Goal: Task Accomplishment & Management: Manage account settings

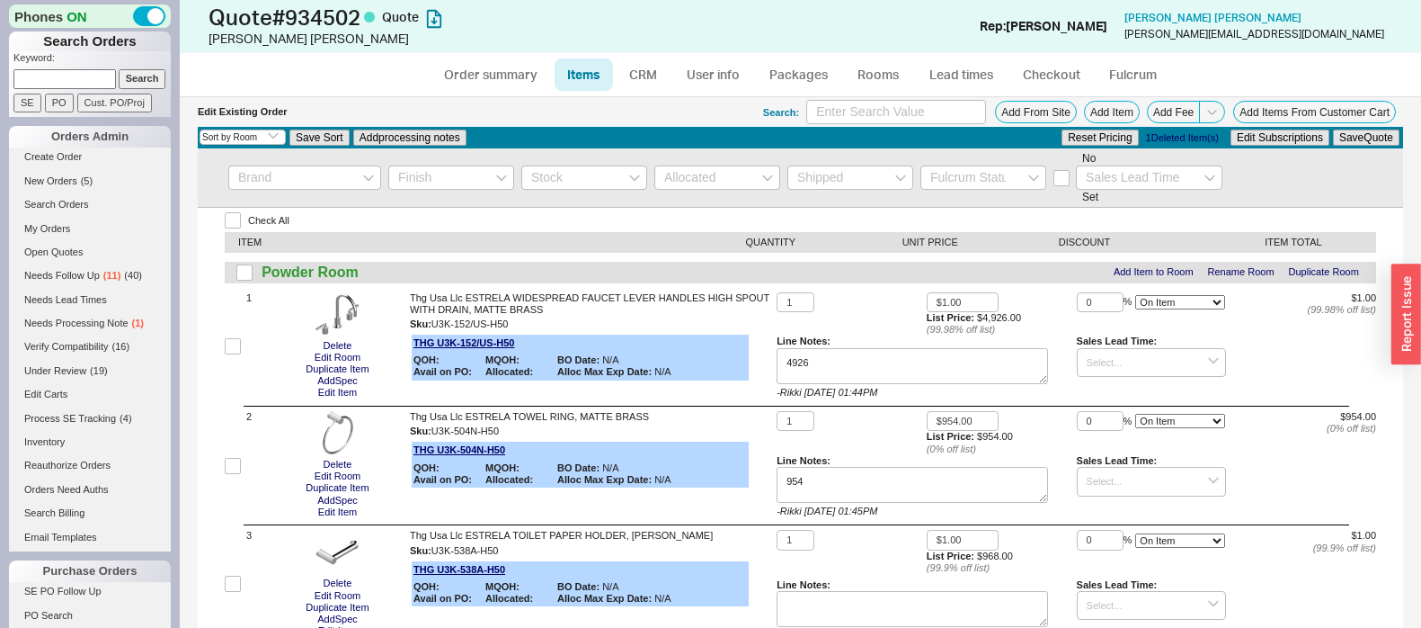
select select "3"
select select "ON_CHECKOUT_AGGREGATED"
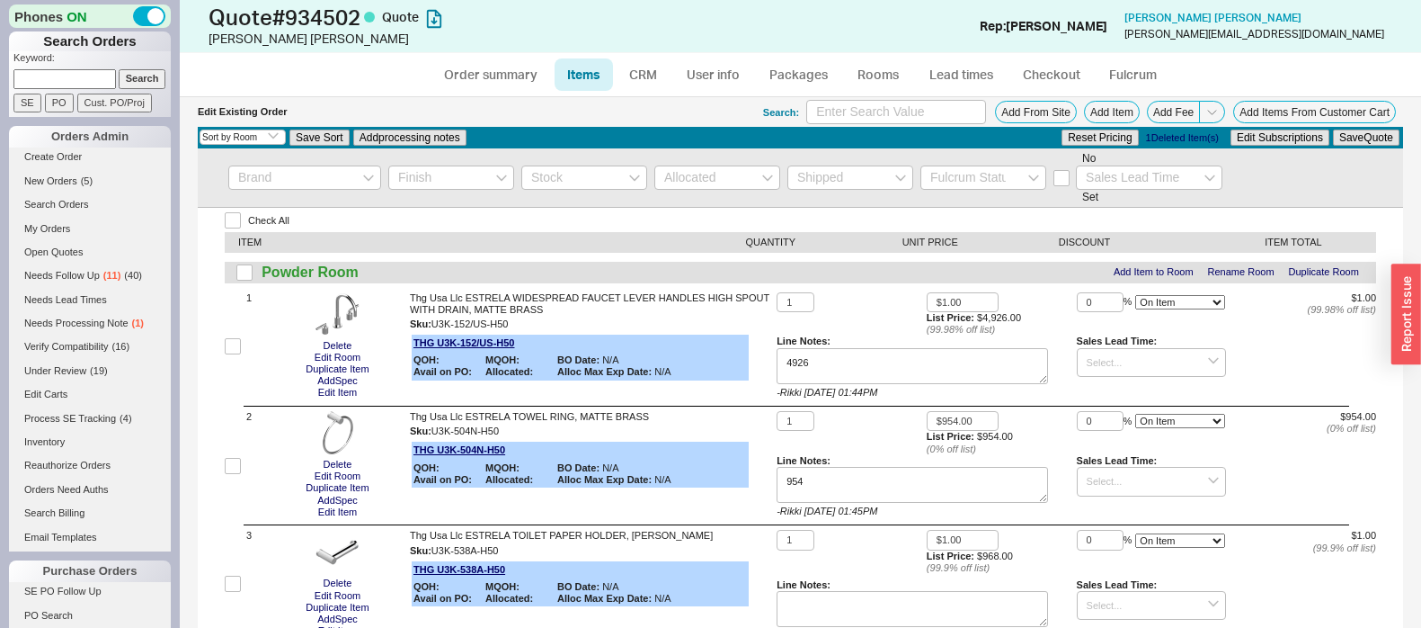
select select "ON_CHECKOUT_AGGREGATED"
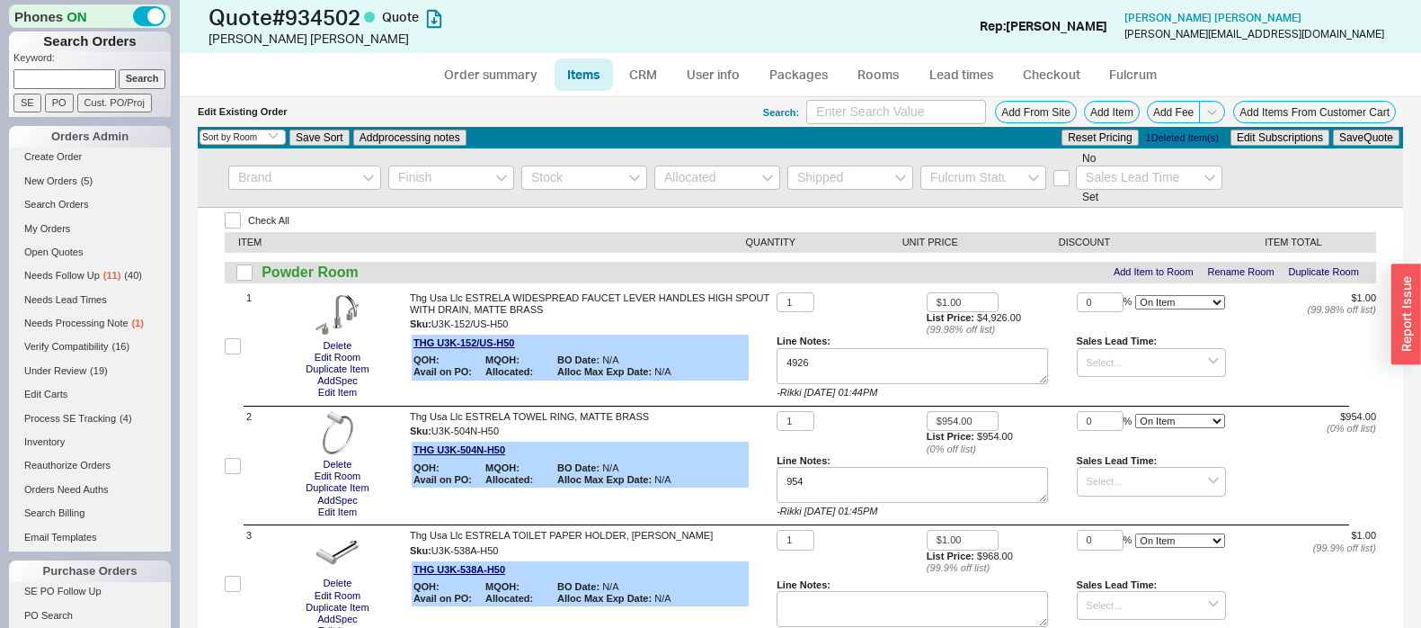
select select "ON_CHECKOUT_AGGREGATED"
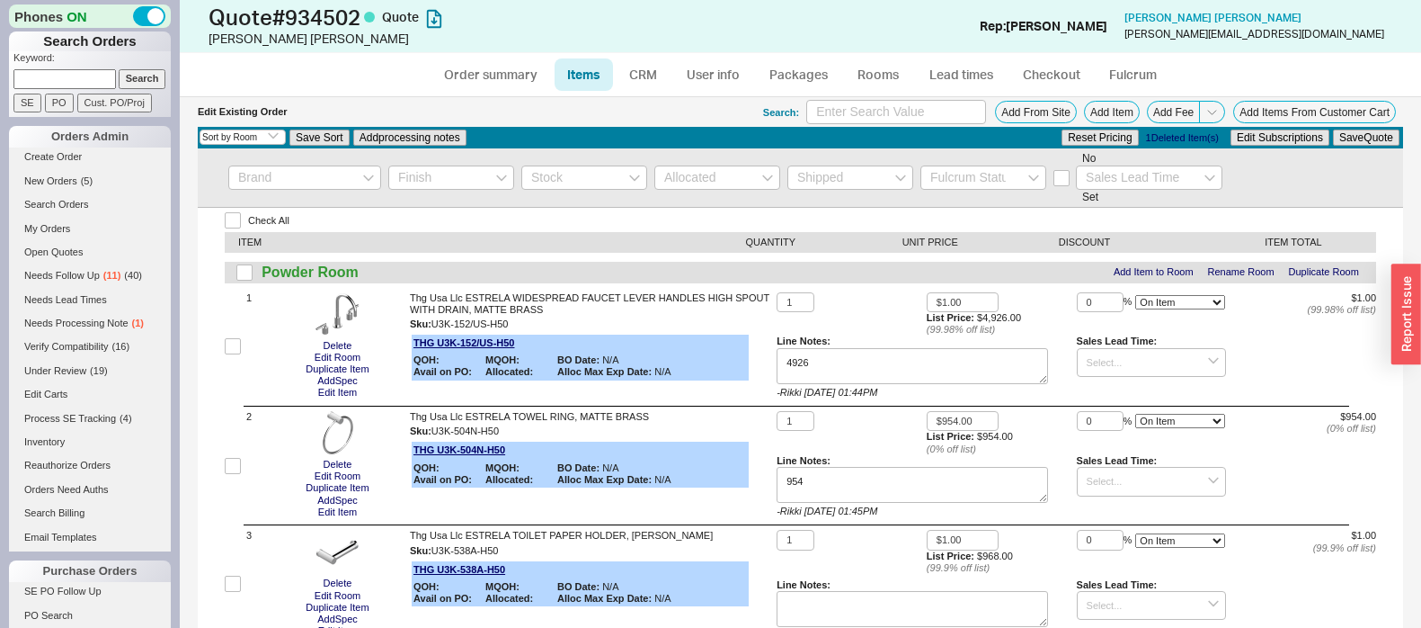
select select "ON_CHECKOUT_AGGREGATED"
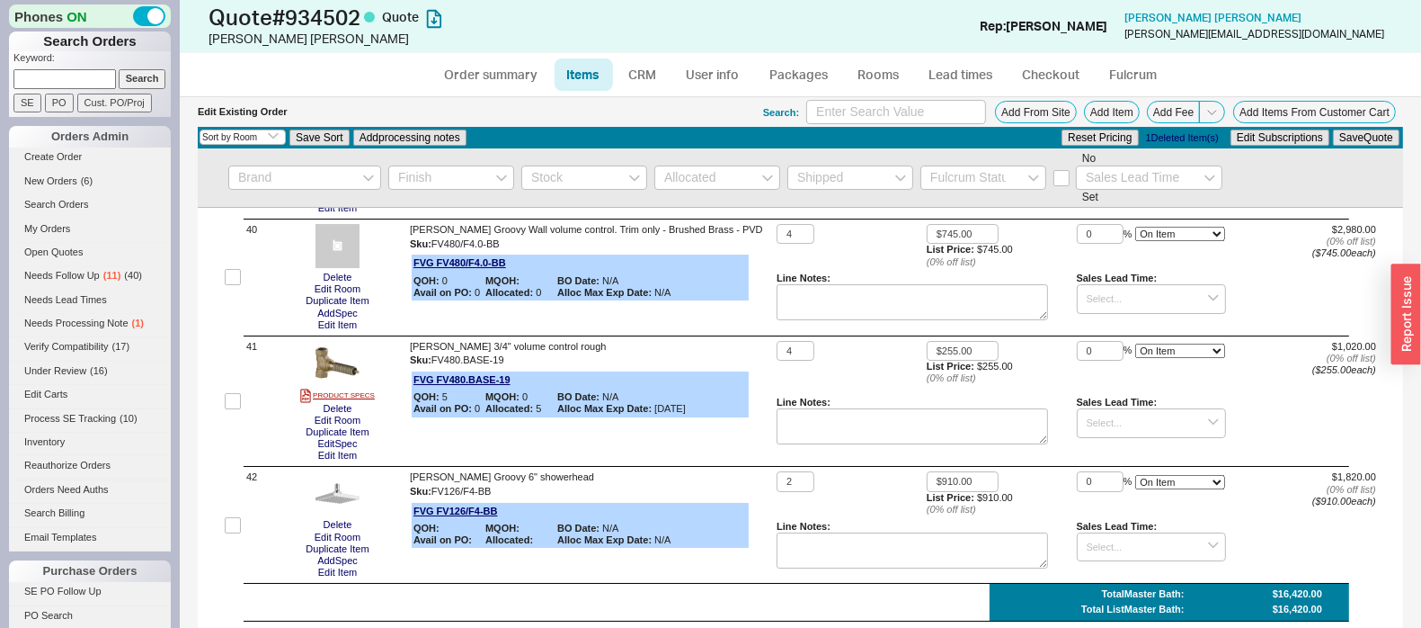
scroll to position [5089, 0]
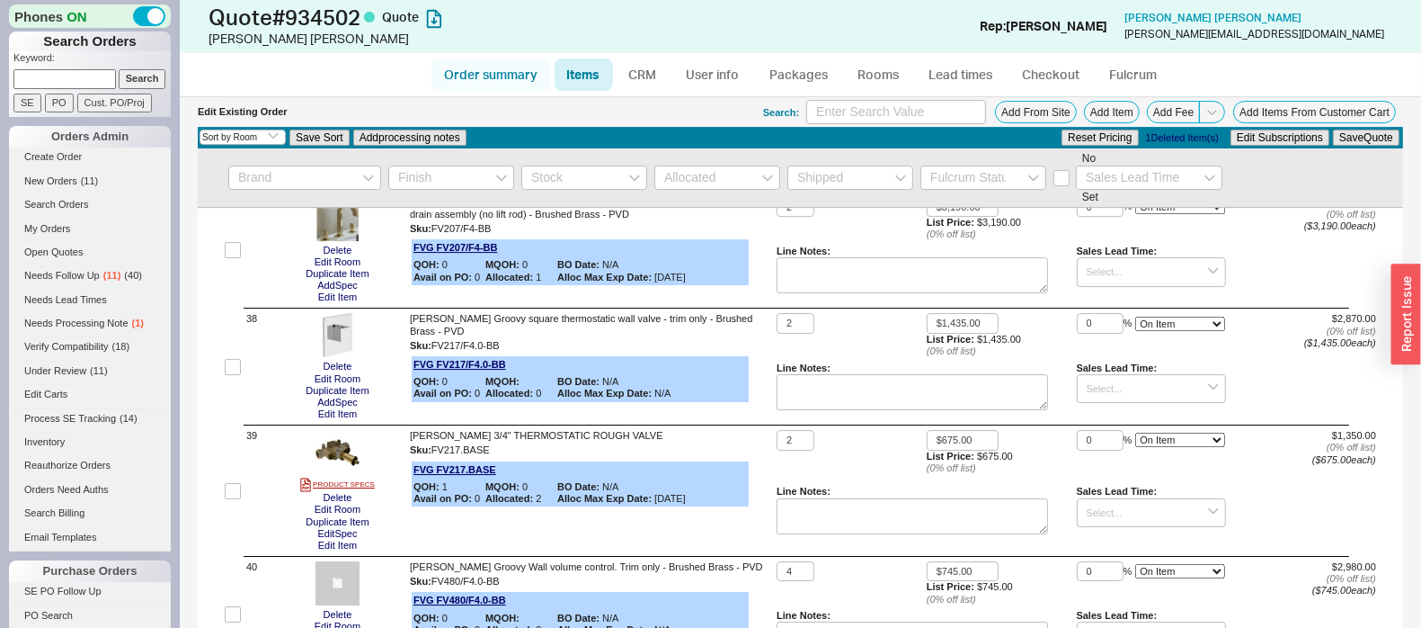
click at [496, 77] on link "Order summary" at bounding box center [492, 74] width 120 height 32
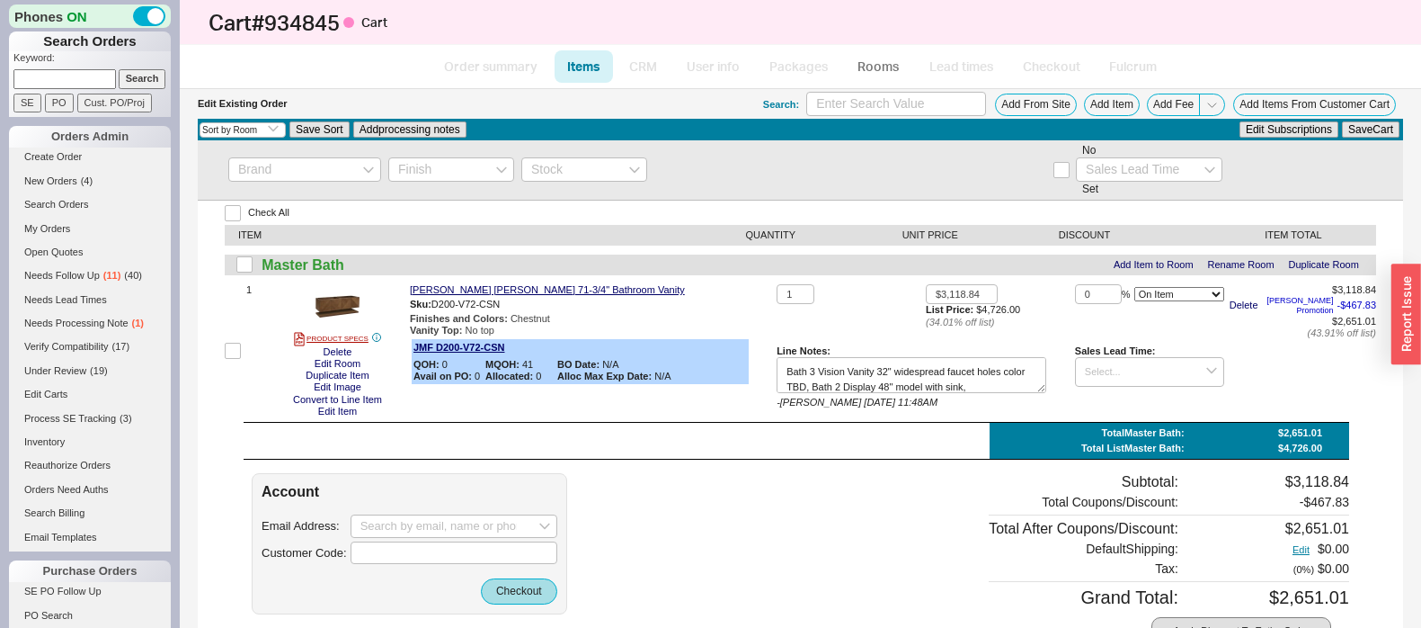
select select "3"
click at [449, 531] on input at bounding box center [454, 525] width 207 height 23
click at [998, 385] on textarea "Bath 3 Vision Vanity 32" widespread faucet holes color TBD, Bath 2 Display 48" …" at bounding box center [912, 375] width 270 height 36
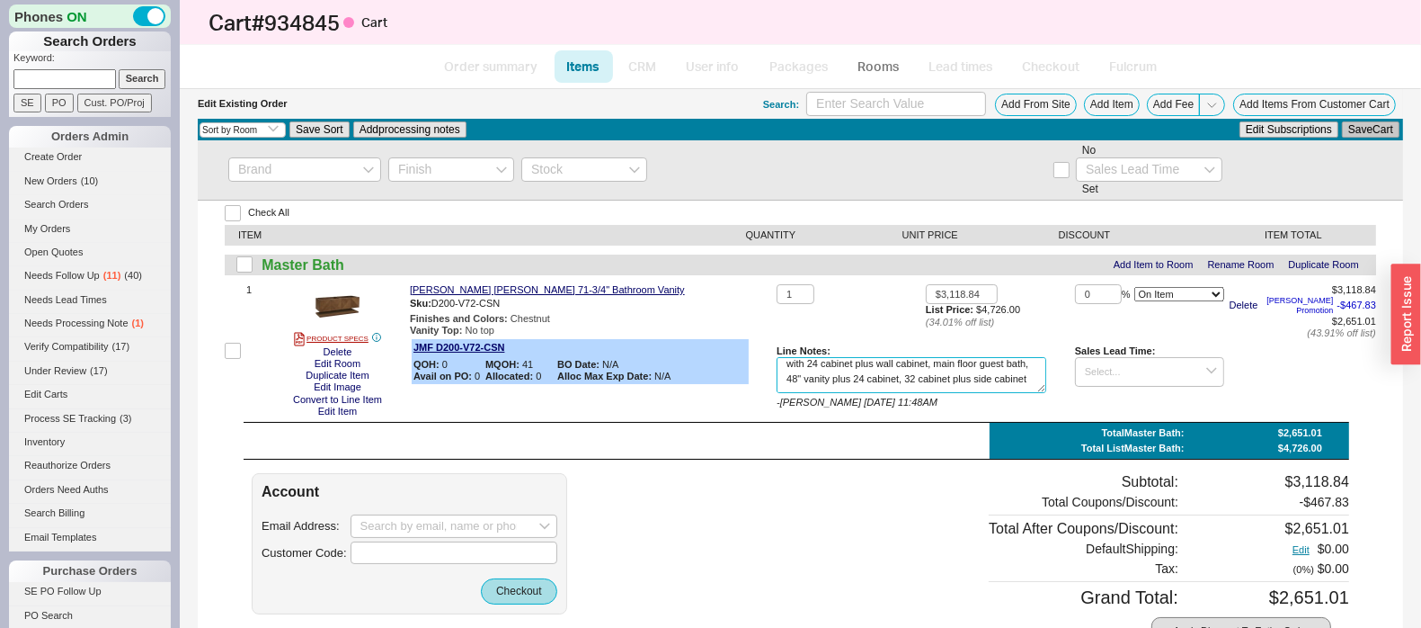
type textarea "Bath 3 Vision Vanity 32" widespread faucet holes color TBD, Bath 2 Display 48" …"
click at [1362, 123] on button "Save Cart" at bounding box center [1371, 129] width 58 height 16
click at [485, 514] on input at bounding box center [454, 525] width 207 height 23
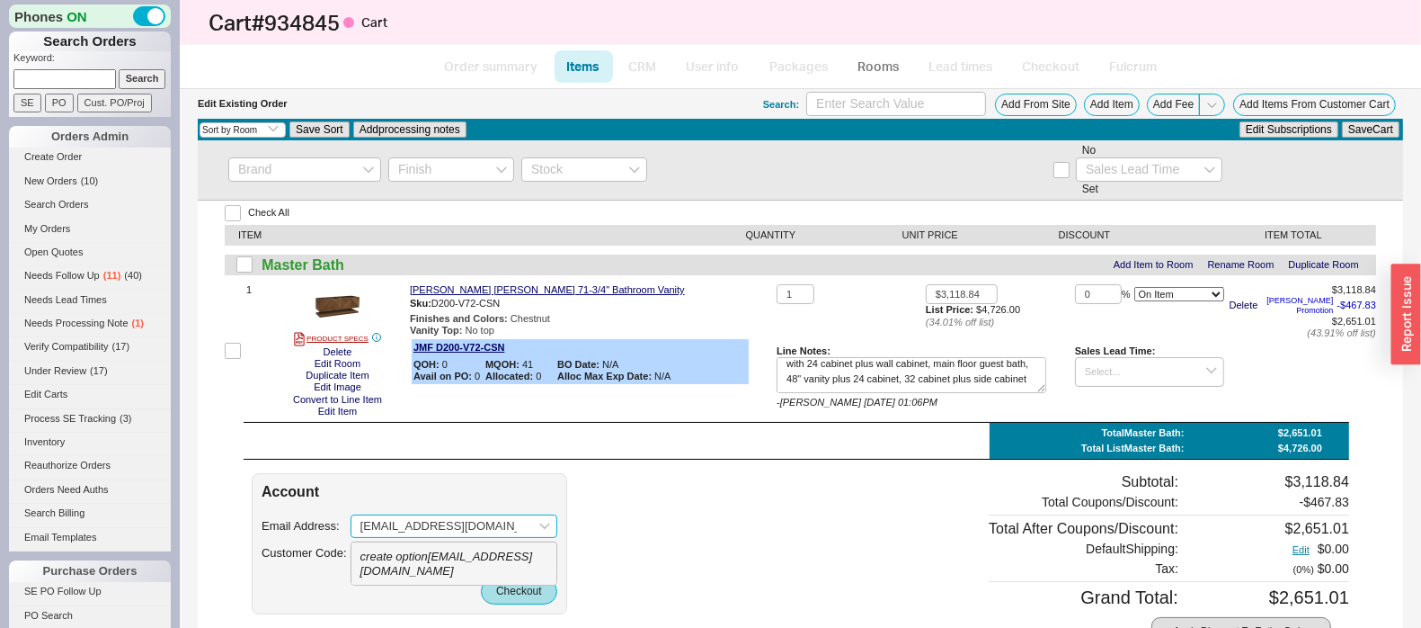
drag, startPoint x: 421, startPoint y: 558, endPoint x: 479, endPoint y: 574, distance: 60.4
click at [421, 559] on icon "create option fridafrankel@gmail.com" at bounding box center [447, 563] width 173 height 28
type input "fridafrankel@gmail.com"
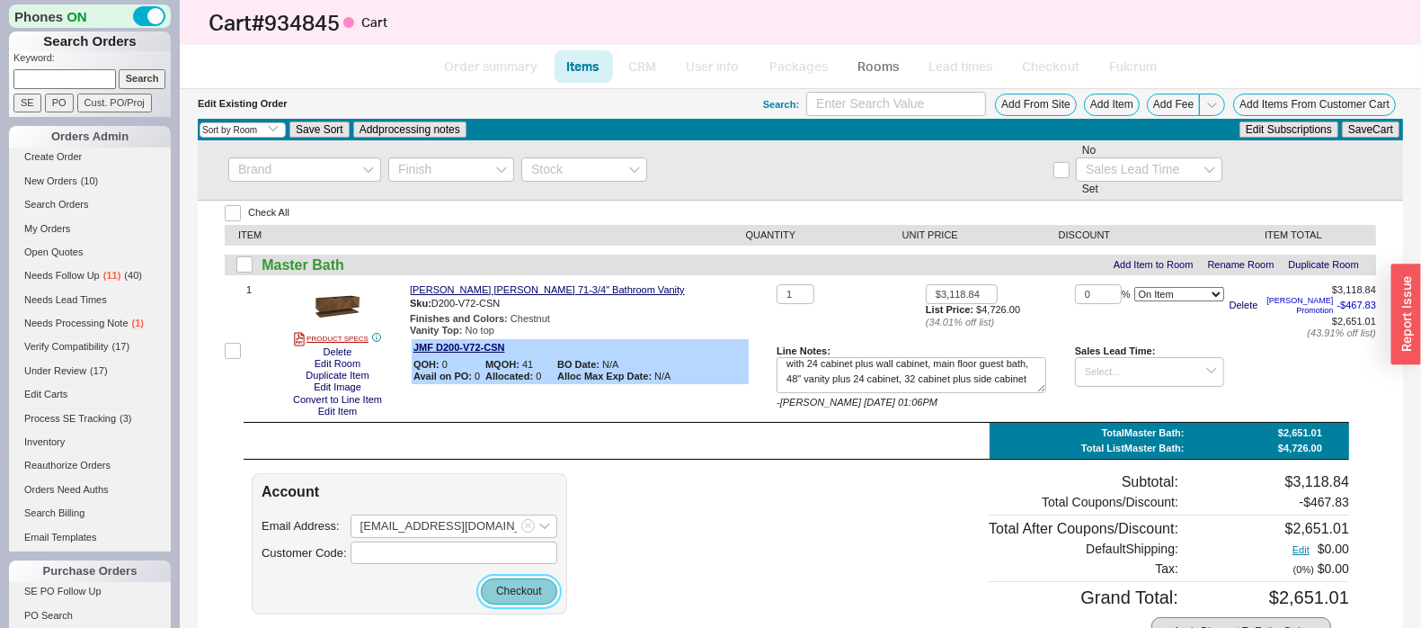
click at [534, 588] on button "Checkout" at bounding box center [519, 590] width 76 height 25
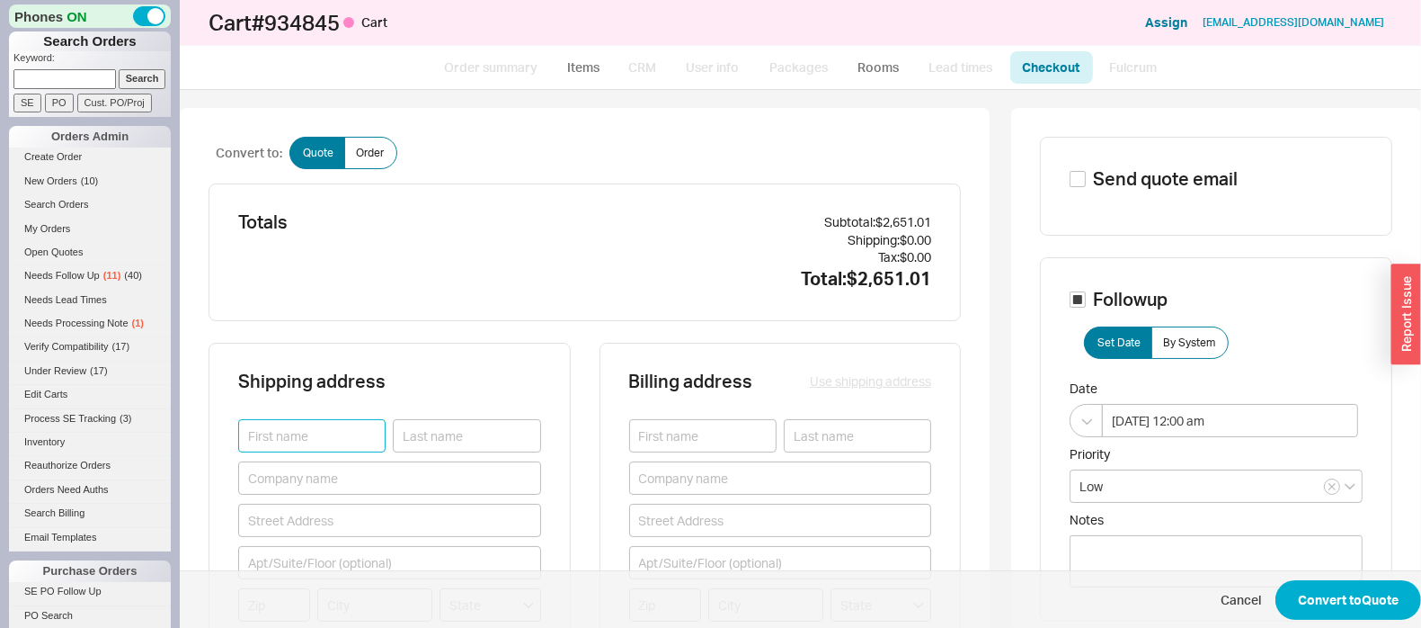
click at [343, 425] on input at bounding box center [311, 435] width 147 height 33
type input "Mrs. Frankel"
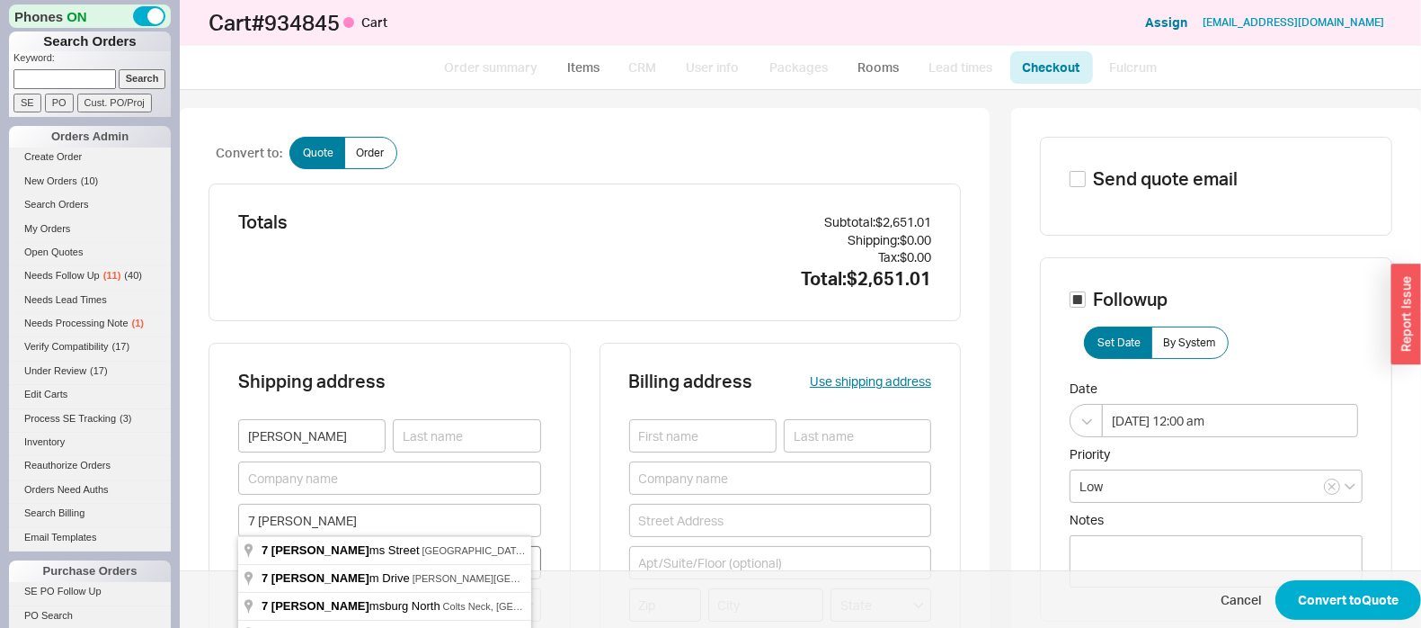
type input "7 Williams Street"
type input "08701"
type input "Lakewood"
type input "New Jersey"
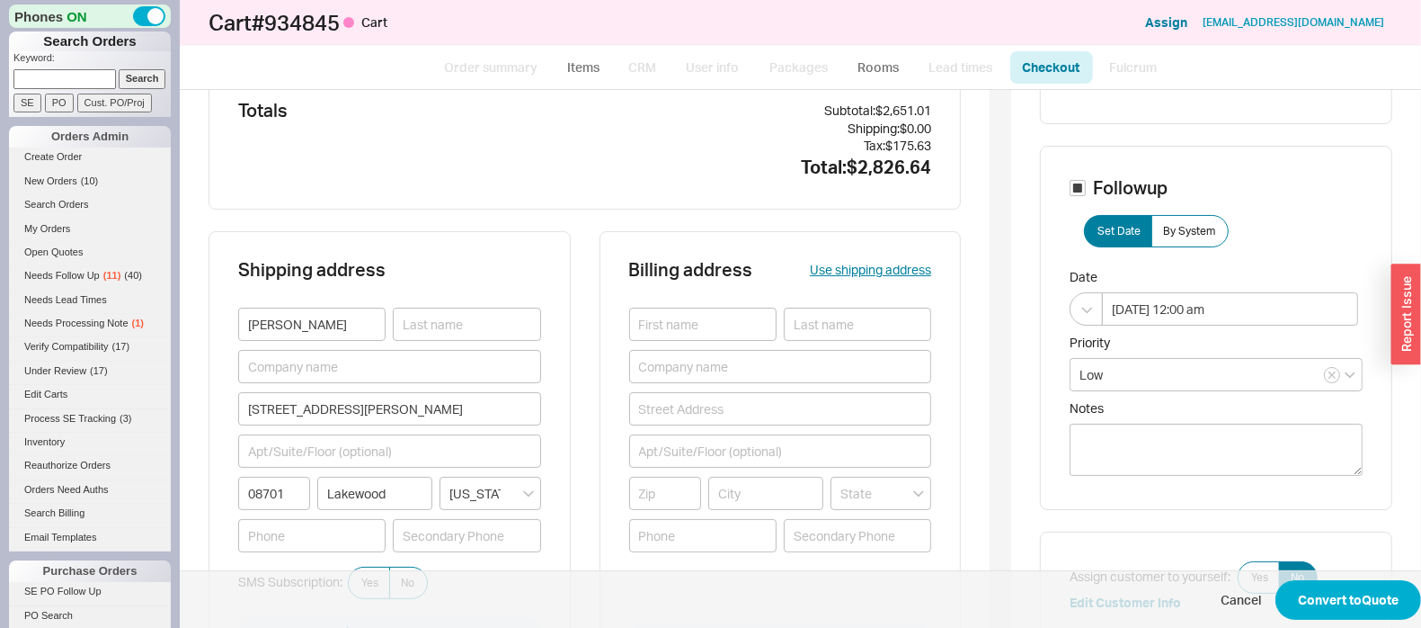
scroll to position [224, 0]
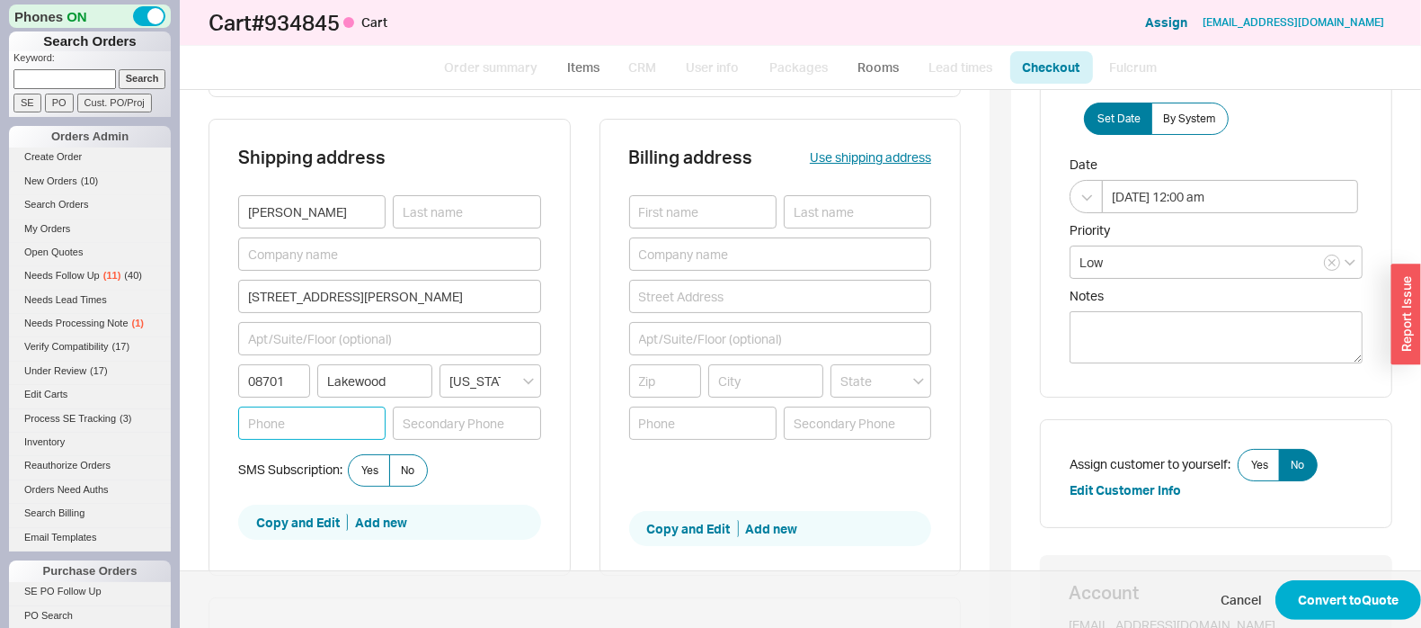
click at [315, 415] on input at bounding box center [311, 422] width 147 height 33
type input "7"
type input "917-837-2254"
click at [1358, 592] on button "Convert to Quote" at bounding box center [1349, 600] width 146 height 40
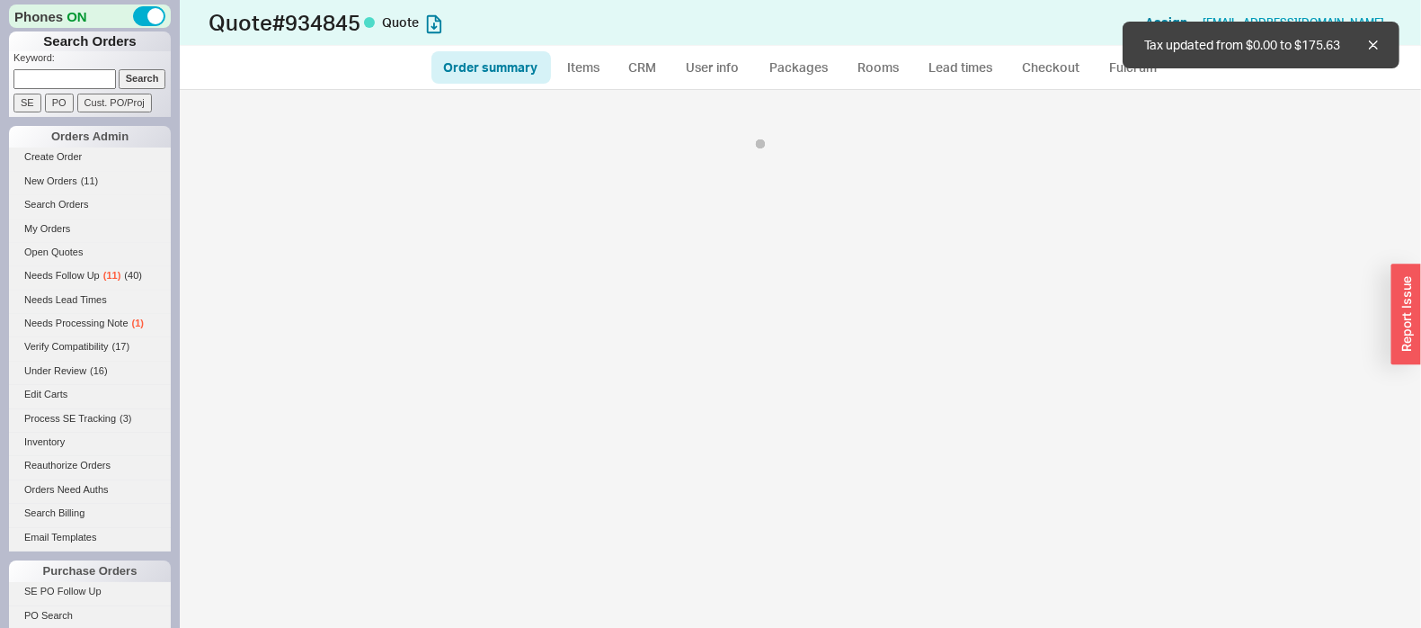
select select "*"
select select "LOW"
select select "3"
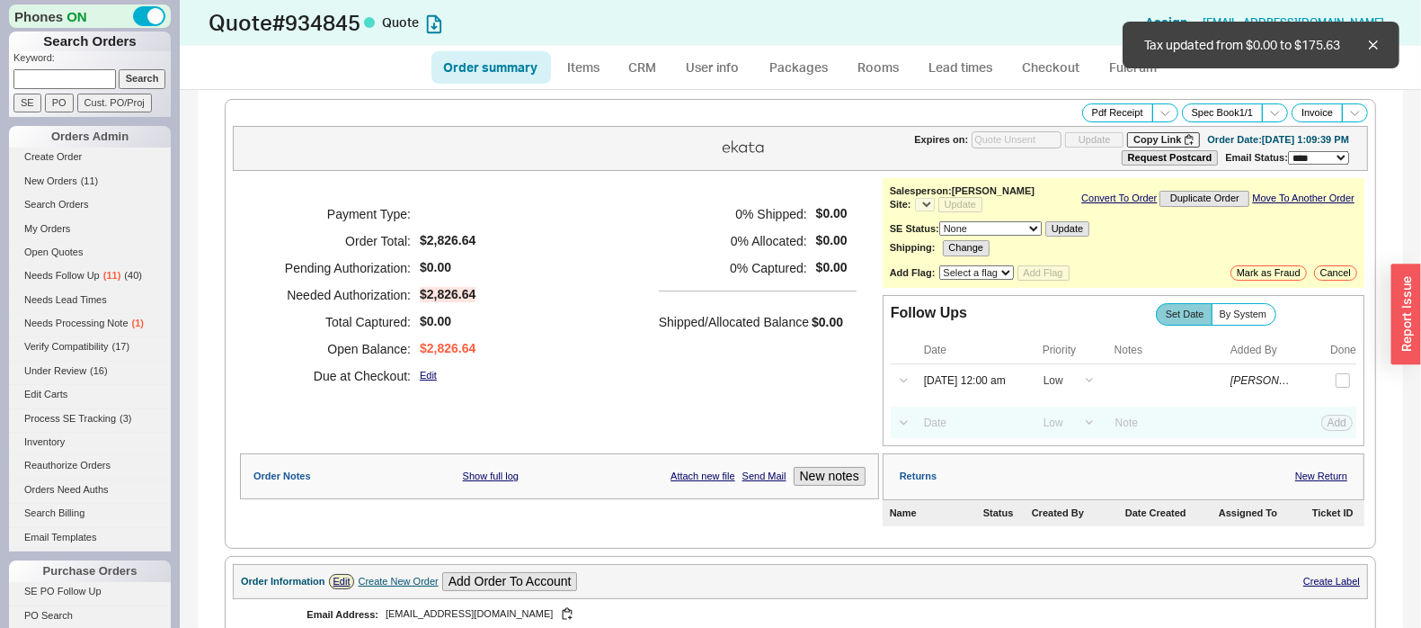
select select "*"
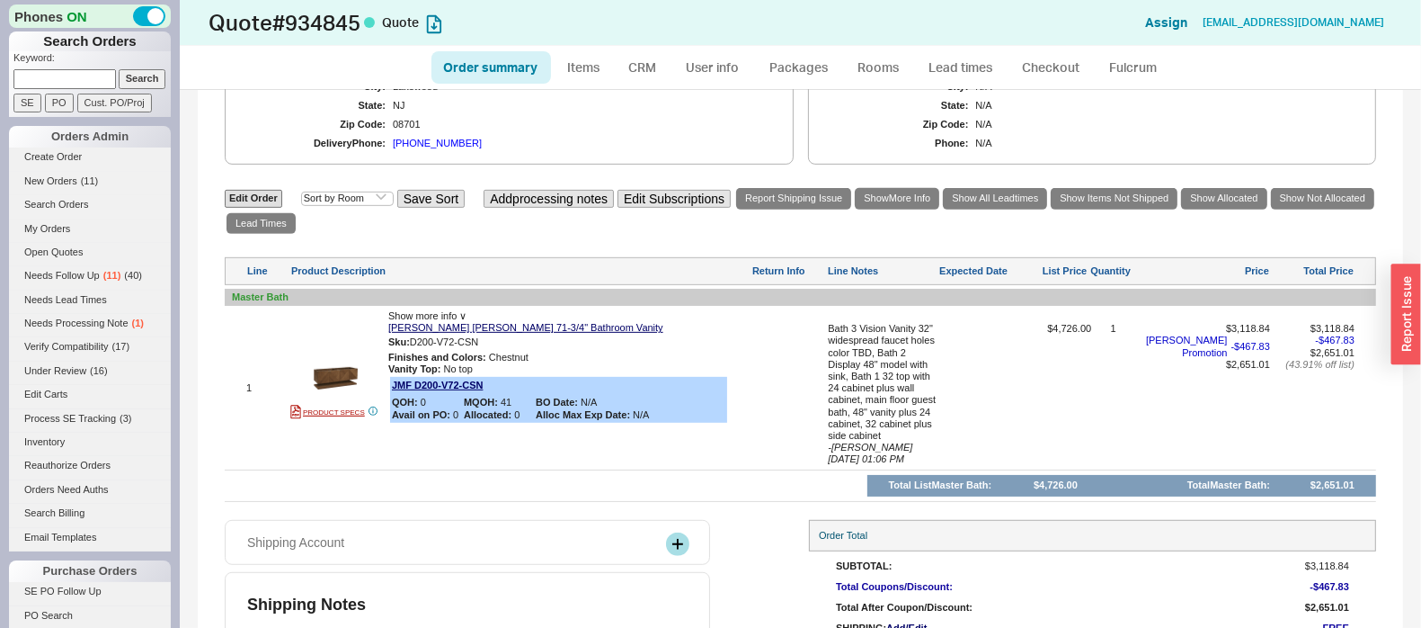
scroll to position [786, 0]
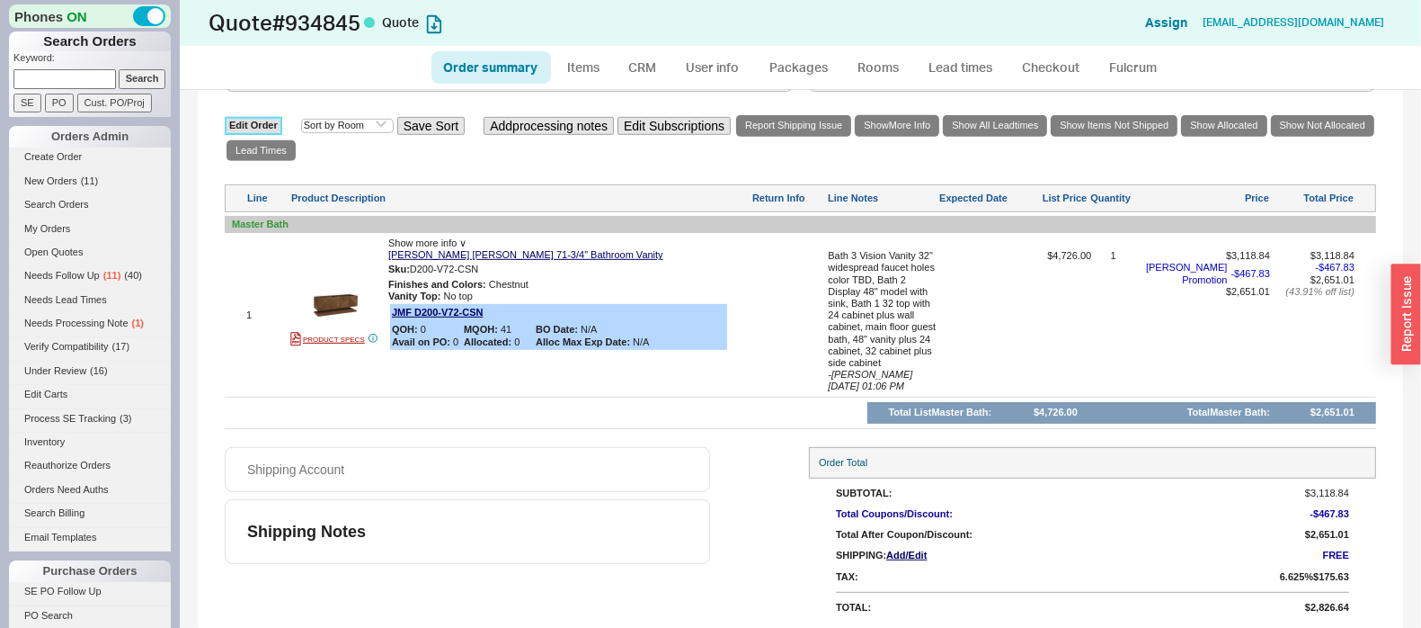
click at [265, 117] on link "Edit Order" at bounding box center [254, 125] width 58 height 17
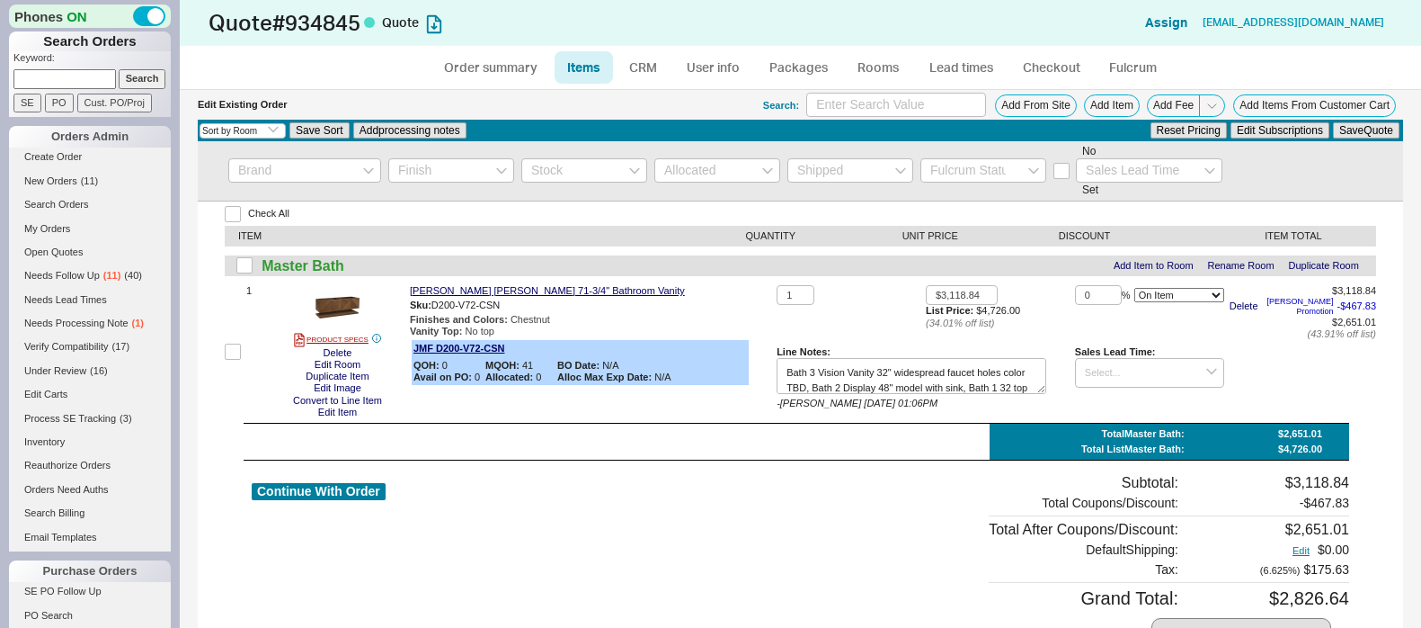
select select "3"
click at [1020, 109] on button "Add From Site" at bounding box center [1036, 105] width 82 height 22
click at [1088, 100] on button "Add Item" at bounding box center [1112, 105] width 56 height 22
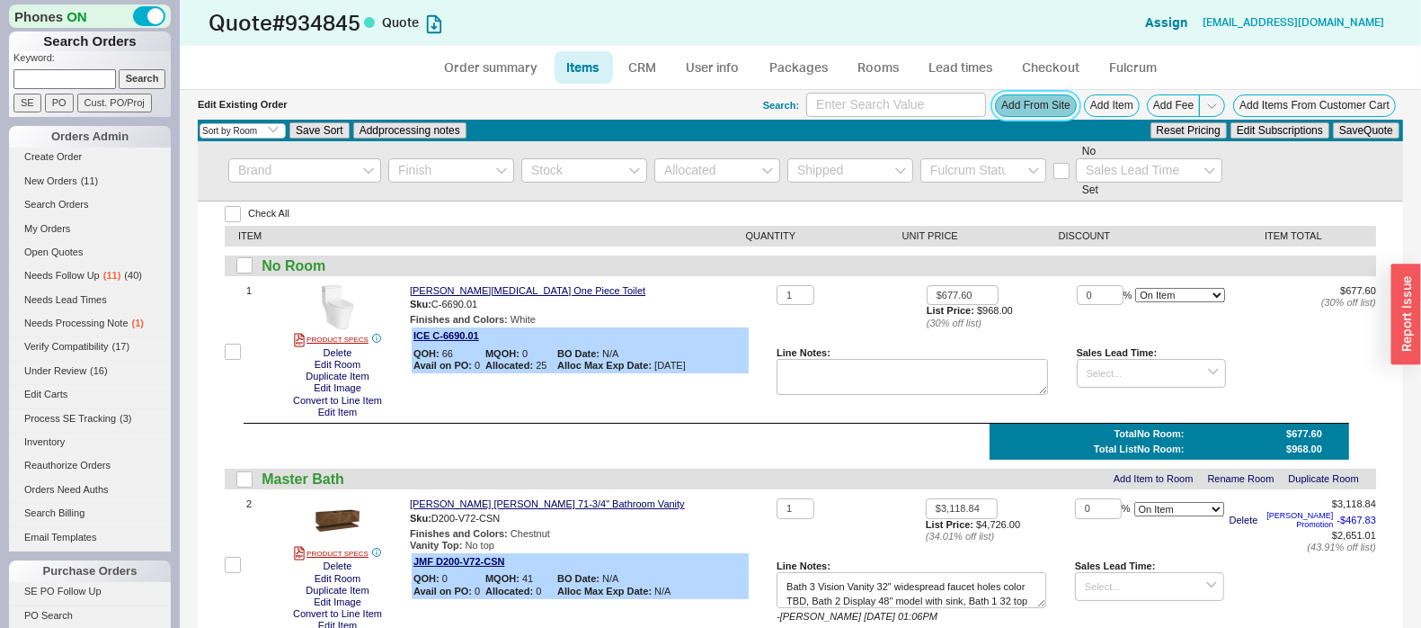
click at [1020, 107] on button "Add From Site" at bounding box center [1036, 105] width 82 height 22
click at [337, 304] on img at bounding box center [338, 307] width 44 height 44
drag, startPoint x: 1075, startPoint y: 291, endPoint x: 1063, endPoint y: 291, distance: 12.6
click at [1063, 291] on div "1 $677.60 List Price: $968.00 ( 30 % off list) 0 % On Item On Bottom Gift Card …" at bounding box center [1077, 351] width 600 height 133
type input "10"
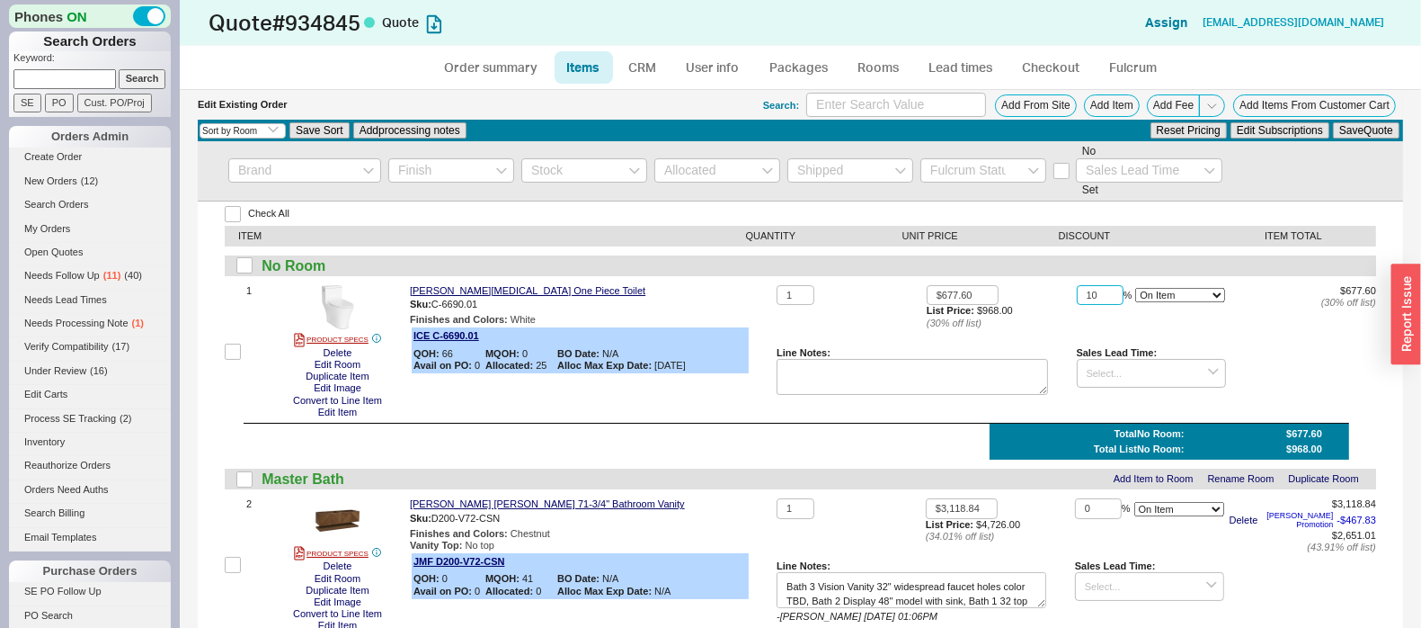
click at [1333, 122] on button "Save Quote" at bounding box center [1366, 130] width 67 height 16
drag, startPoint x: 1373, startPoint y: 303, endPoint x: 1326, endPoint y: 311, distance: 47.4
click at [1326, 311] on div "Check All ITEM QUANTITY UNIT PRICE DISCOUNT ITEM TOTAL No Room 1 PRODUCT SPECS …" at bounding box center [801, 603] width 1206 height 804
click at [1340, 311] on span "$609.84" at bounding box center [1358, 313] width 36 height 11
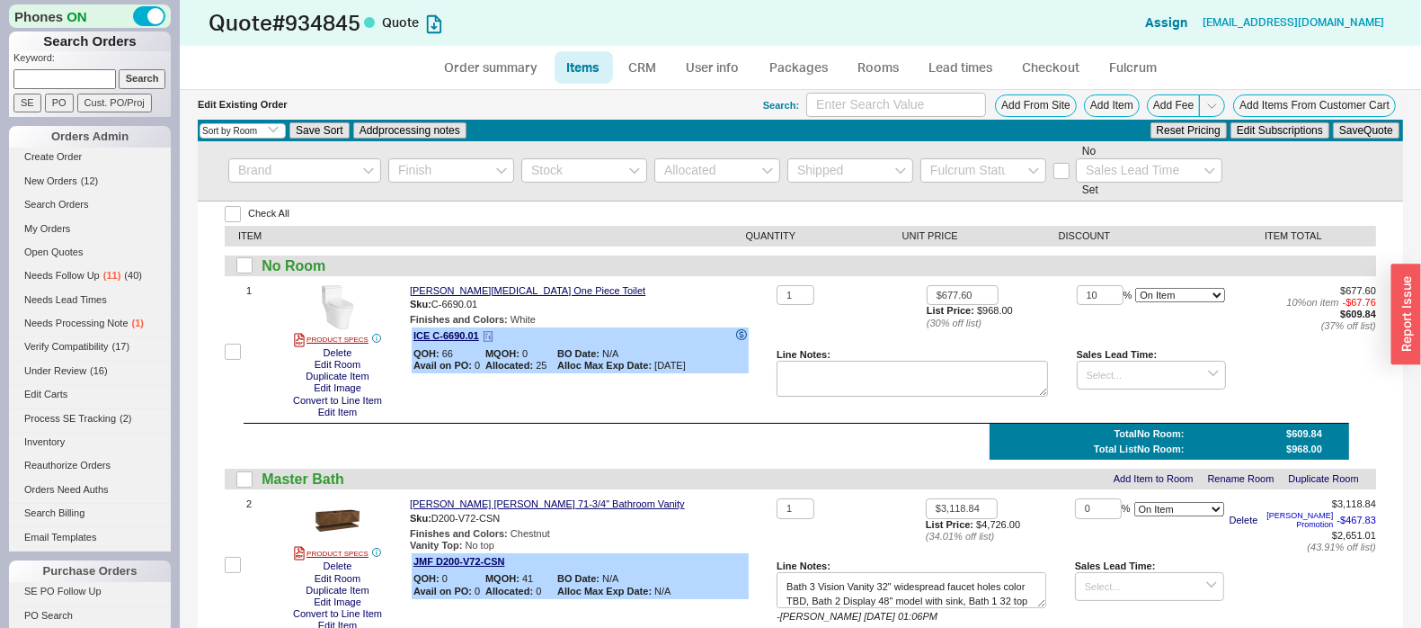
click at [487, 334] on icon at bounding box center [488, 336] width 11 height 11
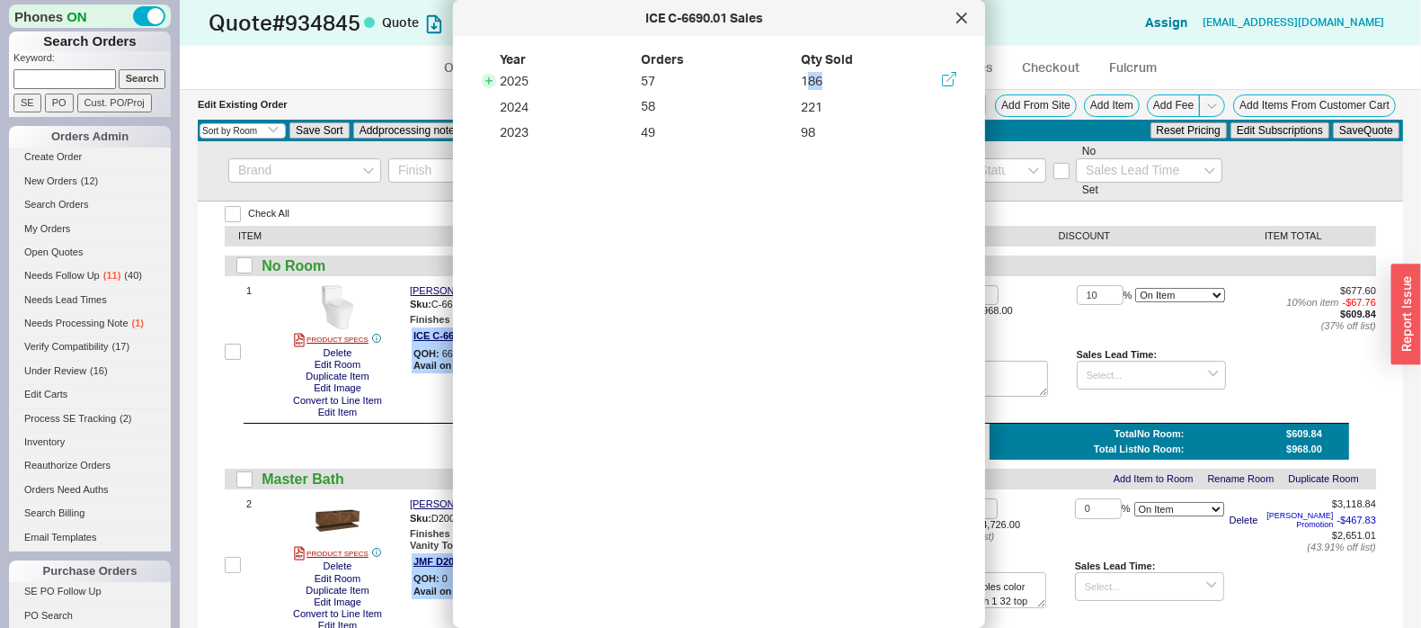
drag, startPoint x: 833, startPoint y: 79, endPoint x: 798, endPoint y: 79, distance: 34.2
click at [801, 79] on div "186" at bounding box center [879, 81] width 156 height 19
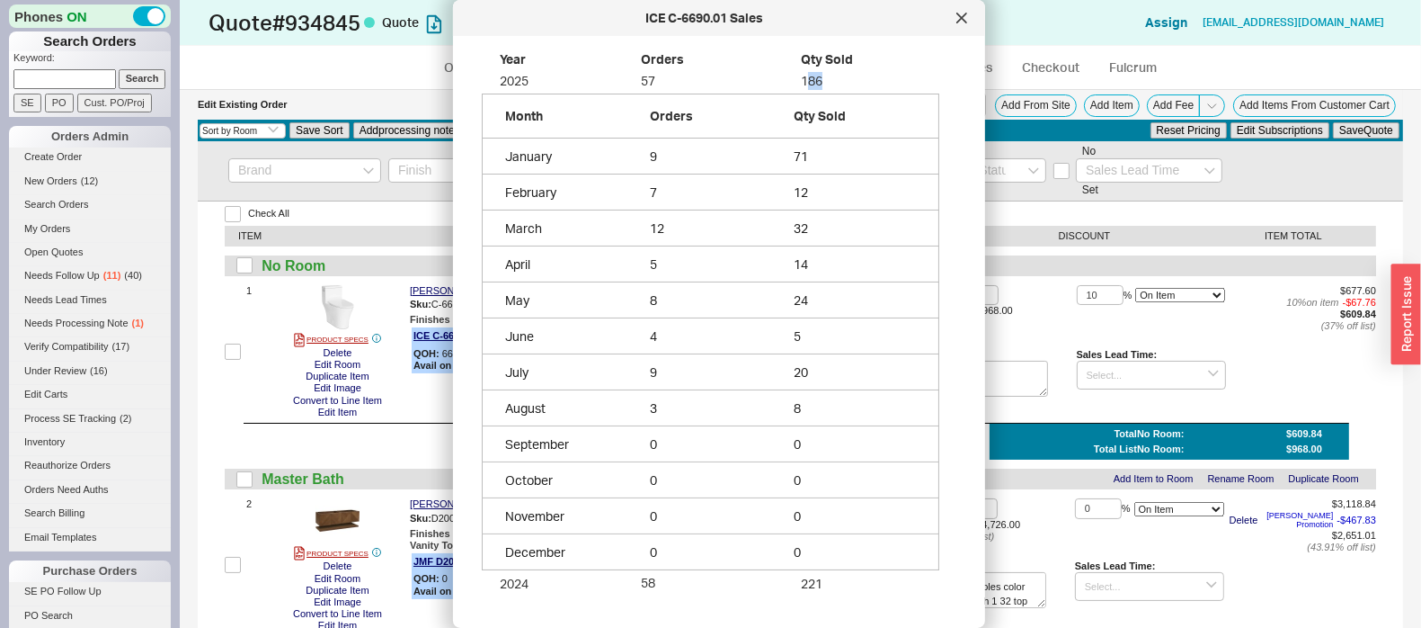
scroll to position [459, 441]
click at [959, 22] on icon at bounding box center [962, 18] width 11 height 11
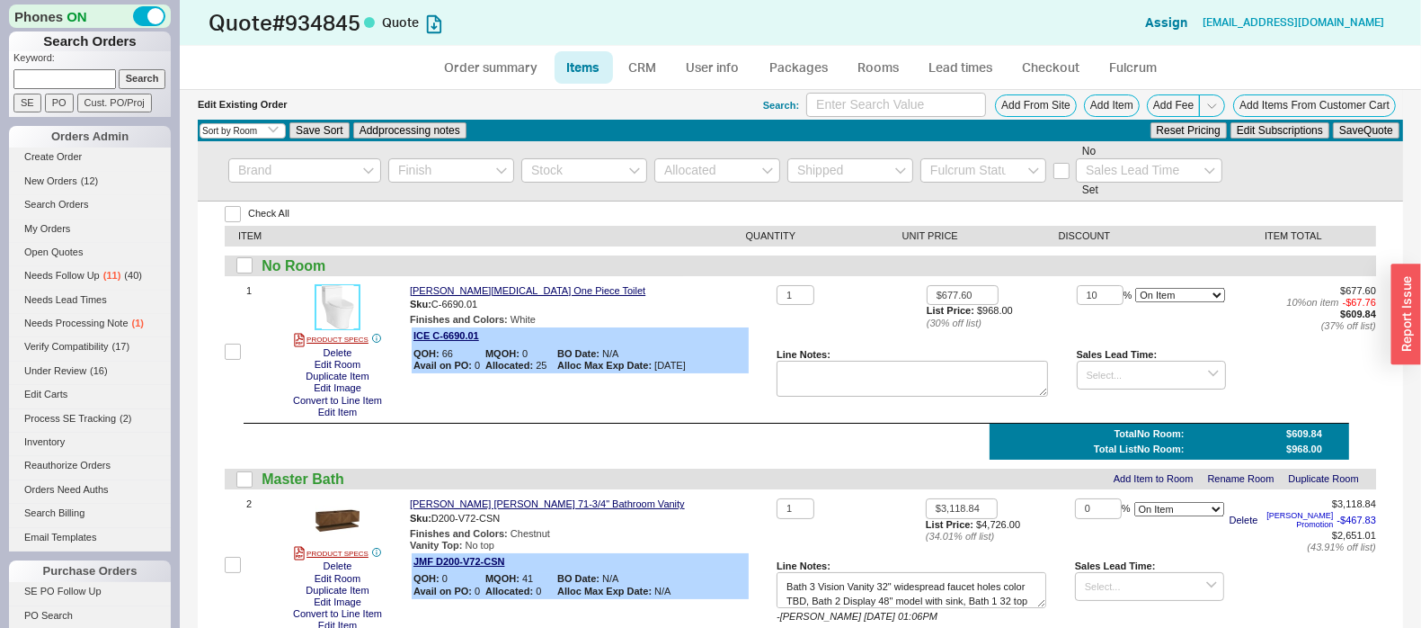
click at [333, 307] on img at bounding box center [338, 307] width 44 height 44
click at [995, 106] on button "Add From Site" at bounding box center [1036, 105] width 82 height 22
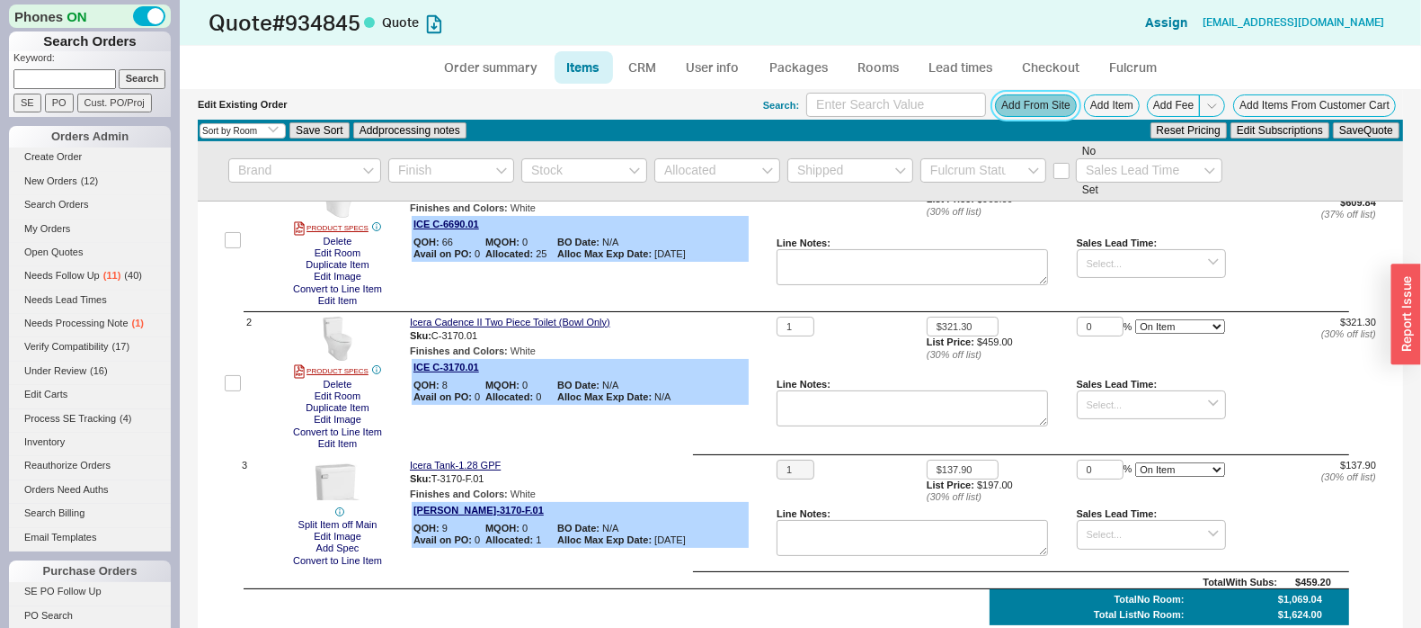
scroll to position [0, 0]
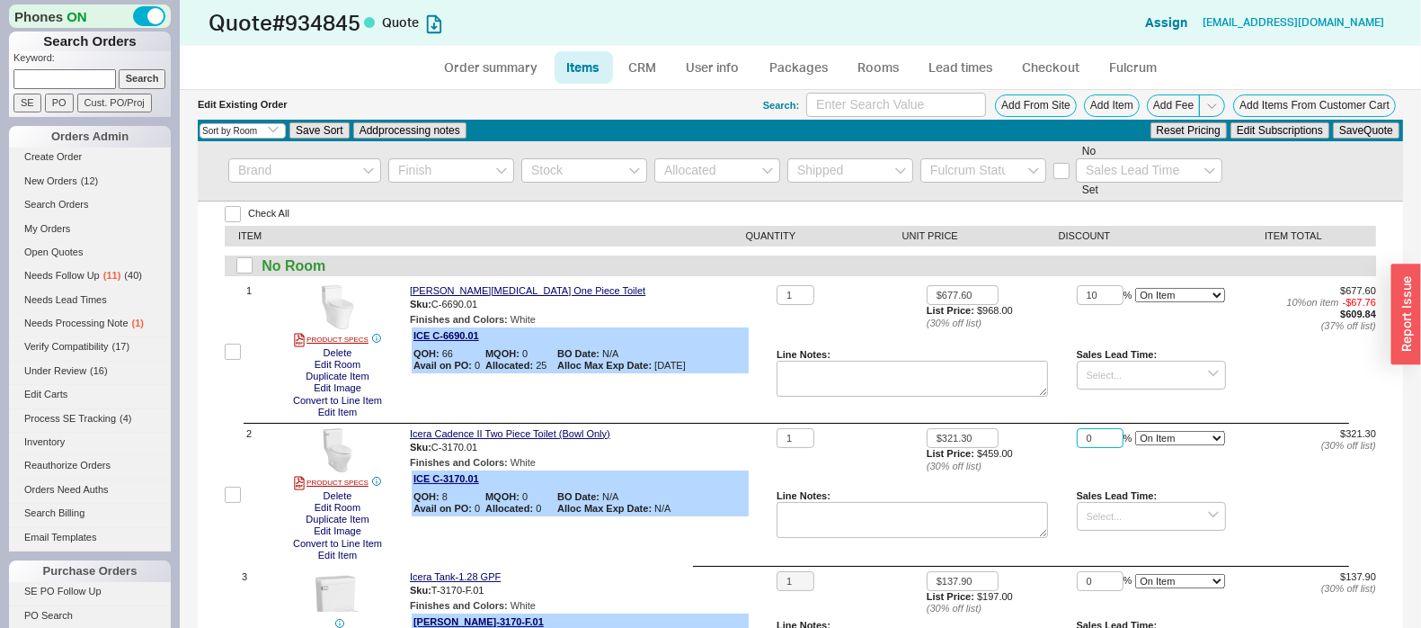
drag, startPoint x: 1082, startPoint y: 438, endPoint x: 1049, endPoint y: 421, distance: 37.4
click at [1077, 441] on input "0" at bounding box center [1100, 438] width 47 height 21
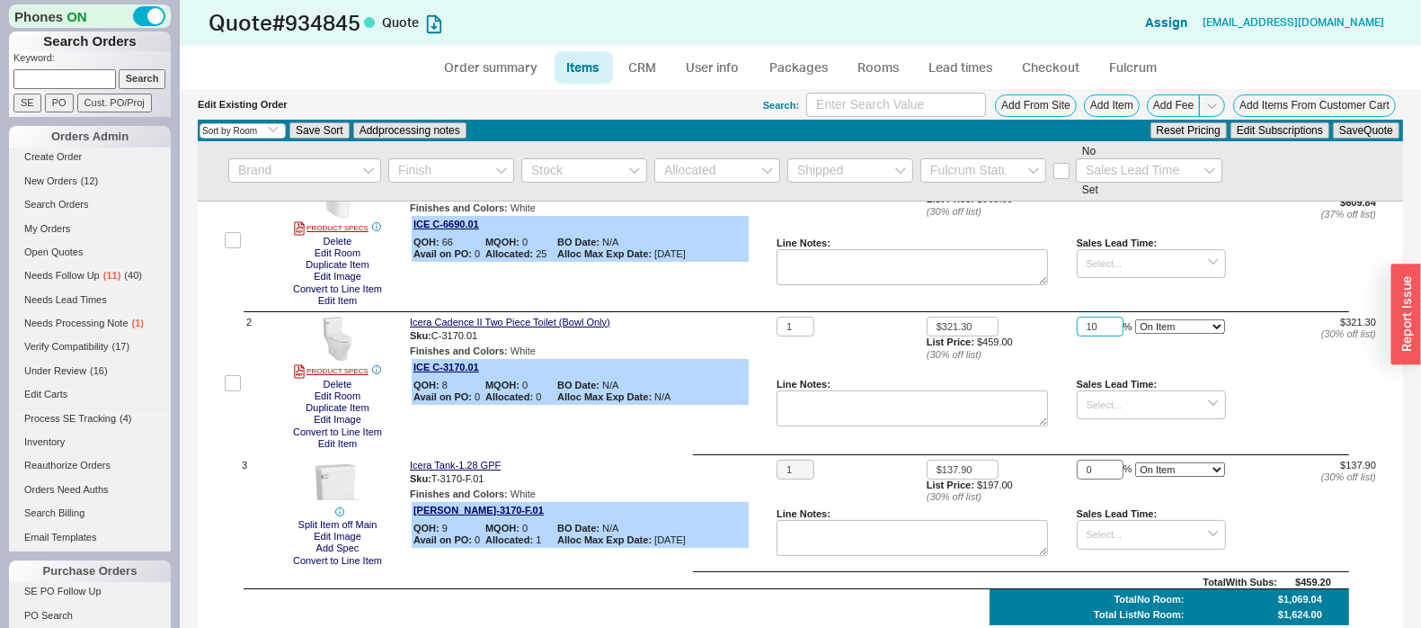
type input "10"
drag, startPoint x: 1081, startPoint y: 473, endPoint x: 1065, endPoint y: 474, distance: 15.3
click at [1077, 474] on input "0" at bounding box center [1100, 469] width 47 height 21
type input "10"
click at [1333, 122] on button "Save Quote" at bounding box center [1366, 130] width 67 height 16
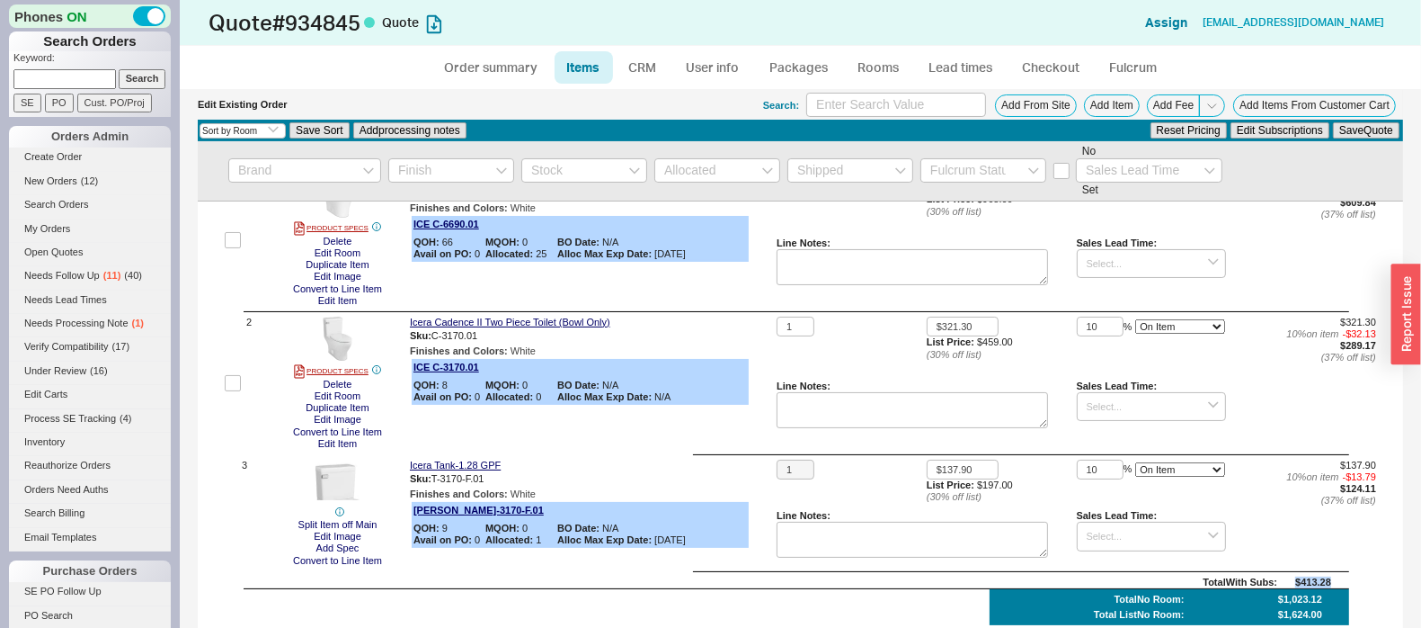
drag, startPoint x: 1324, startPoint y: 583, endPoint x: 1270, endPoint y: 585, distance: 54.0
click at [1270, 585] on div "Total With Subs : $413.28" at bounding box center [801, 582] width 1152 height 12
click at [352, 325] on img at bounding box center [338, 338] width 44 height 44
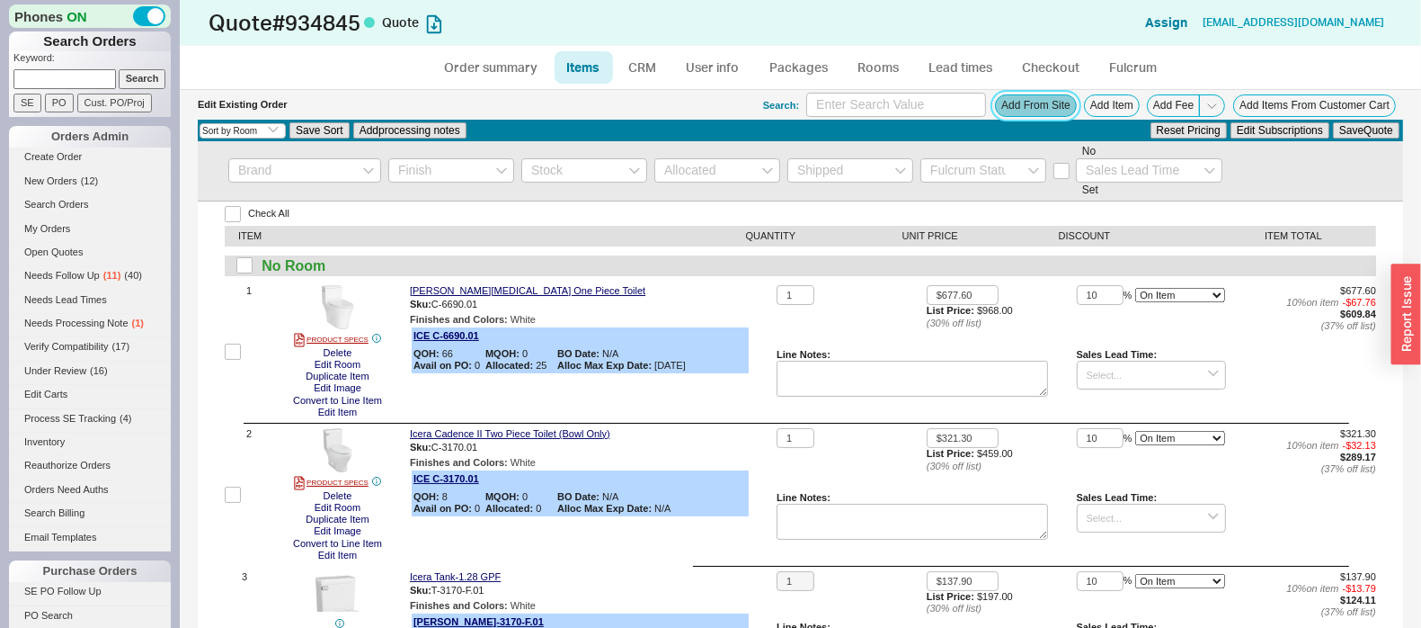
click at [1024, 104] on button "Add From Site" at bounding box center [1036, 105] width 82 height 22
click at [996, 94] on button "Add From Site" at bounding box center [1036, 105] width 82 height 22
click at [1025, 99] on button "Add From Site" at bounding box center [1036, 105] width 82 height 22
click at [1045, 101] on button "Add From Site" at bounding box center [1036, 105] width 82 height 22
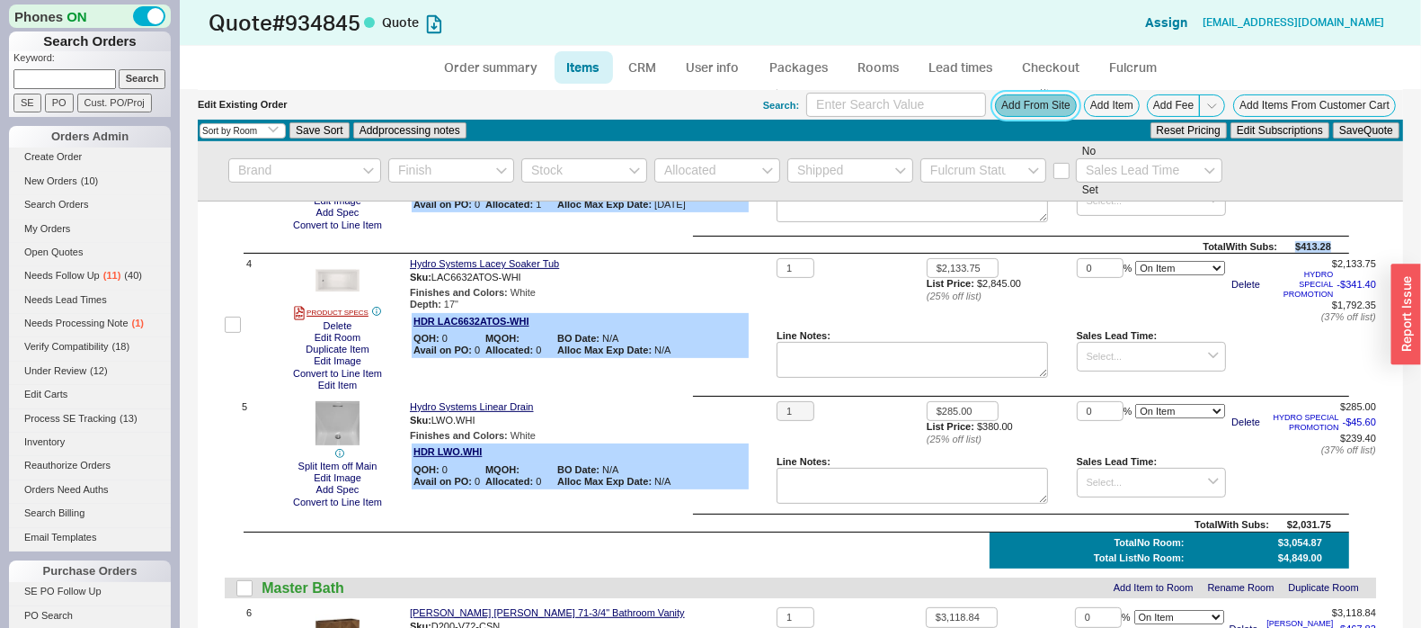
scroll to position [449, 0]
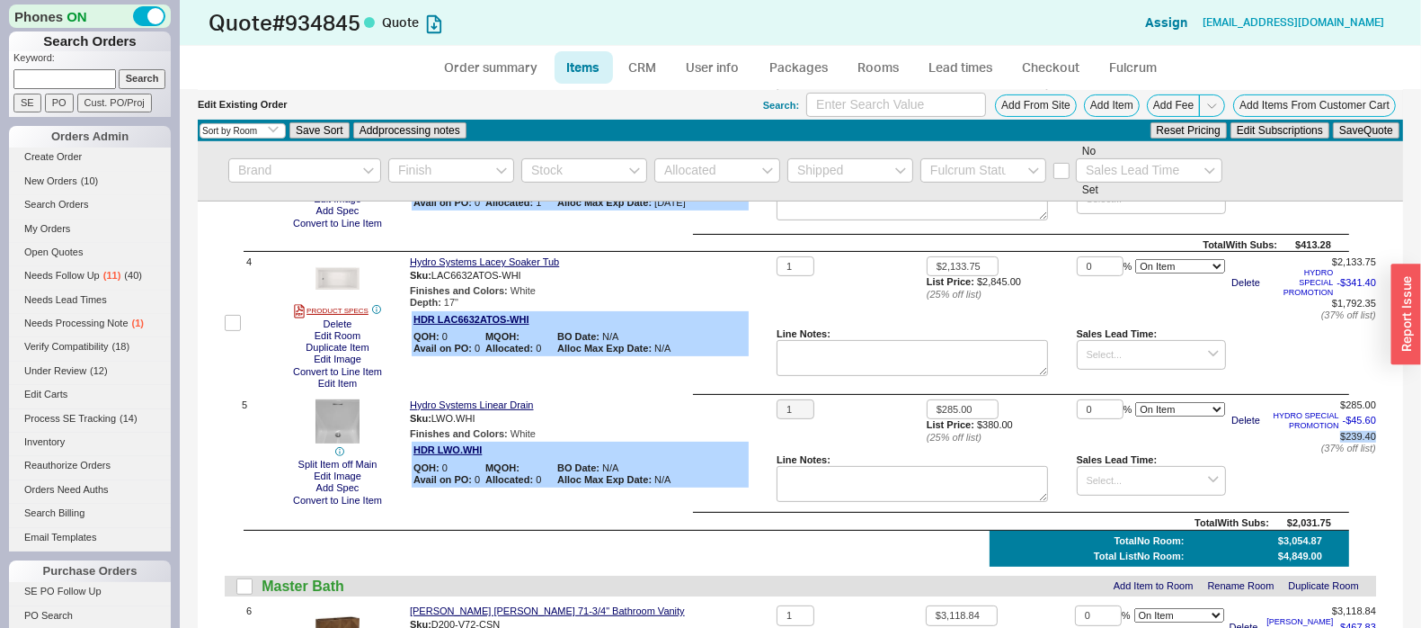
drag, startPoint x: 1367, startPoint y: 441, endPoint x: 1318, endPoint y: 432, distance: 50.1
click at [1318, 432] on div "Check All ITEM QUANTITY UNIT PRICE DISCOUNT ITEM TOTAL No Room 1 PRODUCT SPECS …" at bounding box center [801, 463] width 1206 height 1421
click at [1321, 491] on div "1 $285.00 List Price: $380.00 ( 25 % off list) 0 % On Item On Bottom Gift Card …" at bounding box center [1077, 453] width 600 height 109
click at [1037, 109] on button "Add From Site" at bounding box center [1036, 105] width 82 height 22
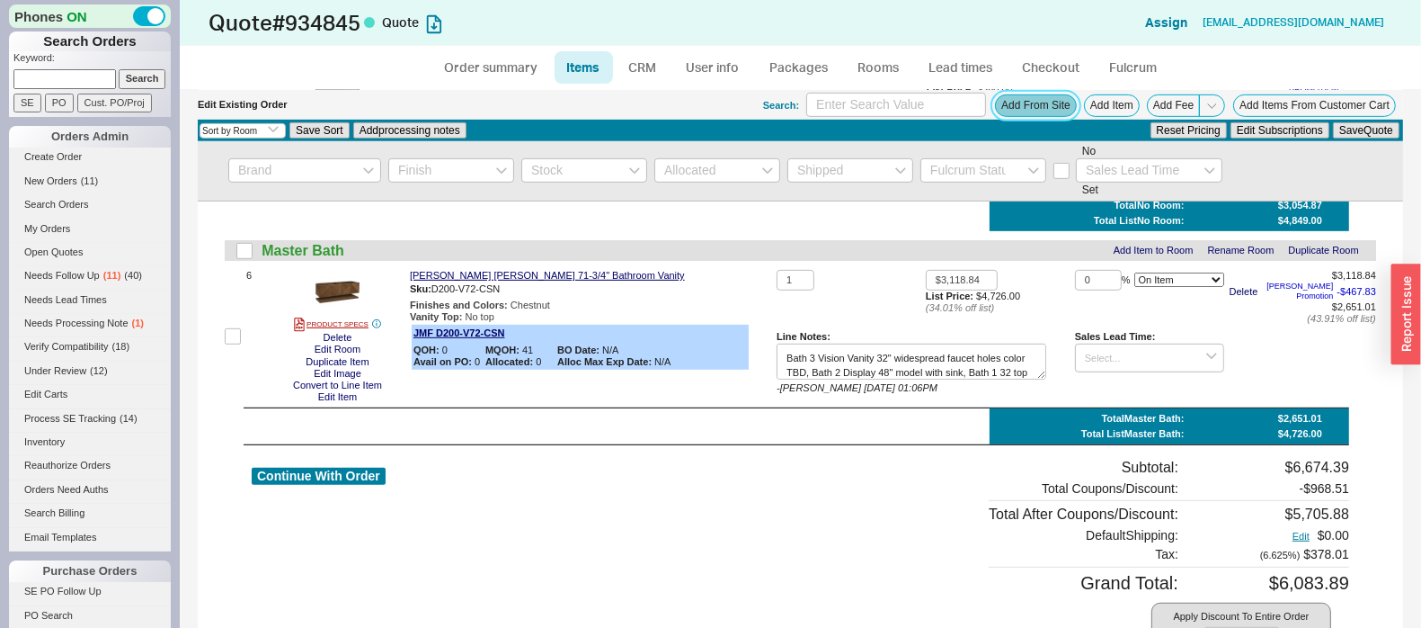
scroll to position [786, 0]
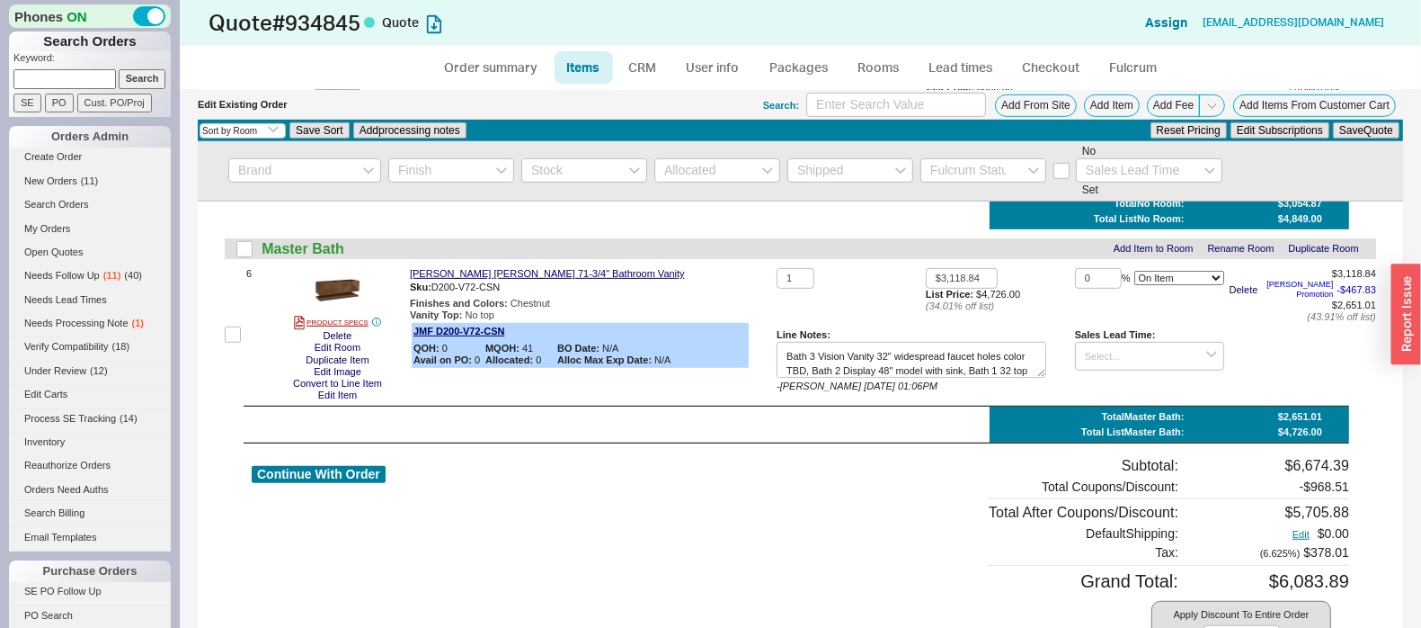
click at [343, 468] on div "Continue With Order" at bounding box center [319, 575] width 134 height 237
click at [344, 479] on button "Continue With Order" at bounding box center [319, 474] width 134 height 17
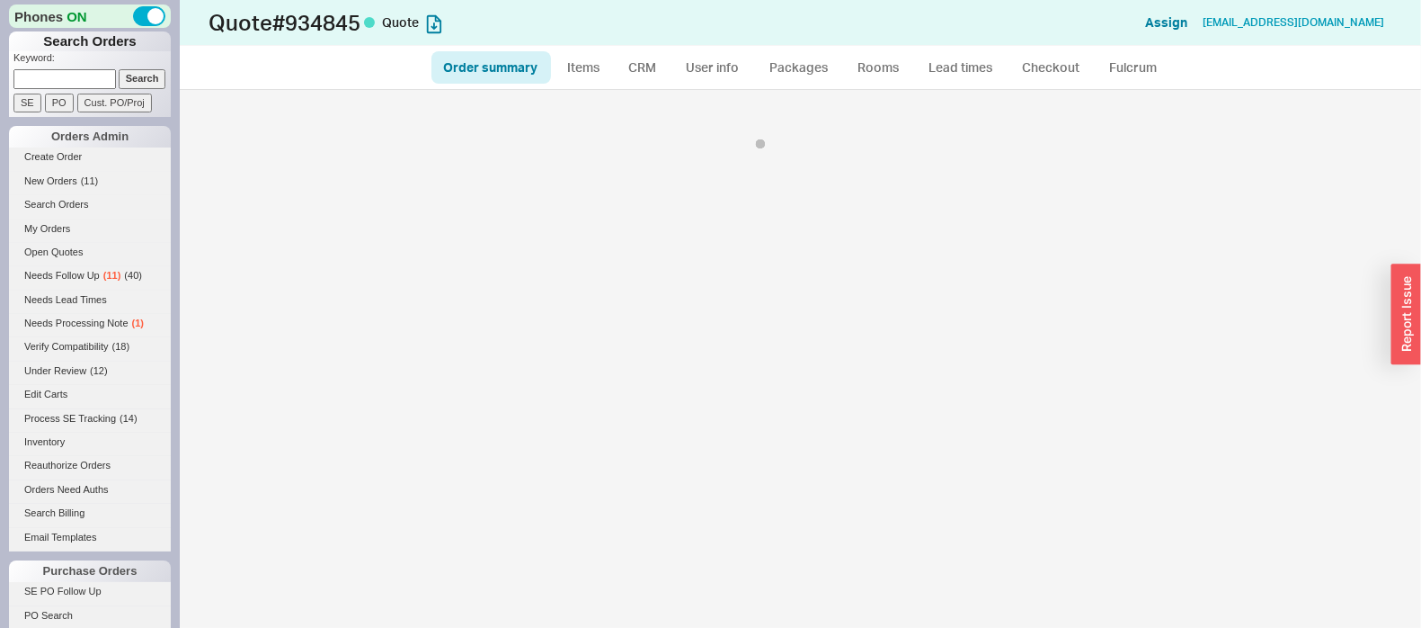
select select "*"
select select "LOW"
select select "3"
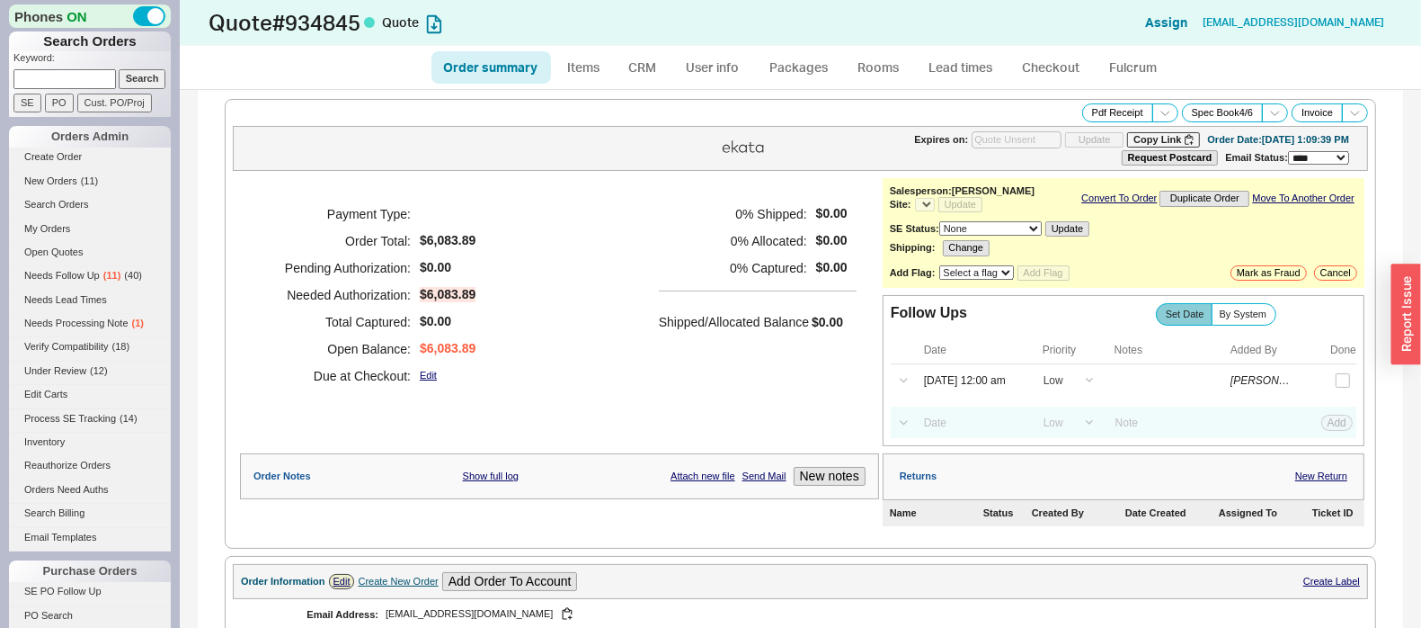
select select "*"
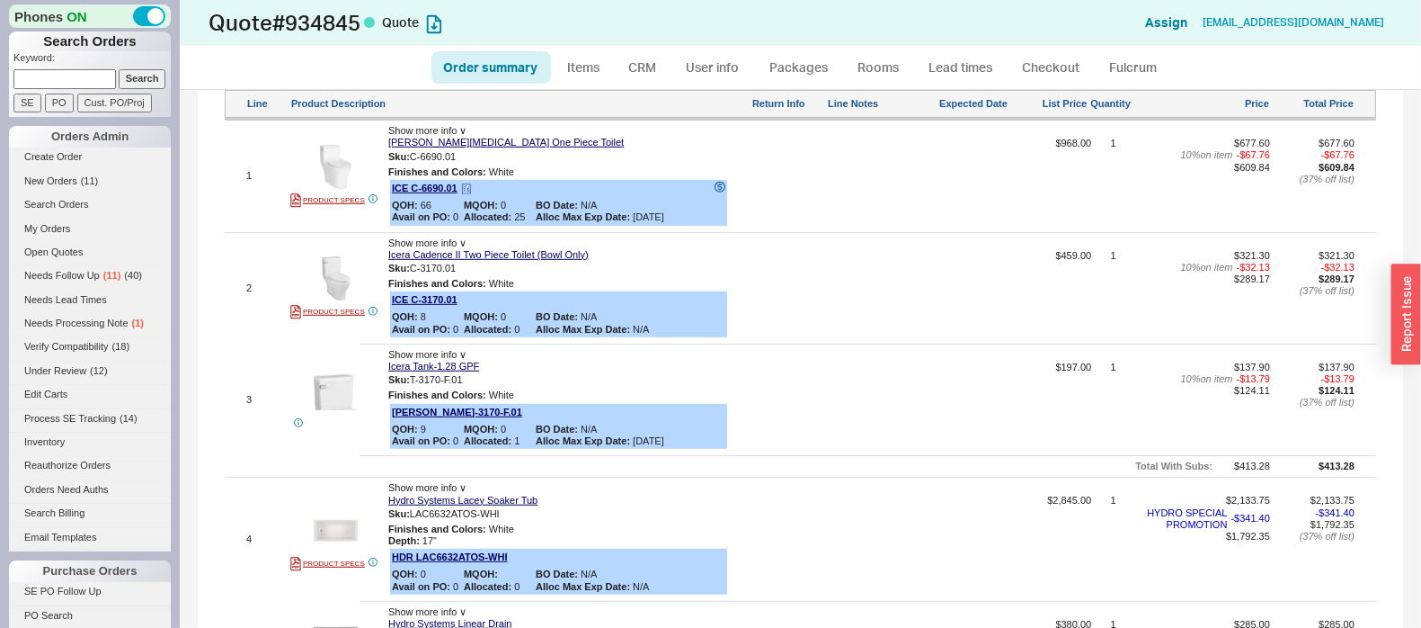
scroll to position [562, 0]
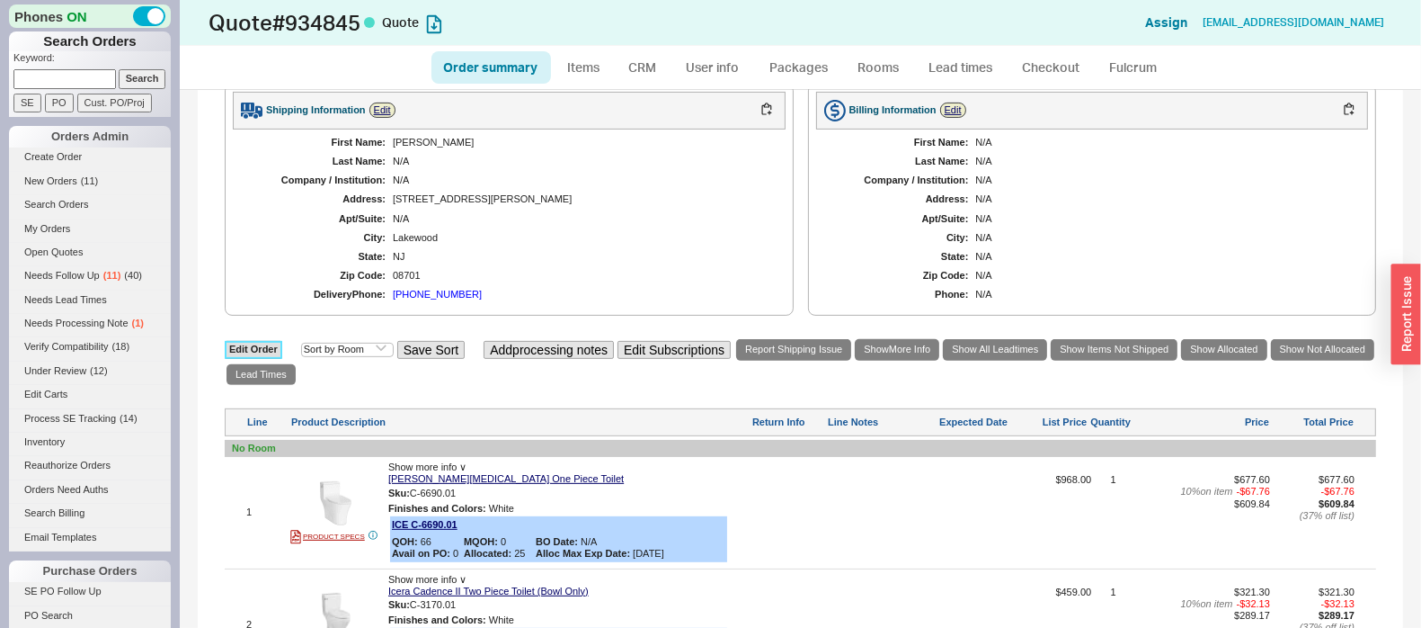
click at [259, 342] on link "Edit Order" at bounding box center [254, 349] width 58 height 17
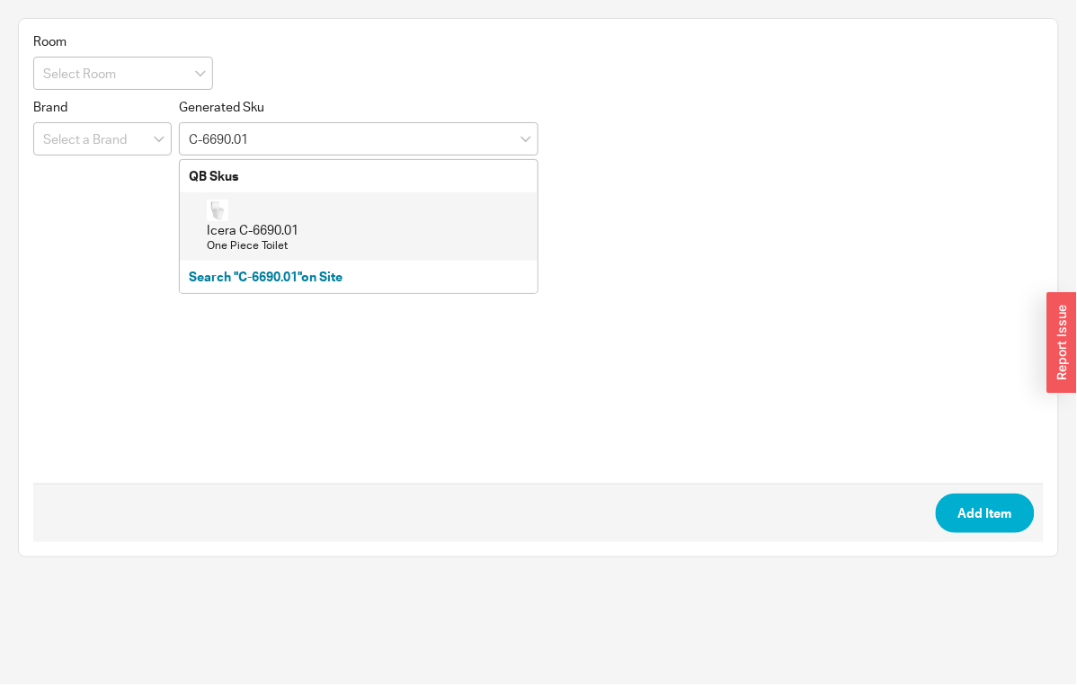
click at [361, 218] on div "Icera C-6690.01 One Piece Toilet" at bounding box center [368, 227] width 322 height 54
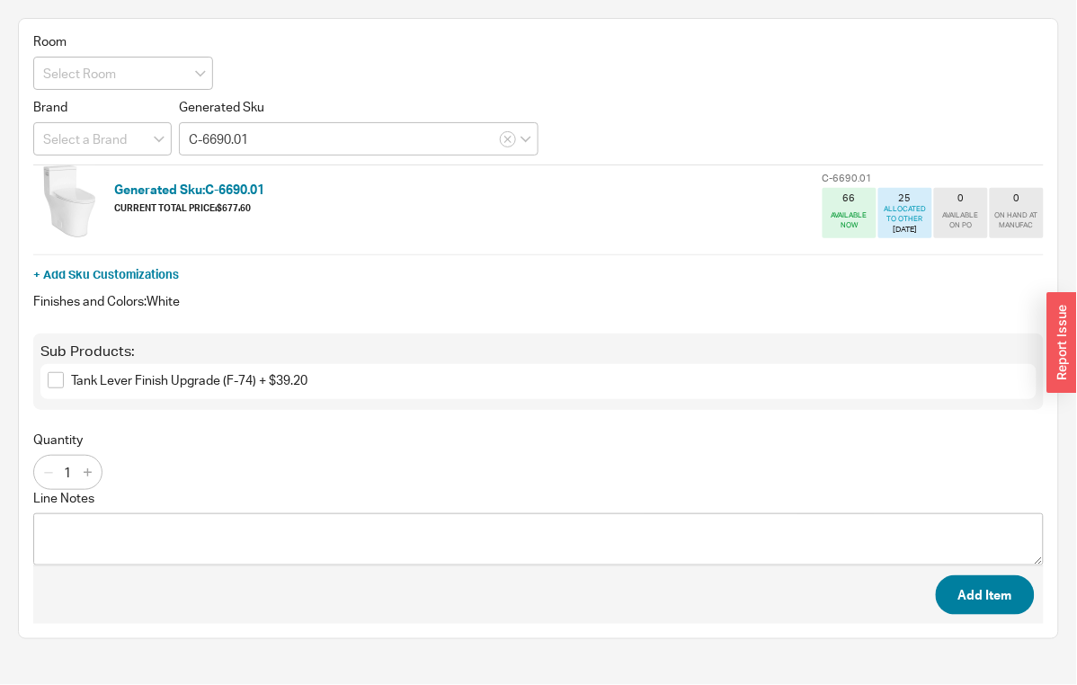
type input "C-6690.01"
click at [984, 583] on button "Add Item" at bounding box center [985, 595] width 99 height 40
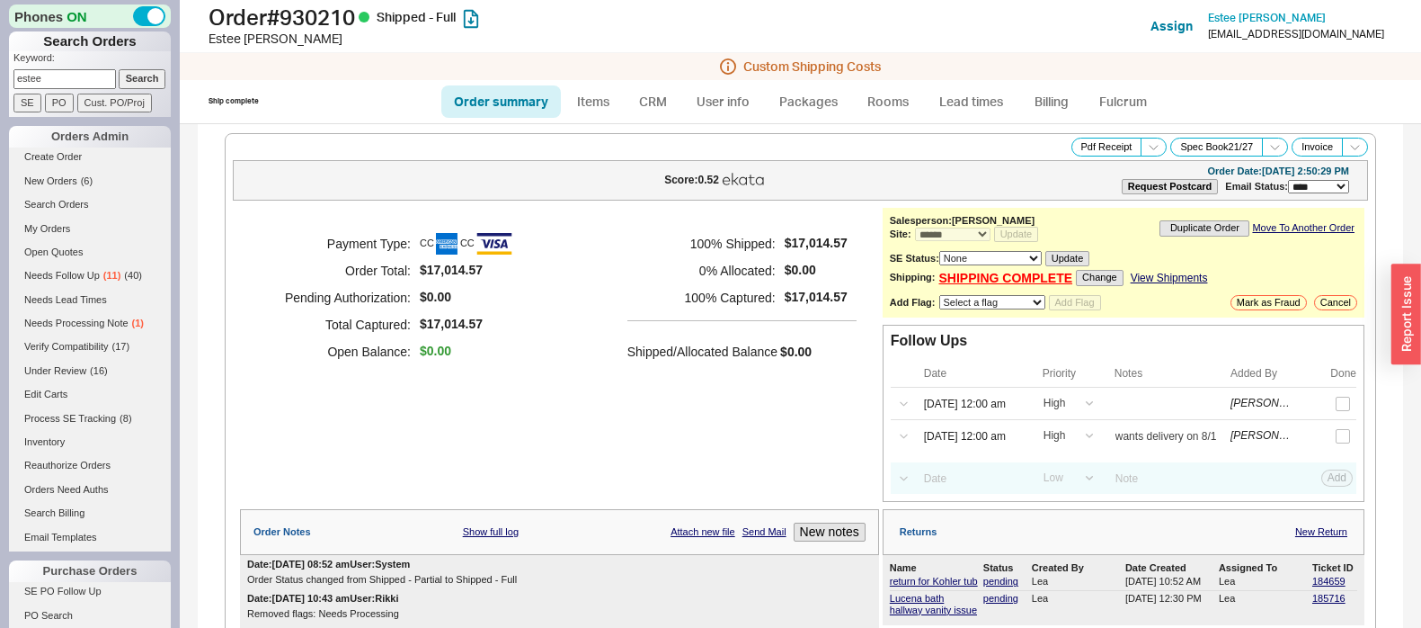
select select "*"
select select "LOW"
select select "3"
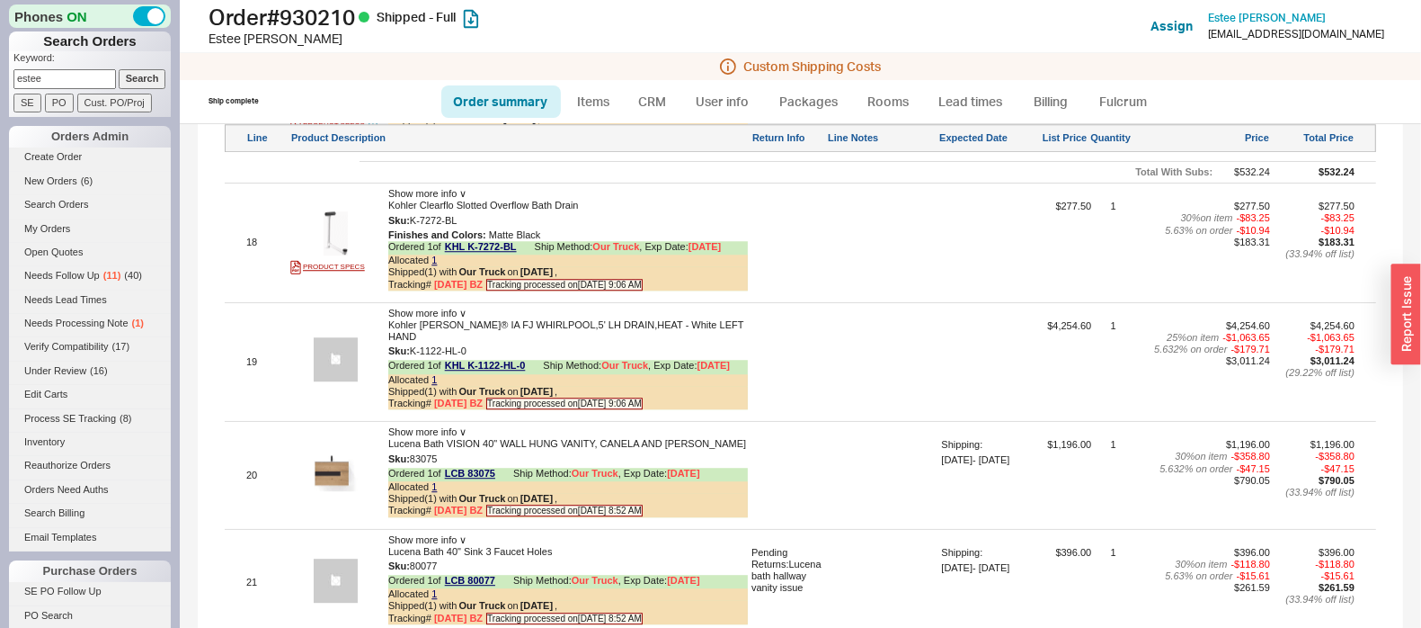
click at [62, 83] on input "estee" at bounding box center [64, 78] width 102 height 19
type input "mermel"
click at [119, 69] on input "Search" at bounding box center [143, 78] width 48 height 19
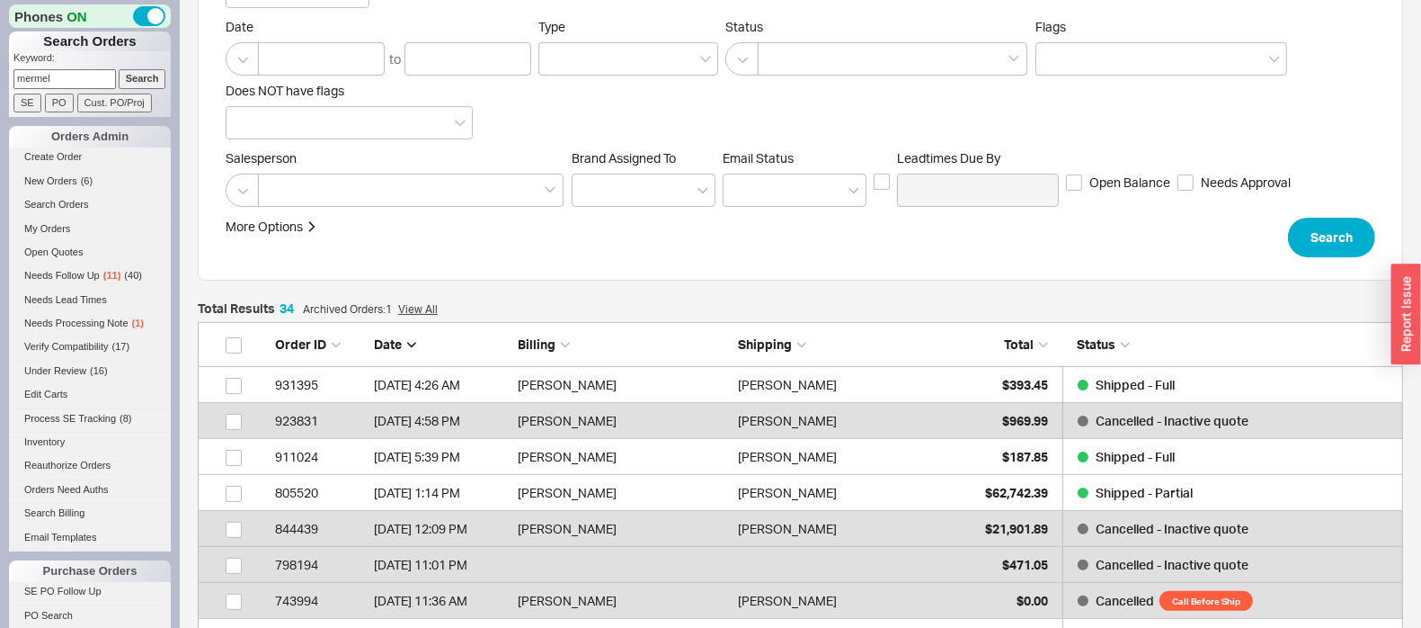
scroll to position [224, 0]
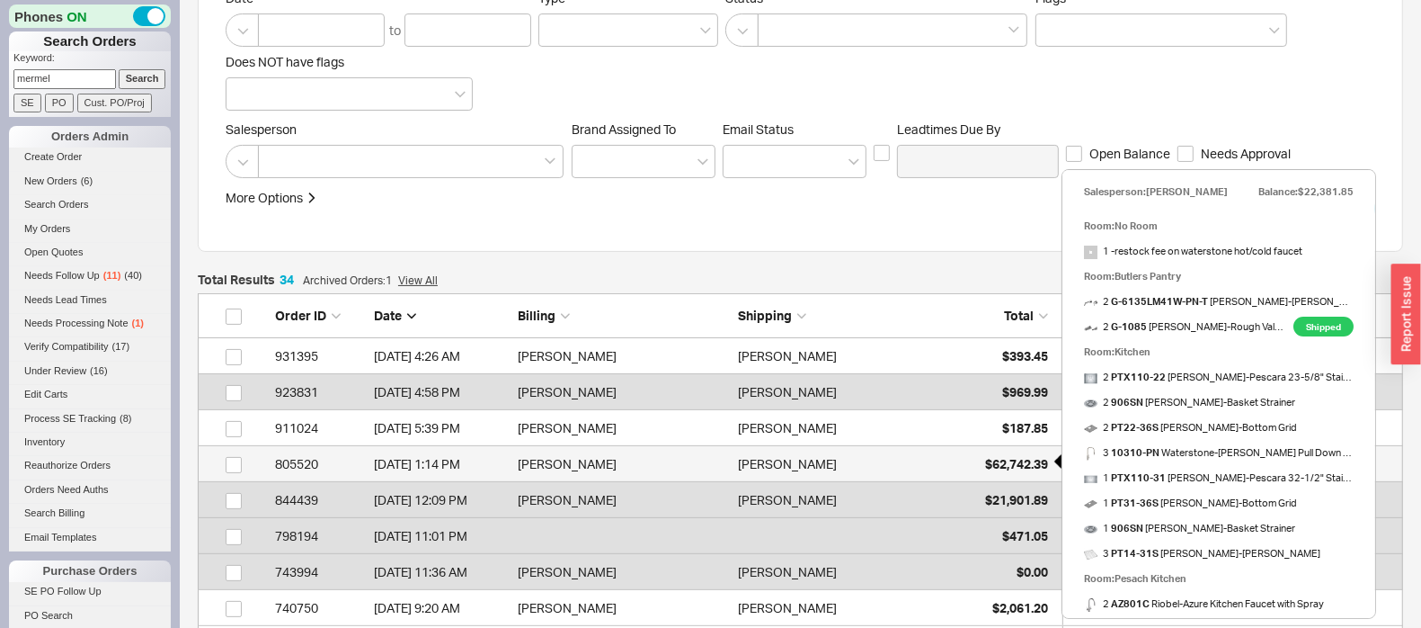
click at [1010, 459] on span "$62,742.39" at bounding box center [1016, 463] width 63 height 15
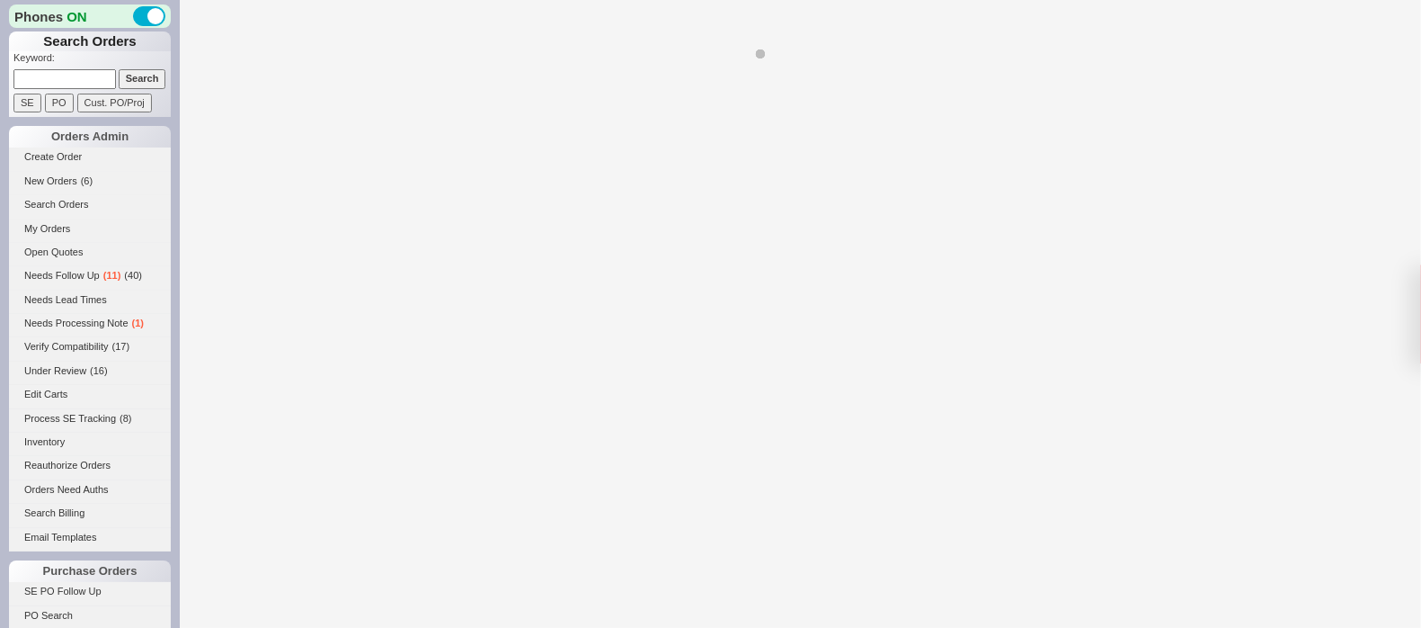
select select "**"
select select "LOW"
select select "3"
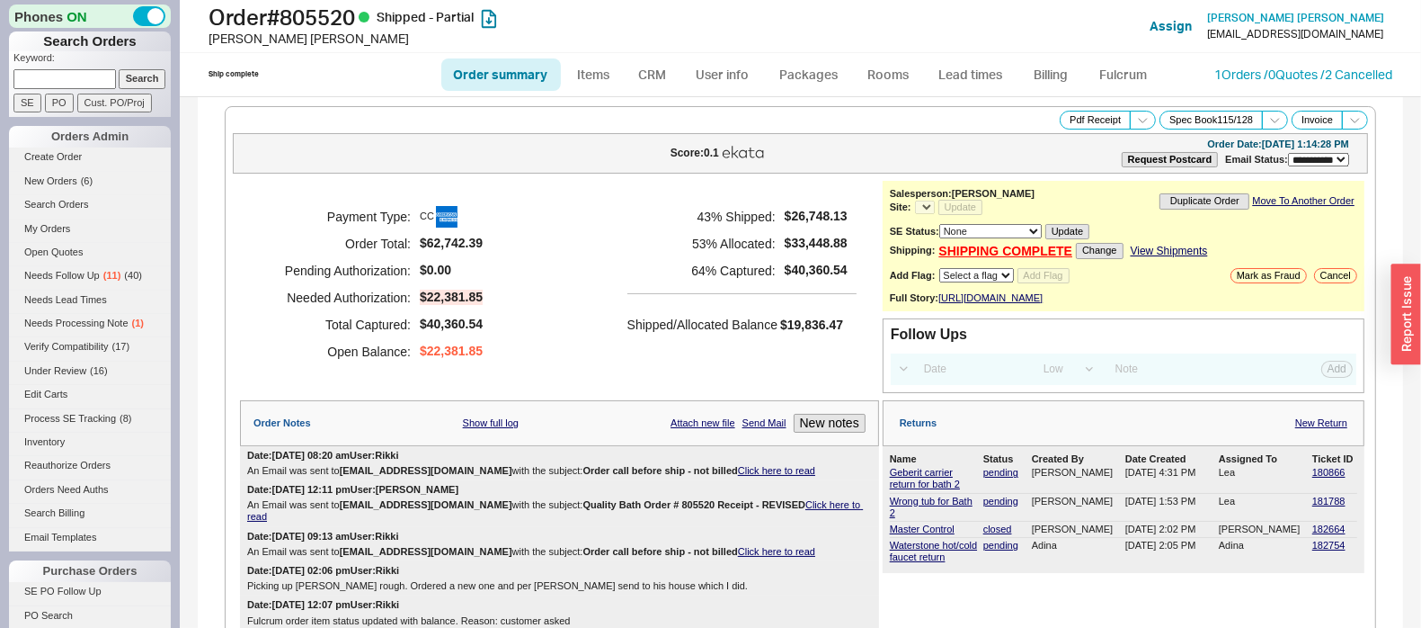
select select "*"
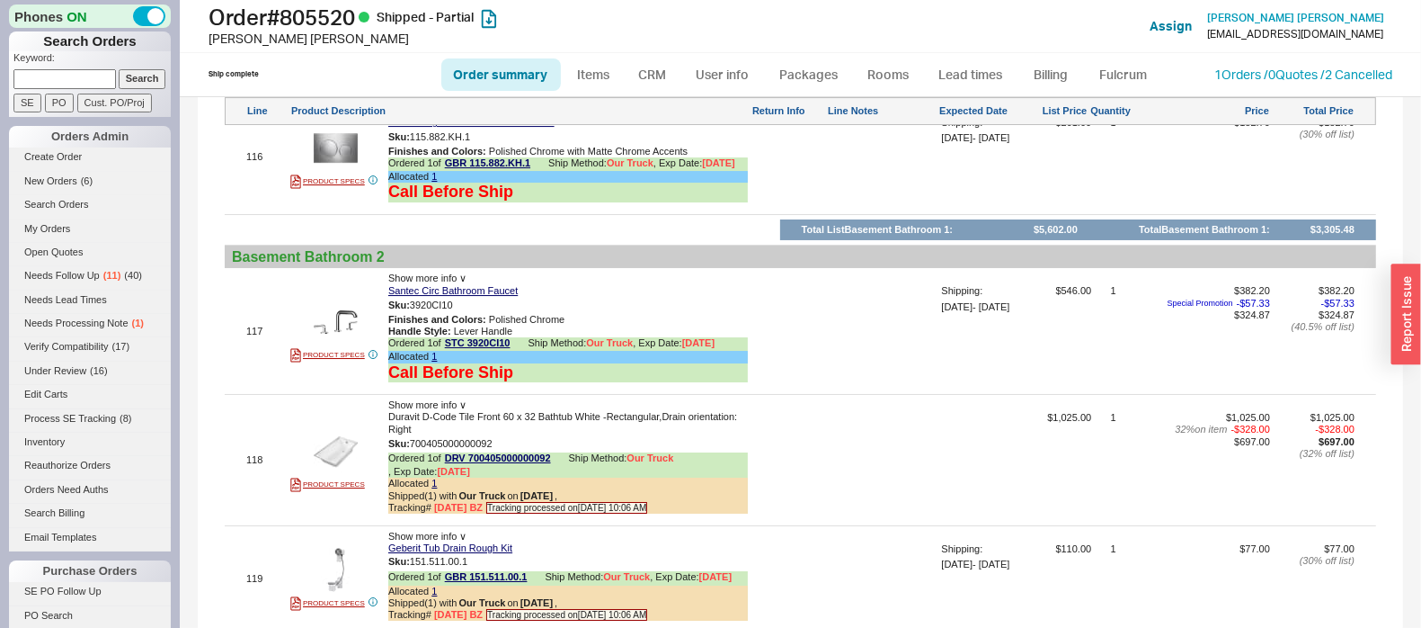
scroll to position [18549, 0]
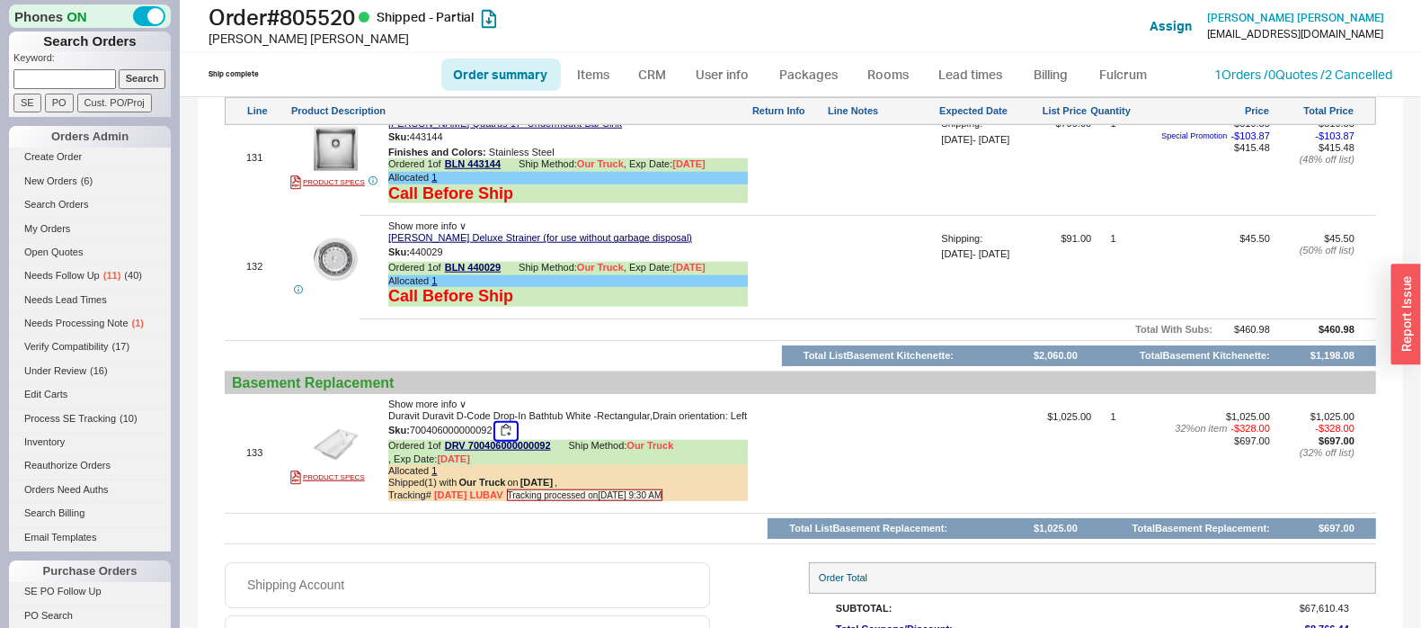
click at [511, 423] on button "button" at bounding box center [506, 431] width 22 height 17
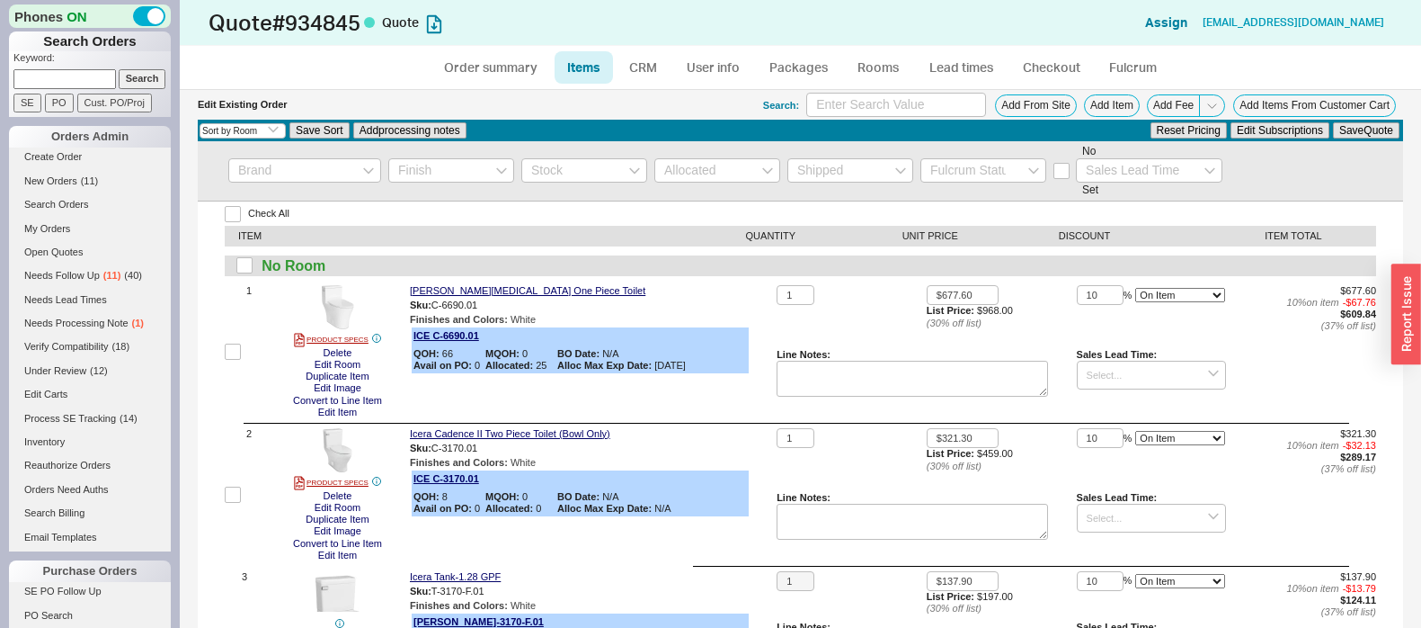
select select "3"
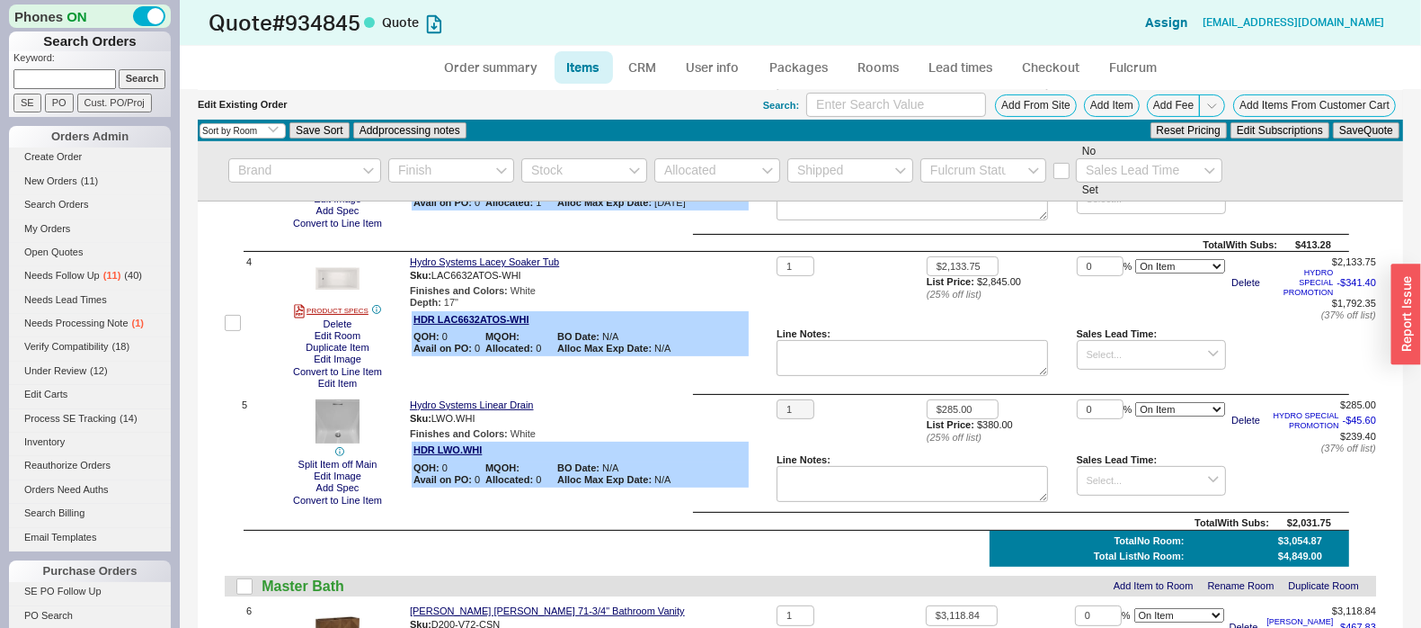
scroll to position [674, 0]
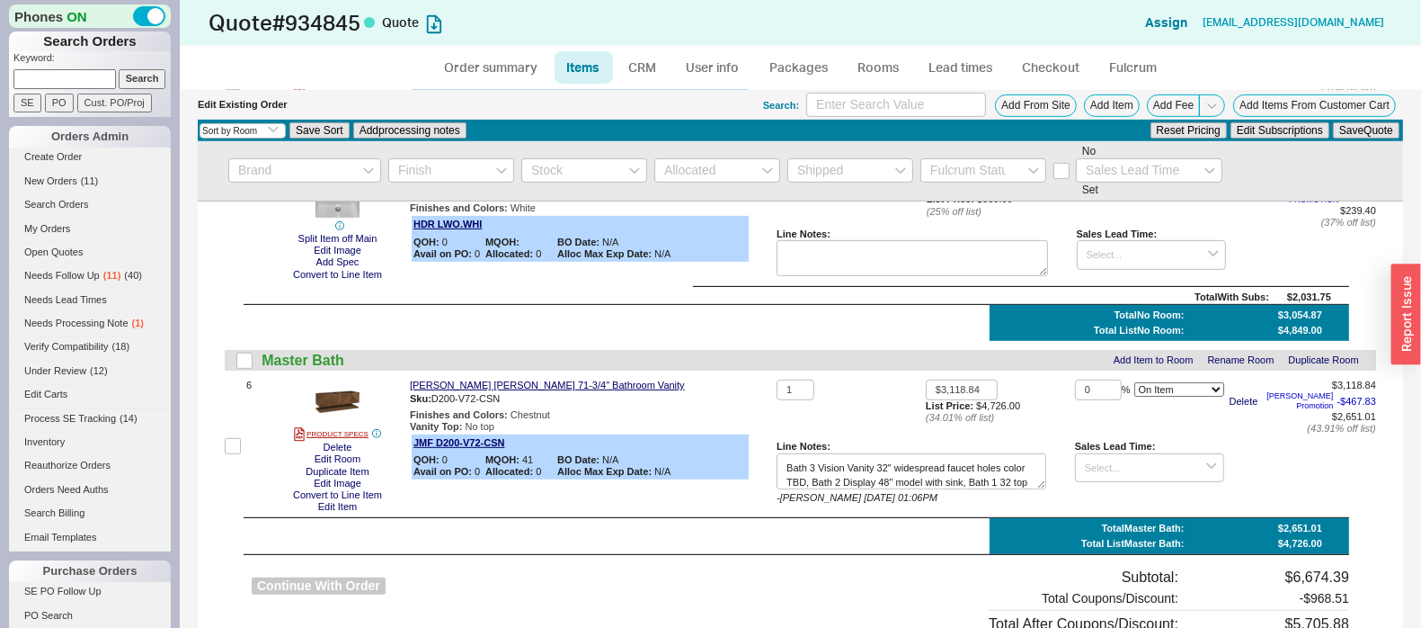
click at [361, 586] on button "Continue With Order" at bounding box center [319, 585] width 134 height 17
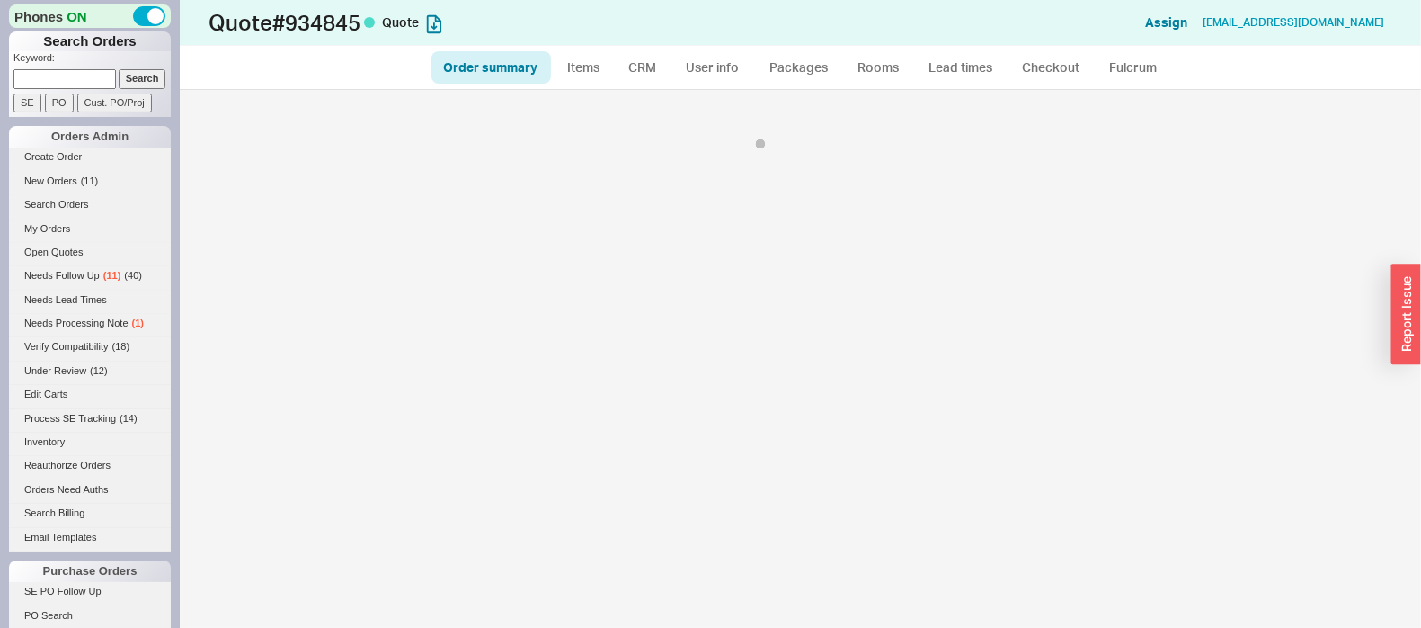
select select "*"
select select "LOW"
select select "3"
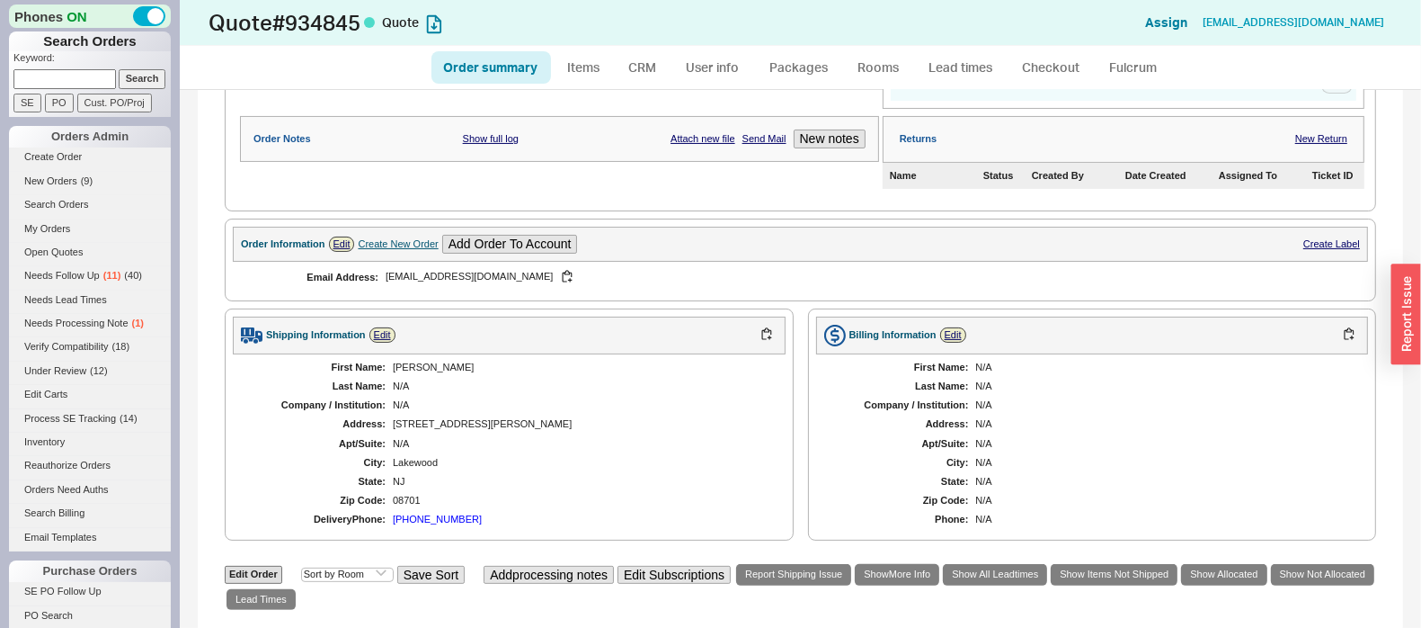
scroll to position [562, 0]
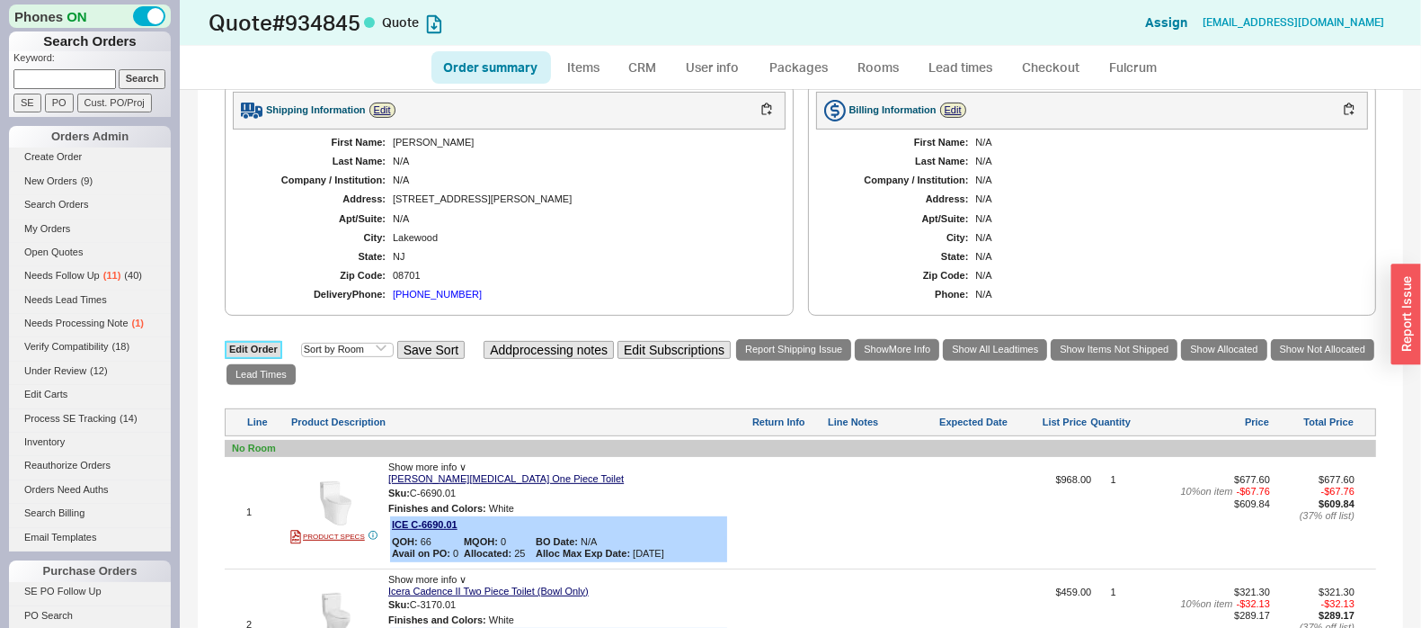
click at [256, 343] on link "Edit Order" at bounding box center [254, 349] width 58 height 17
select select "3"
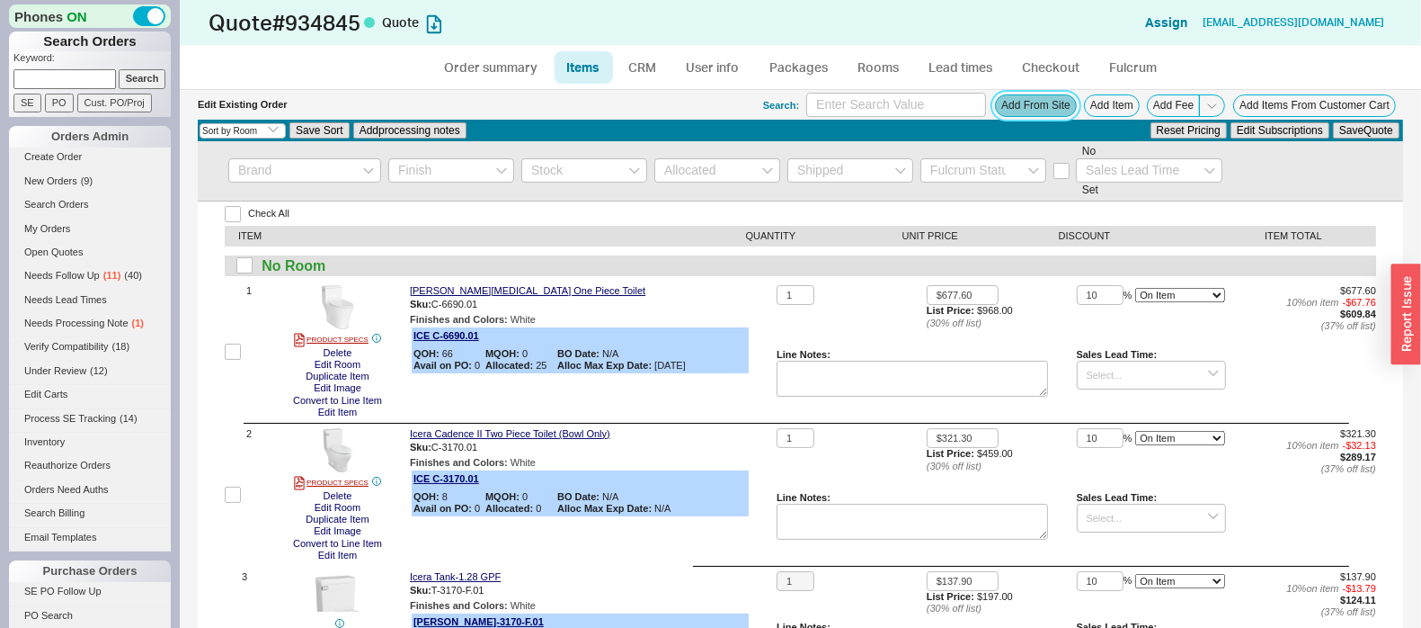
click at [995, 111] on button "Add From Site" at bounding box center [1036, 105] width 82 height 22
click at [1020, 100] on button "Add From Site" at bounding box center [1036, 105] width 82 height 22
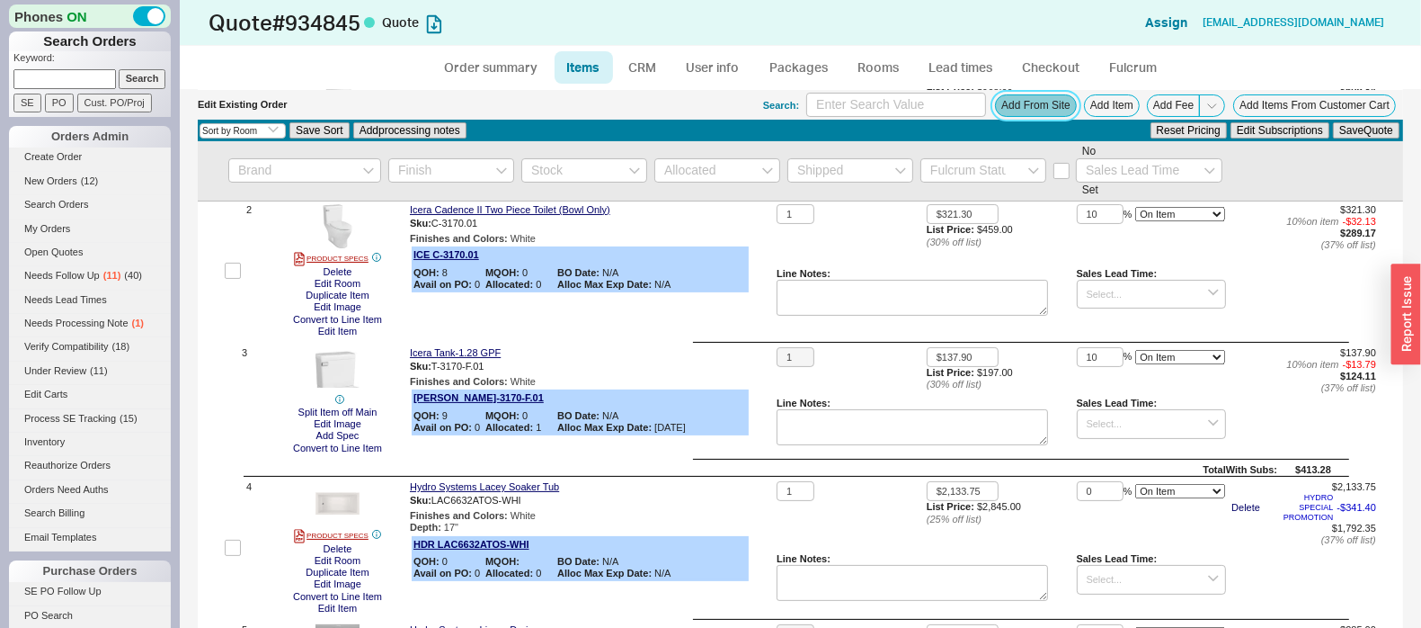
click at [995, 110] on button "Add From Site" at bounding box center [1036, 105] width 82 height 22
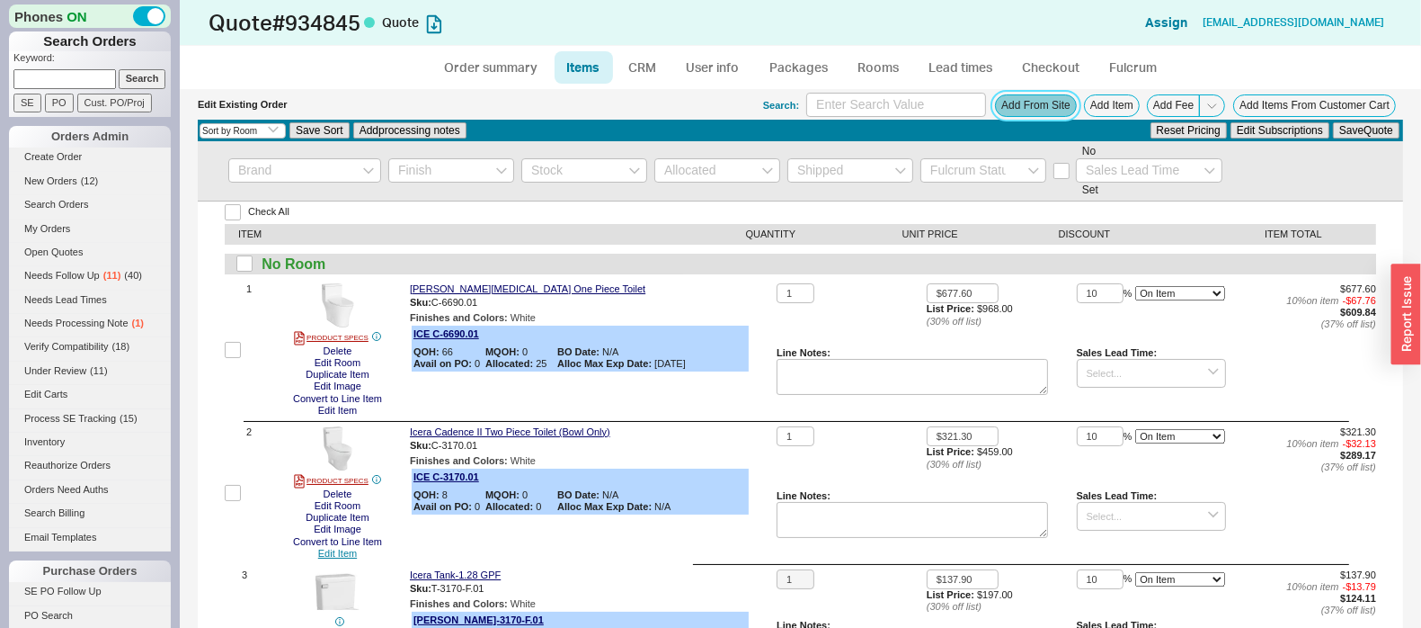
scroll to position [0, 0]
click at [487, 336] on icon at bounding box center [488, 336] width 11 height 11
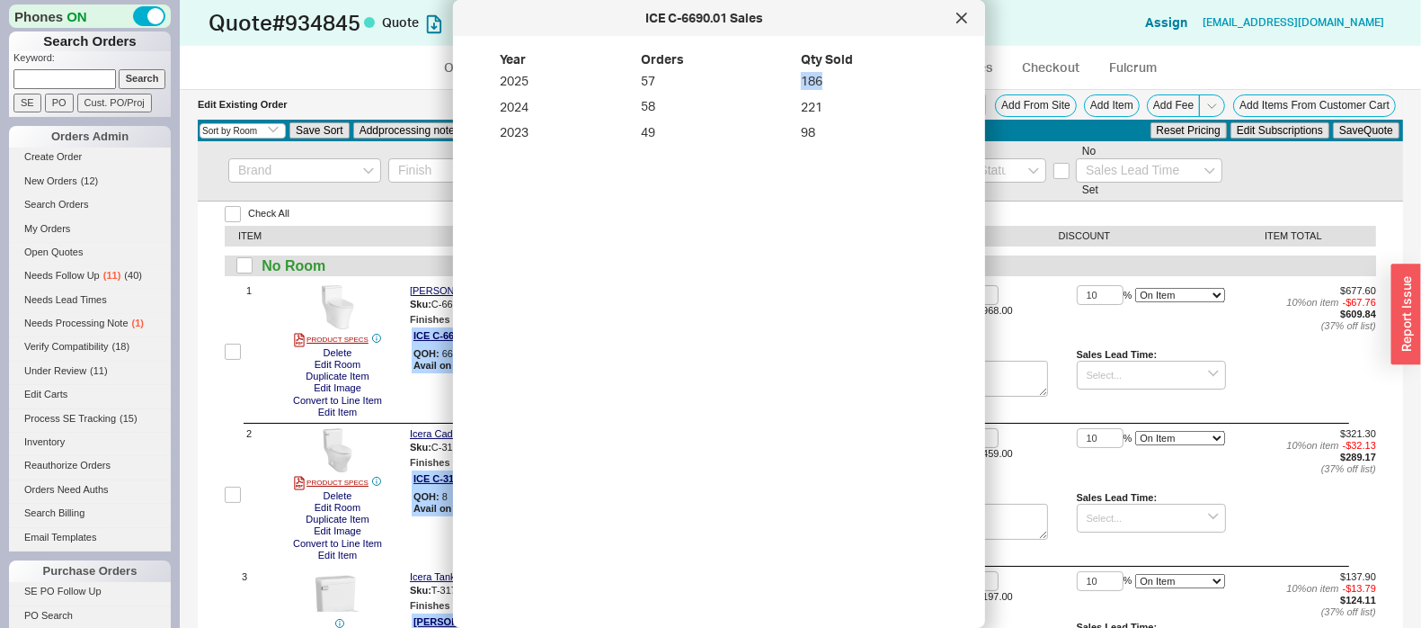
drag, startPoint x: 815, startPoint y: 82, endPoint x: 787, endPoint y: 80, distance: 28.8
click at [787, 80] on div "Year Orders Qty Sold 2025 57 186 2024 58 221 2023 49 98" at bounding box center [719, 97] width 475 height 94
click at [788, 90] on div "Year Orders Qty Sold 2025 57 186 2024 58 221 2023 49 98" at bounding box center [719, 97] width 475 height 94
click at [958, 16] on icon at bounding box center [962, 18] width 11 height 11
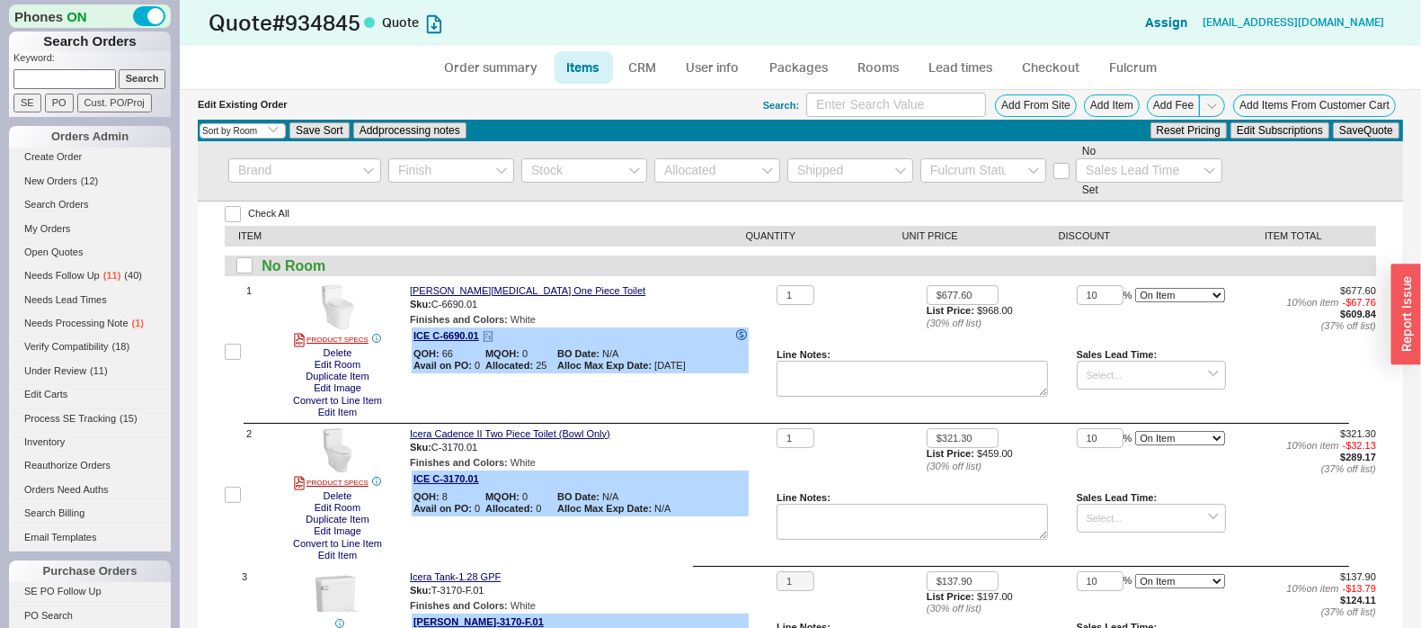
click at [739, 332] on icon at bounding box center [741, 335] width 4 height 7
click at [803, 325] on div "1" at bounding box center [852, 317] width 150 height 64
click at [324, 373] on button "Duplicate Item" at bounding box center [337, 376] width 74 height 12
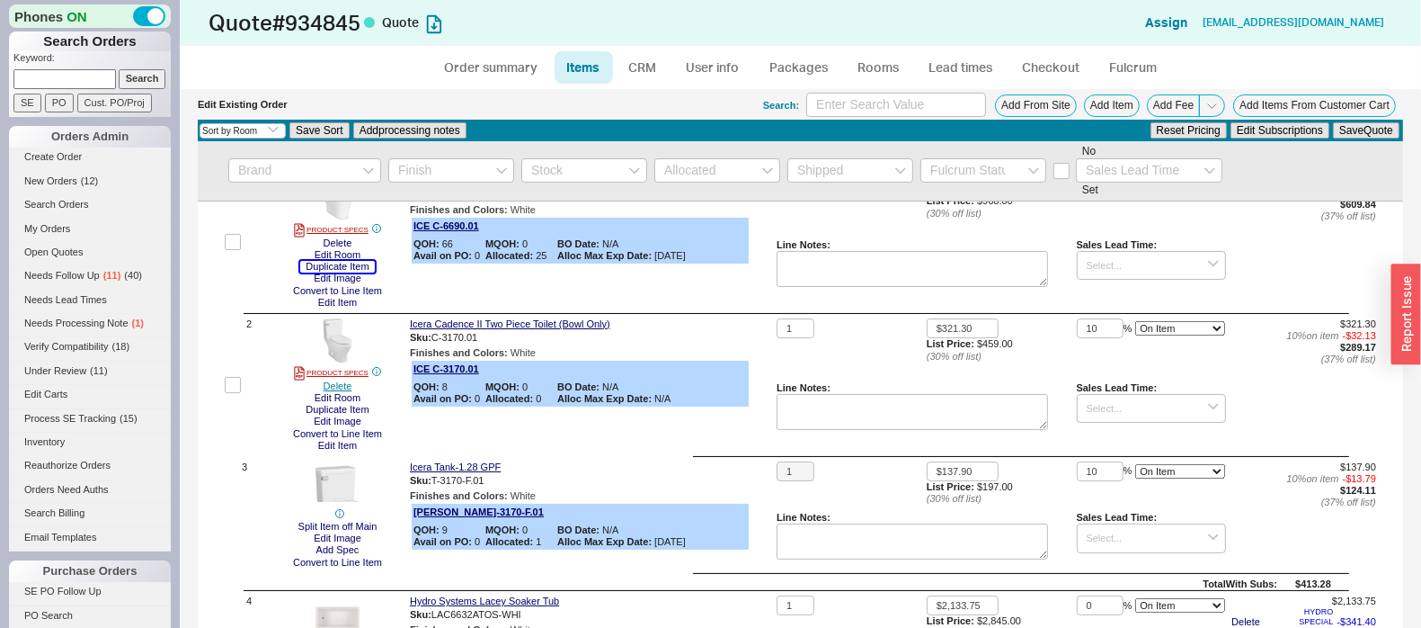
scroll to position [111, 0]
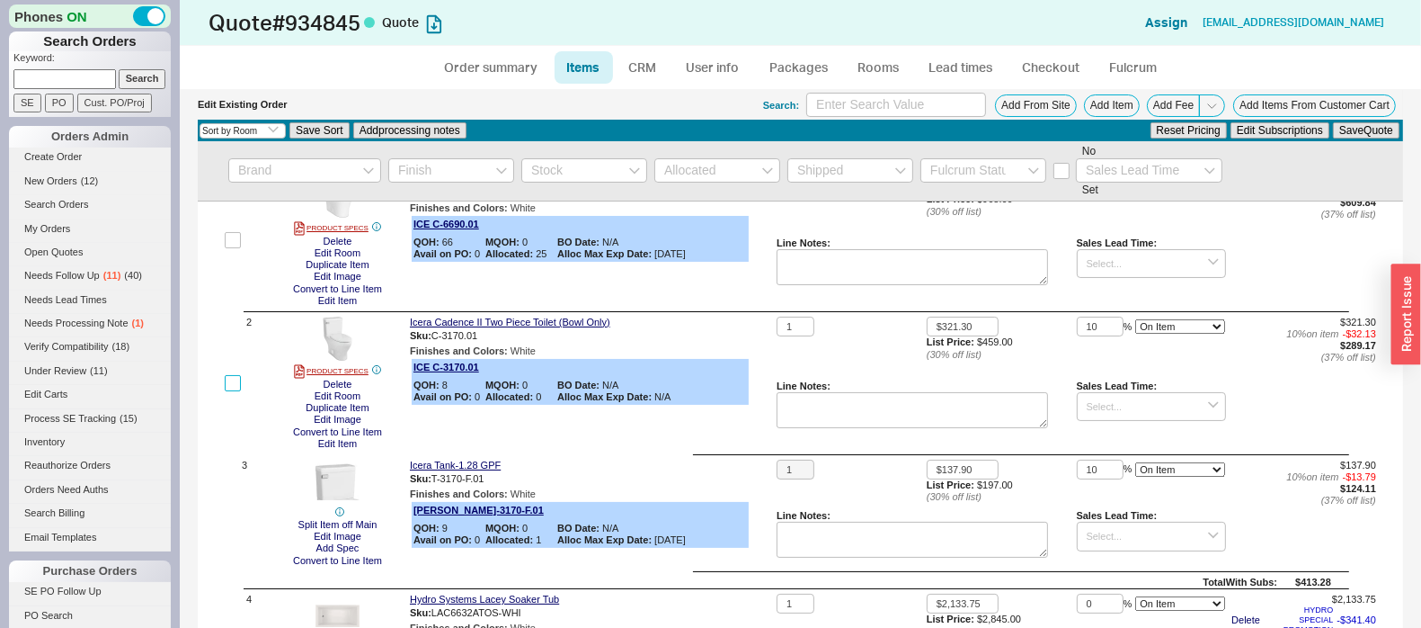
click at [236, 385] on input "checkbox" at bounding box center [233, 383] width 16 height 16
checkbox input "true"
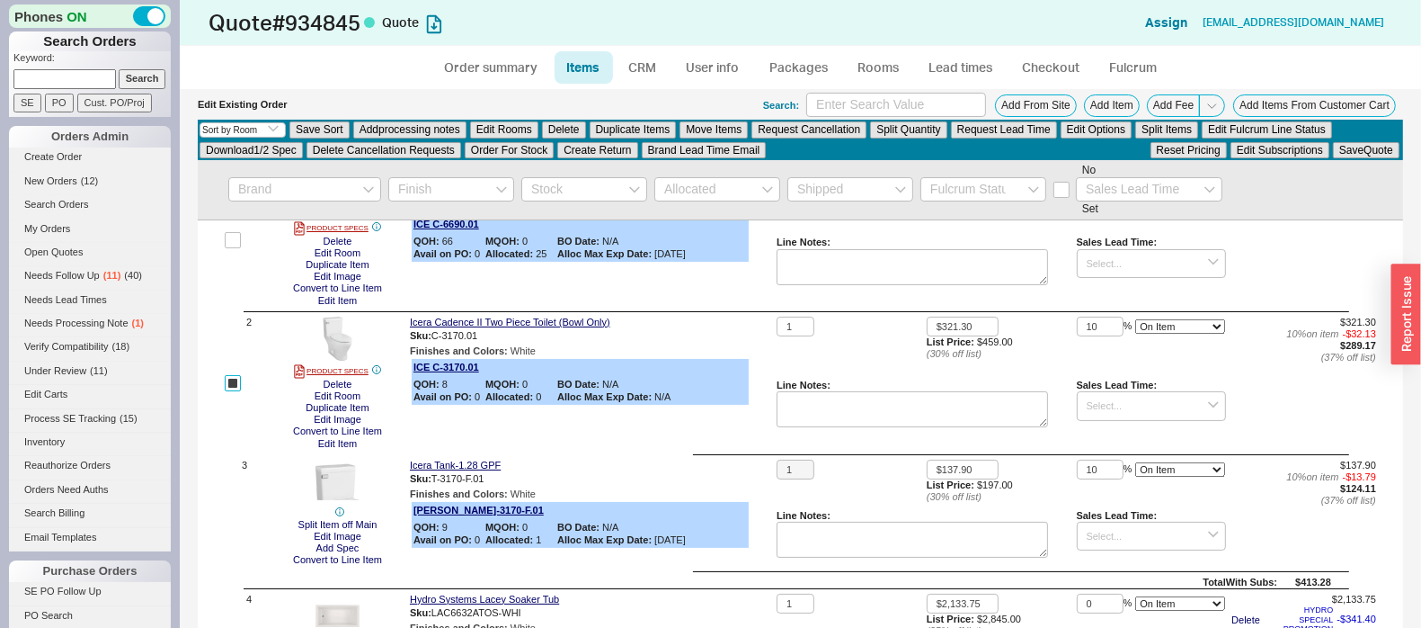
click at [236, 385] on input "checkbox" at bounding box center [233, 383] width 16 height 16
checkbox input "false"
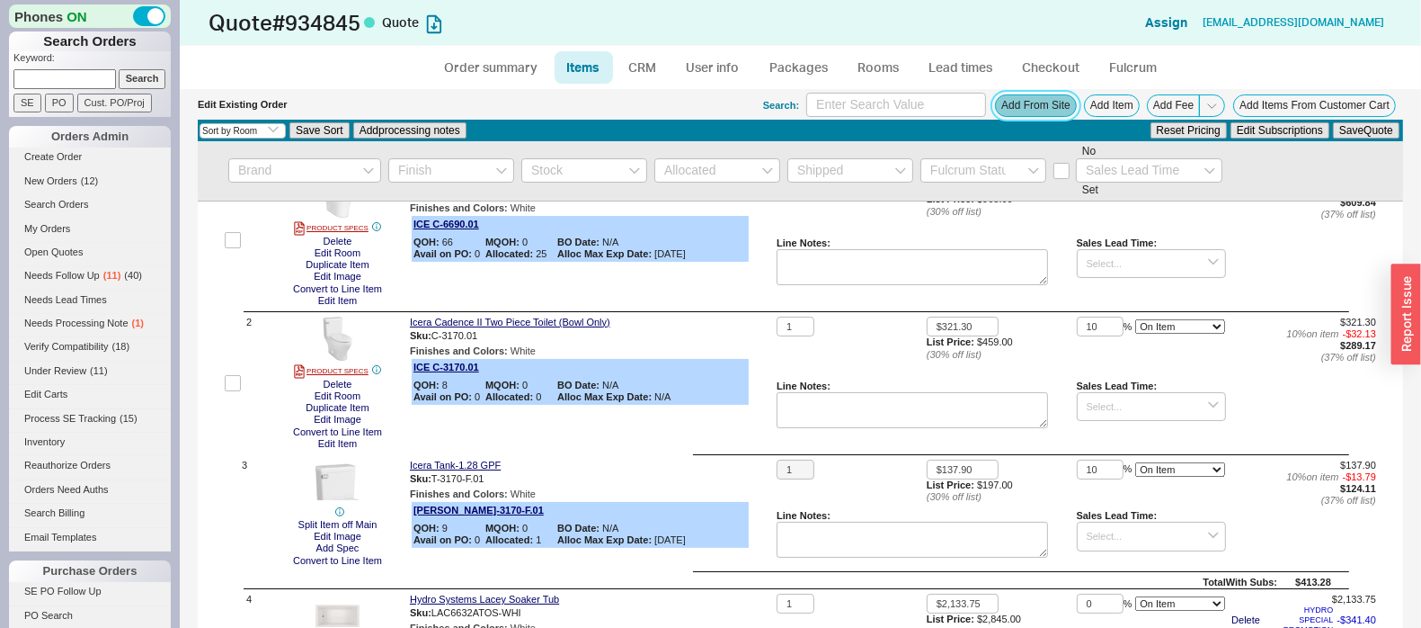
click at [1043, 99] on button "Add From Site" at bounding box center [1036, 105] width 82 height 22
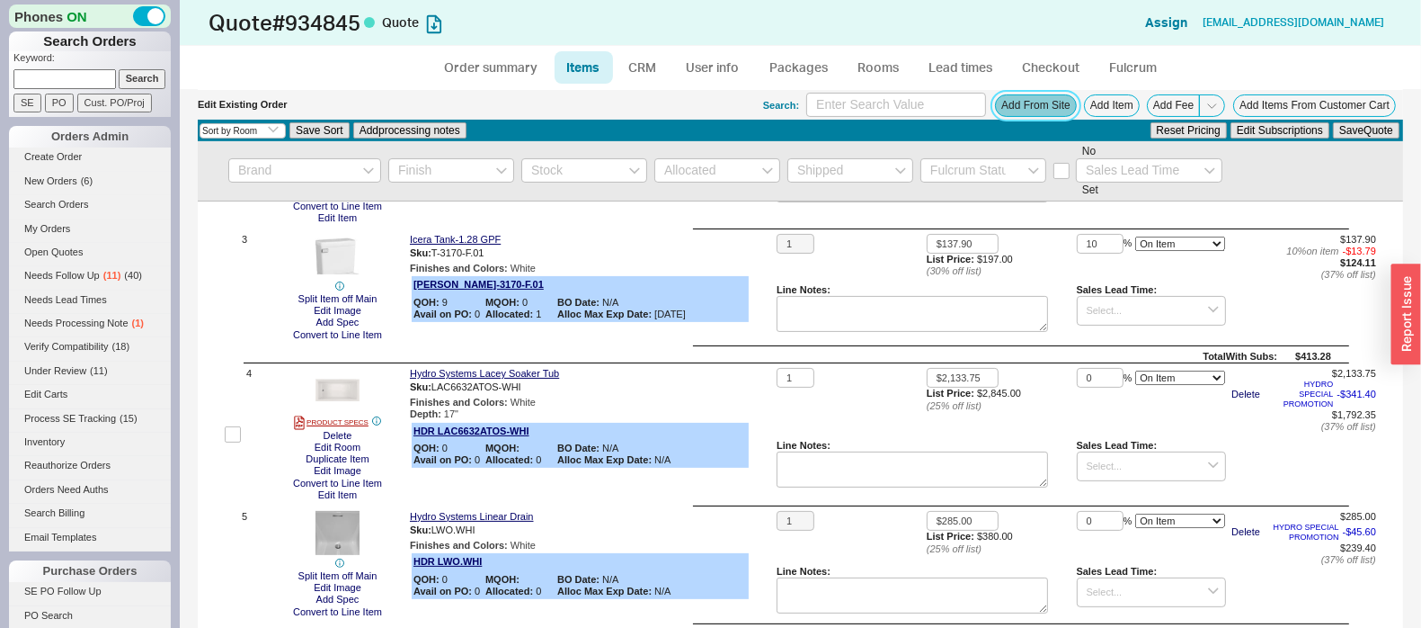
scroll to position [562, 0]
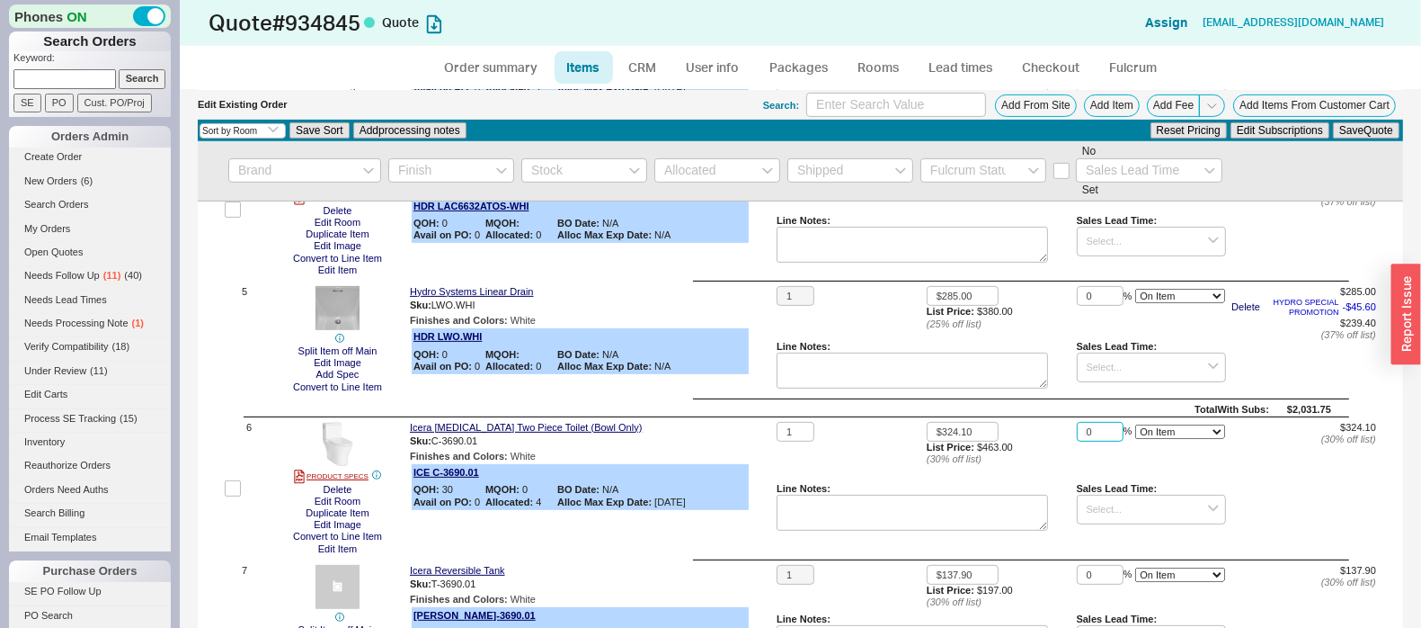
drag, startPoint x: 1085, startPoint y: 439, endPoint x: 1076, endPoint y: 442, distance: 9.7
click at [1077, 442] on input "0" at bounding box center [1100, 432] width 47 height 21
type input "10"
drag, startPoint x: 1092, startPoint y: 578, endPoint x: 1037, endPoint y: 583, distance: 55.9
click at [1039, 583] on div "1 $137.90 List Price: $197.00 ( 30 % off list) 0 % On Item On Bottom Gift Card …" at bounding box center [1077, 618] width 600 height 107
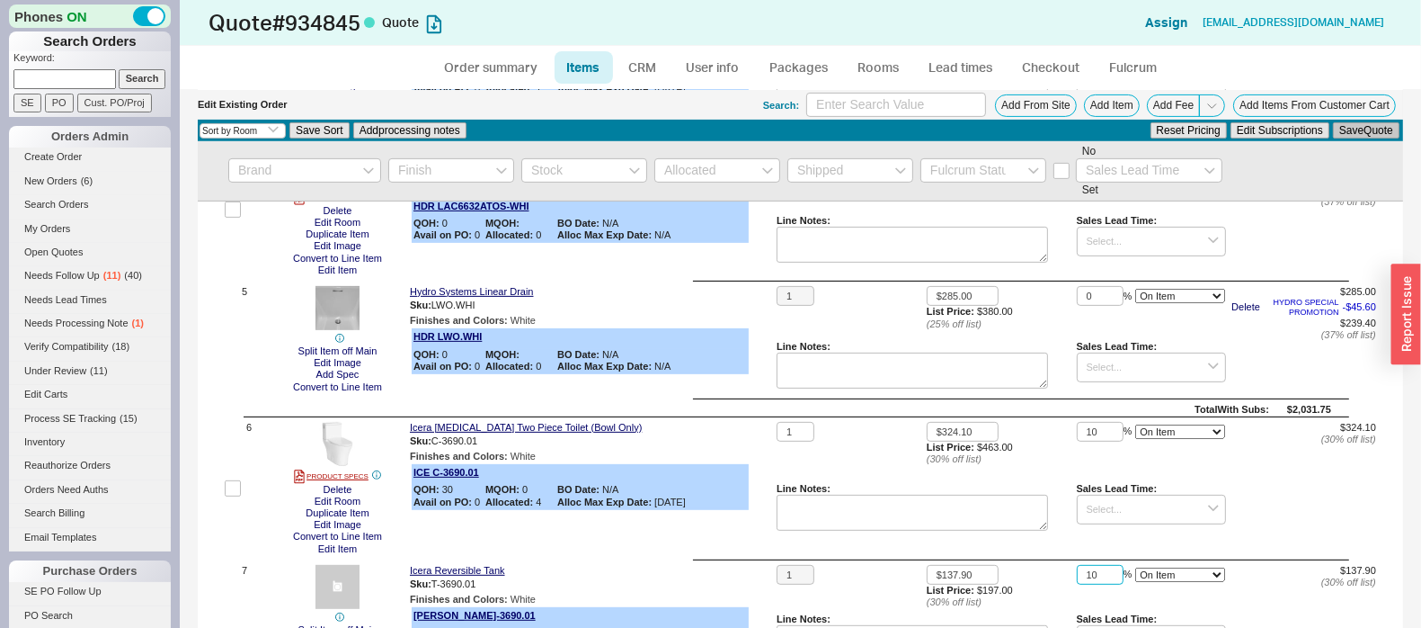
type input "10"
click at [1340, 124] on button "Save Quote" at bounding box center [1366, 130] width 67 height 16
click at [341, 453] on img at bounding box center [338, 444] width 44 height 44
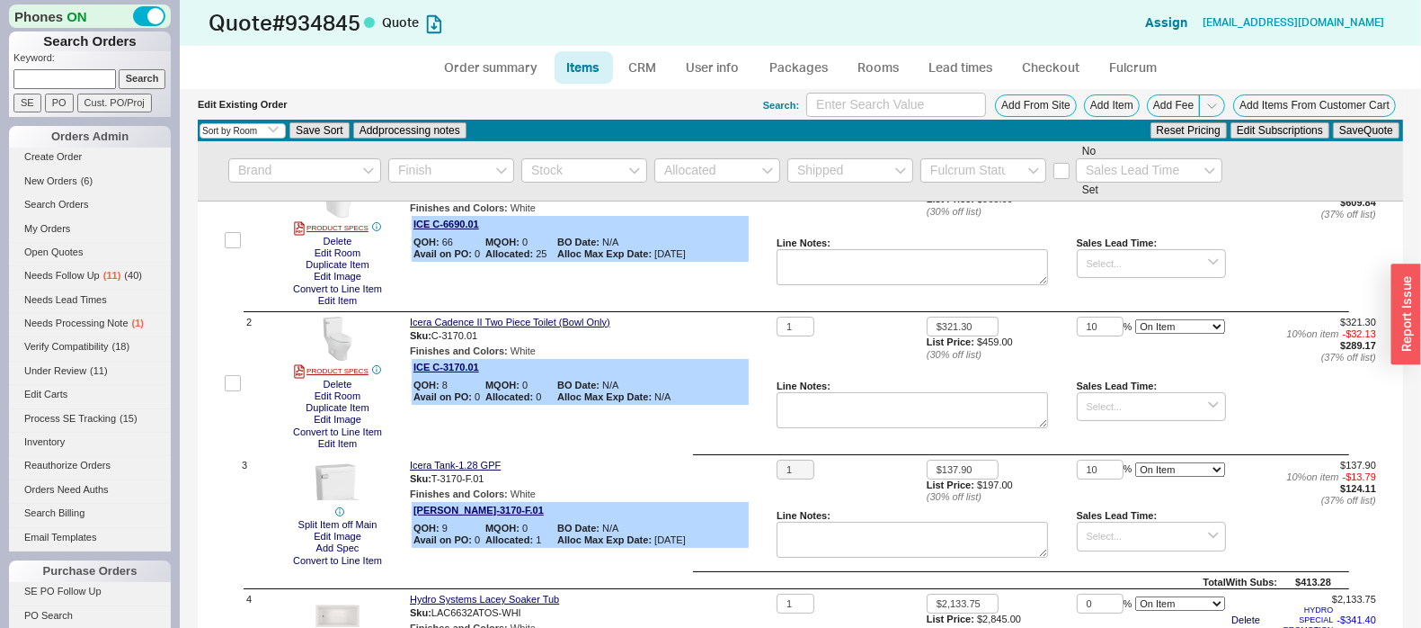
scroll to position [0, 0]
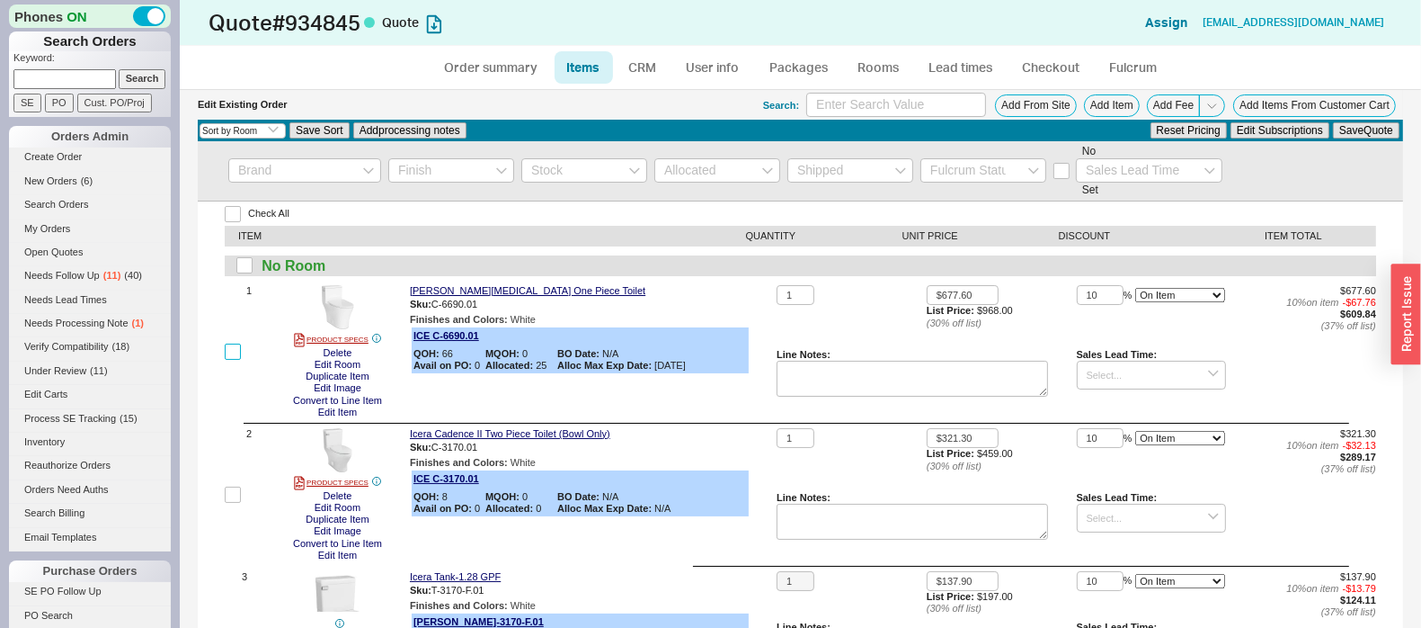
click at [225, 351] on input "checkbox" at bounding box center [233, 351] width 16 height 16
checkbox input "true"
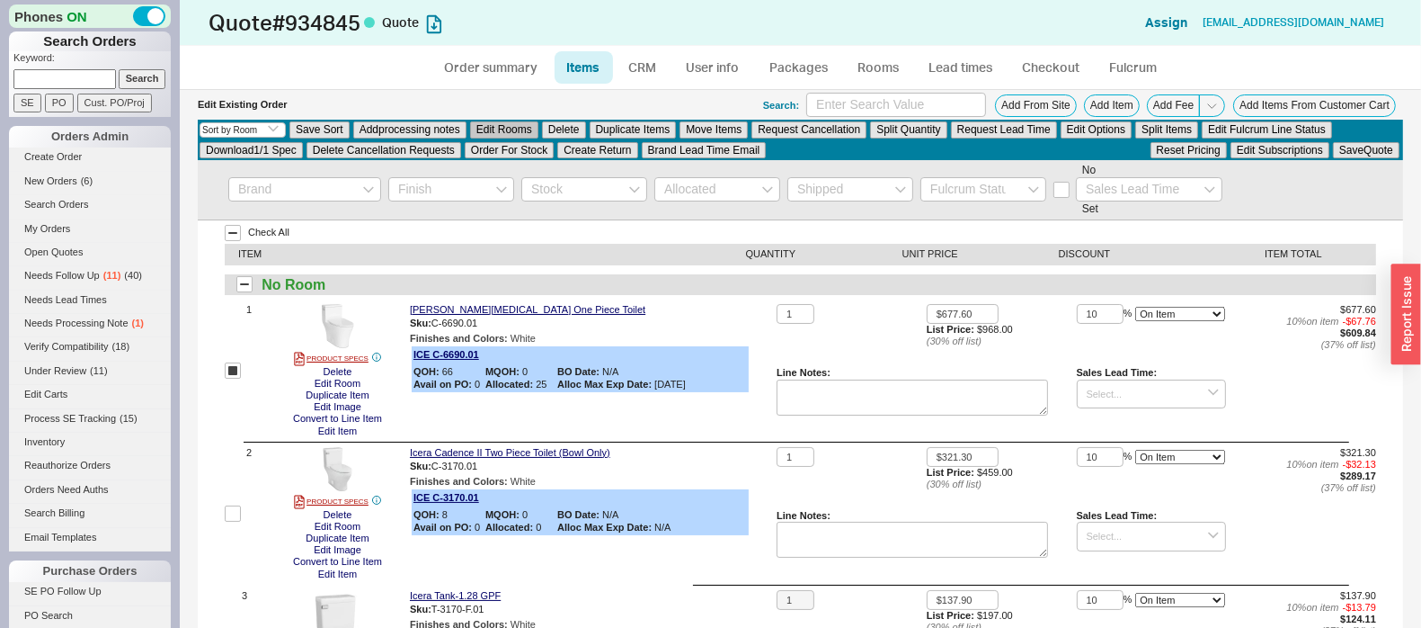
click at [522, 127] on button "Edit Rooms" at bounding box center [504, 129] width 68 height 16
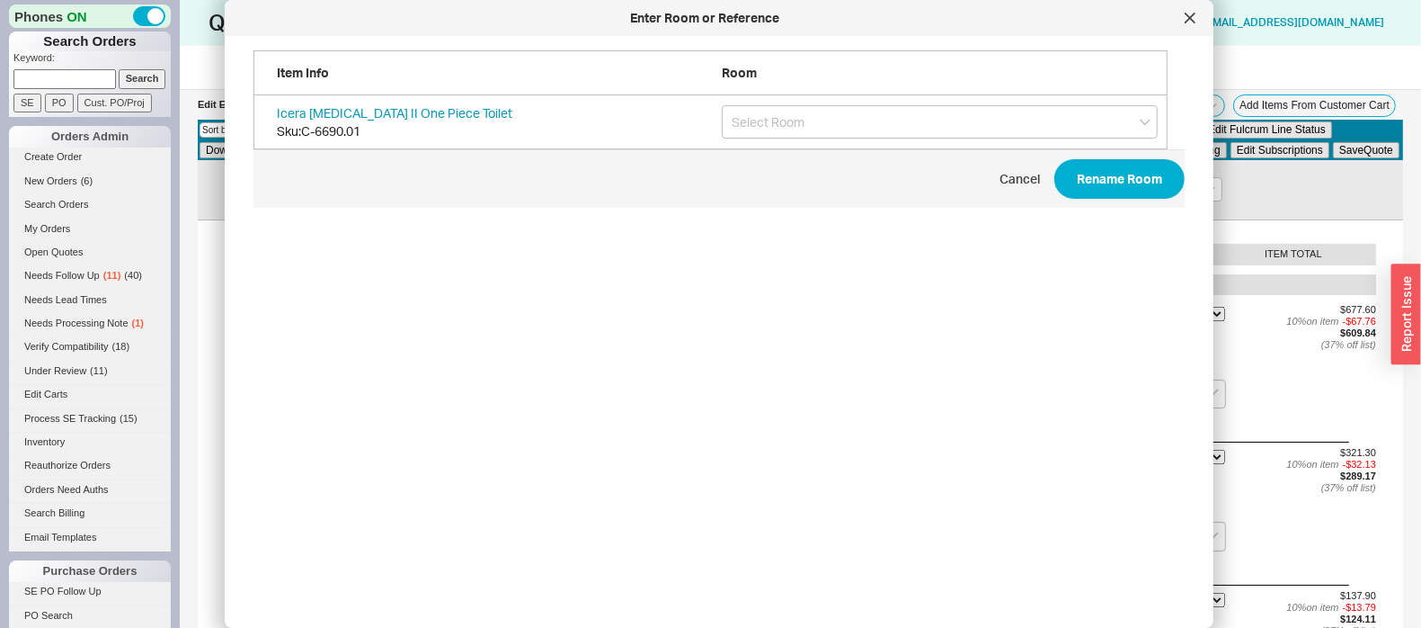
scroll to position [531, 926]
click at [964, 130] on input "grid" at bounding box center [940, 121] width 436 height 33
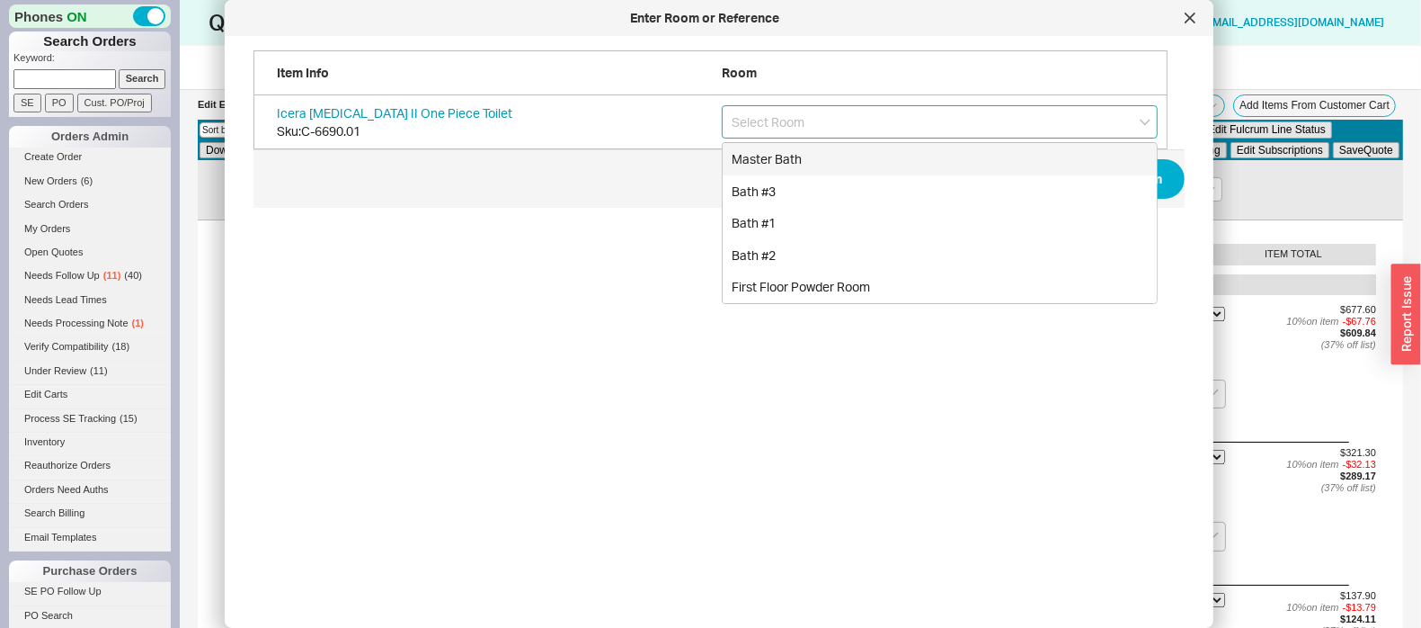
click at [926, 162] on div "Master Bath" at bounding box center [940, 159] width 434 height 32
type input "Master Bath"
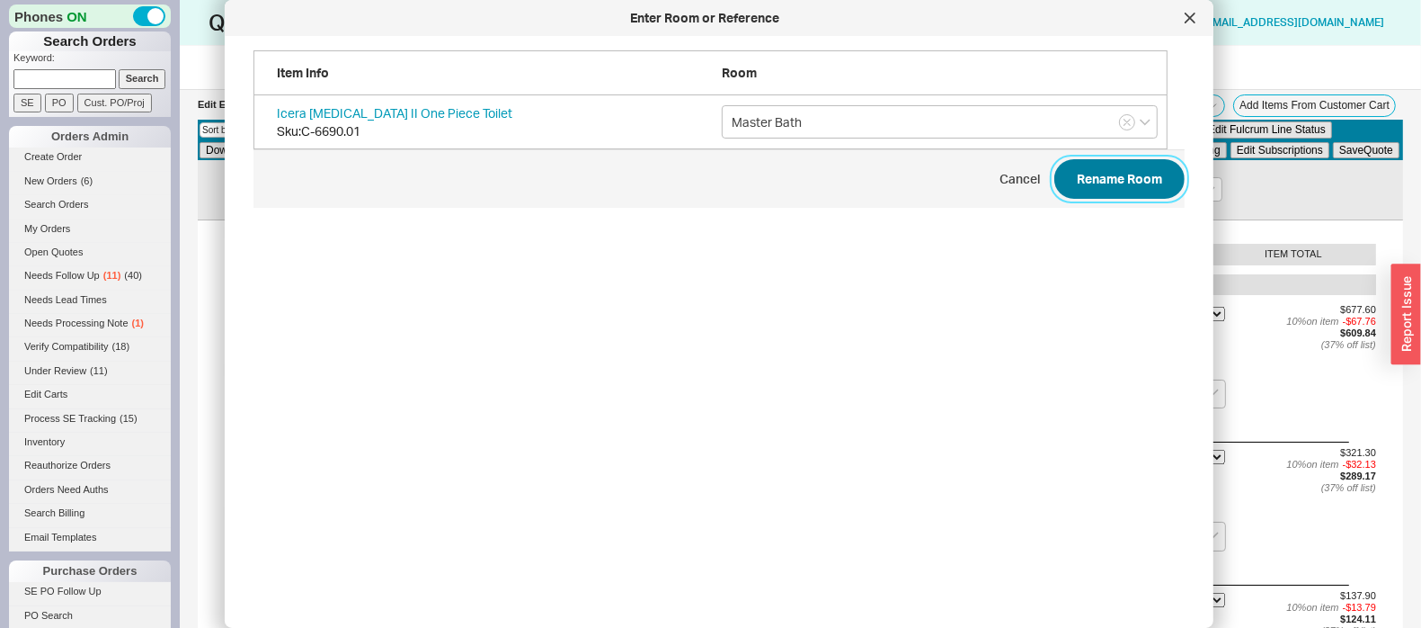
click at [1151, 192] on button "Rename Room" at bounding box center [1120, 179] width 130 height 40
checkbox input "false"
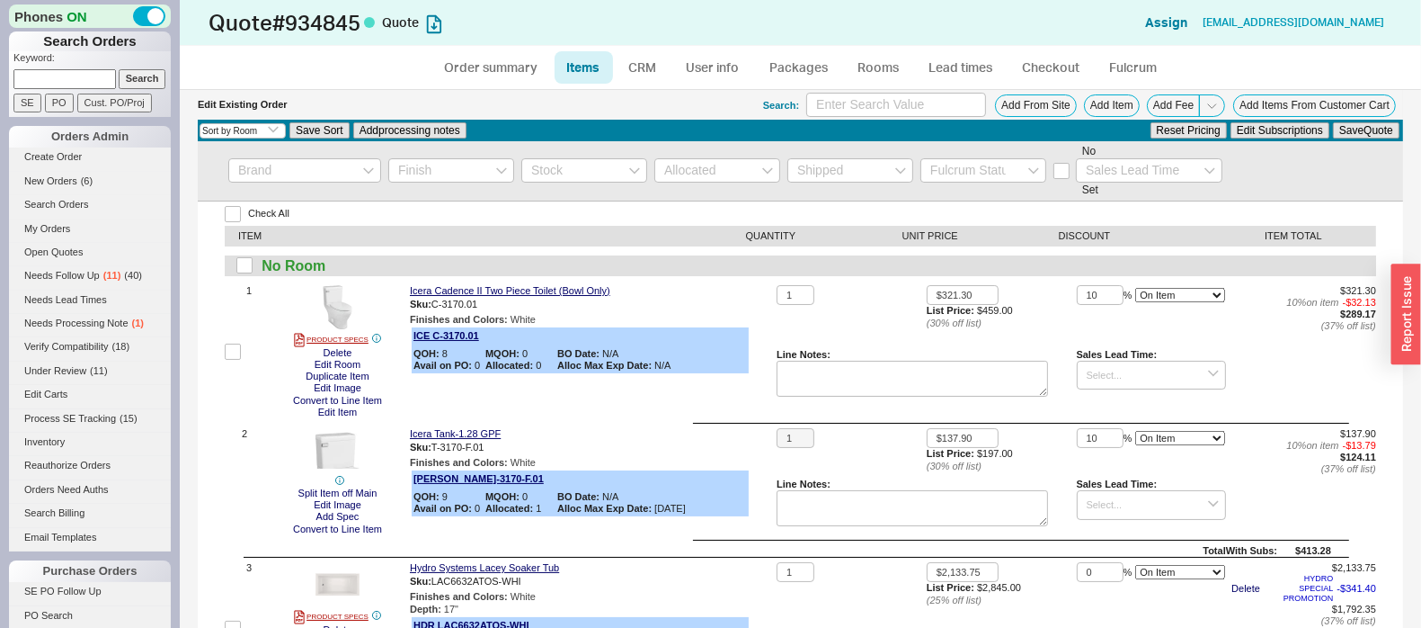
scroll to position [111, 0]
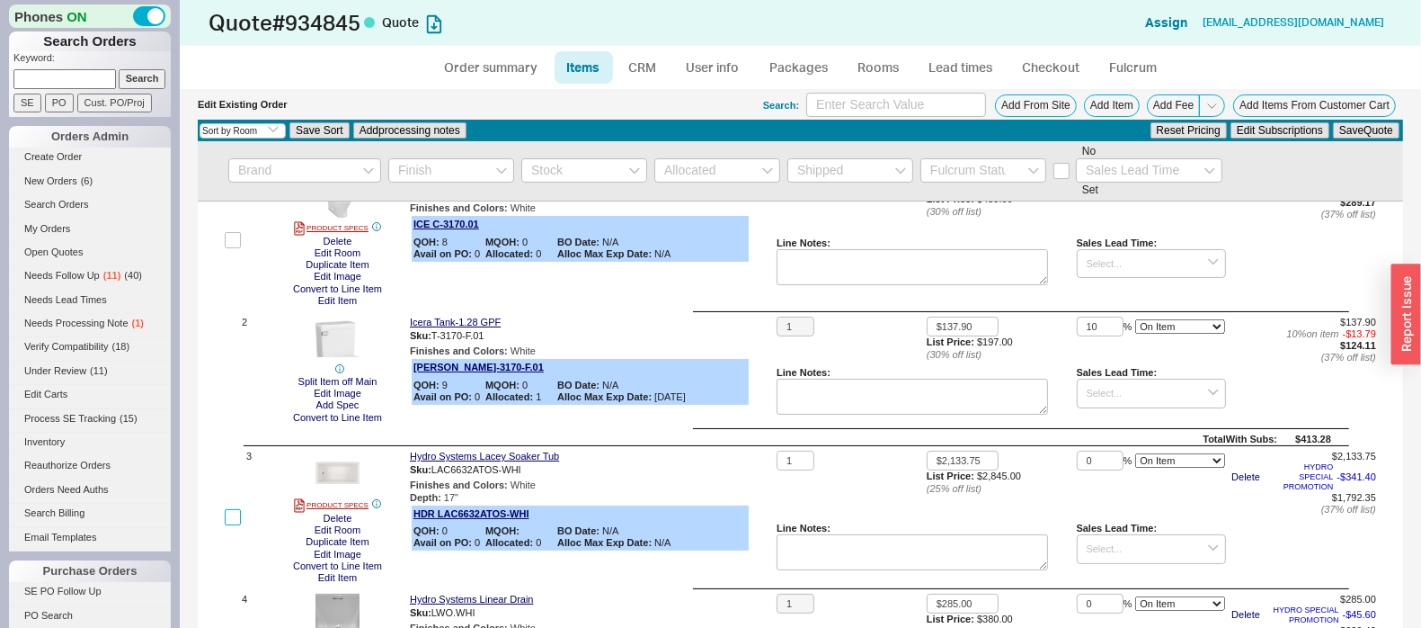
click at [236, 519] on input "checkbox" at bounding box center [233, 517] width 16 height 16
checkbox input "true"
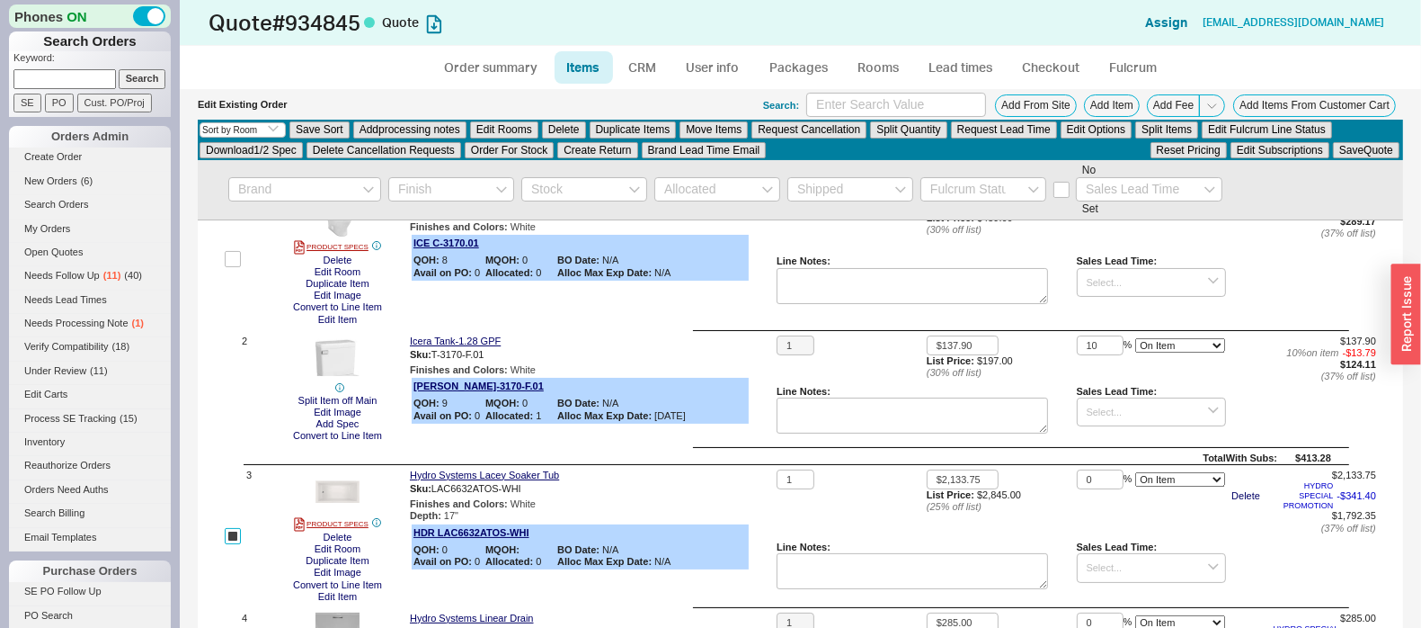
scroll to position [130, 0]
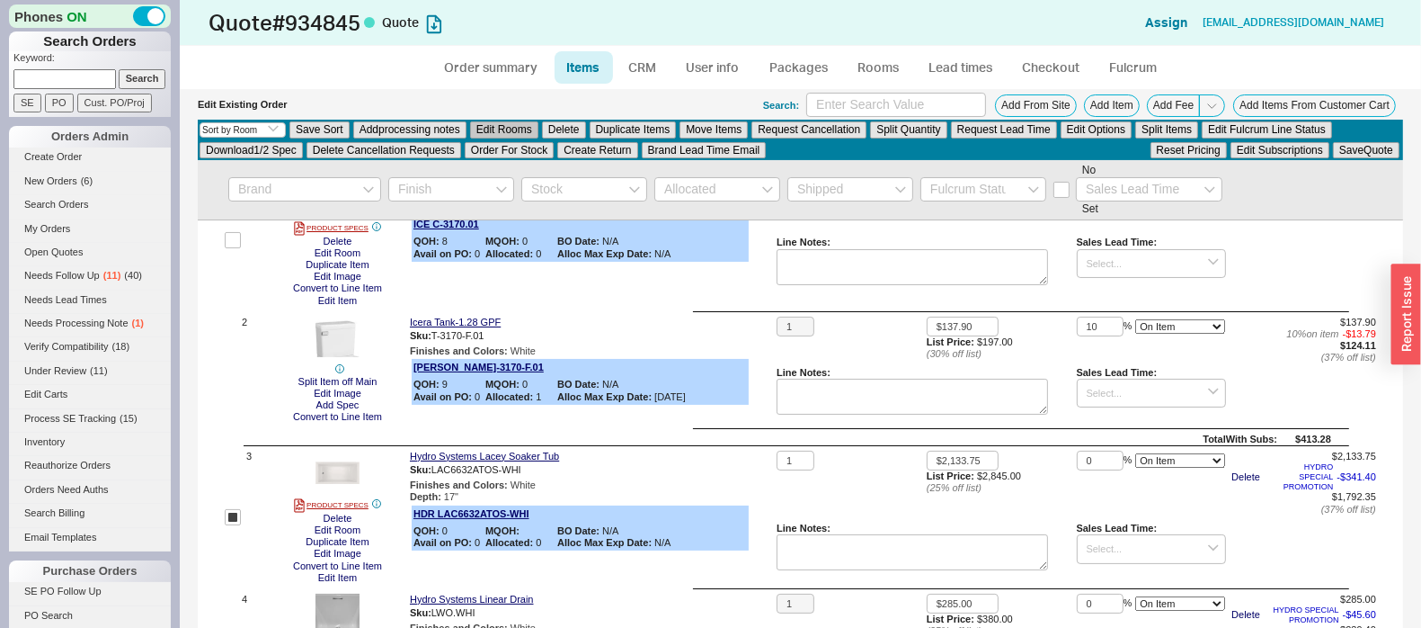
click at [486, 126] on button "Edit Rooms" at bounding box center [504, 129] width 68 height 16
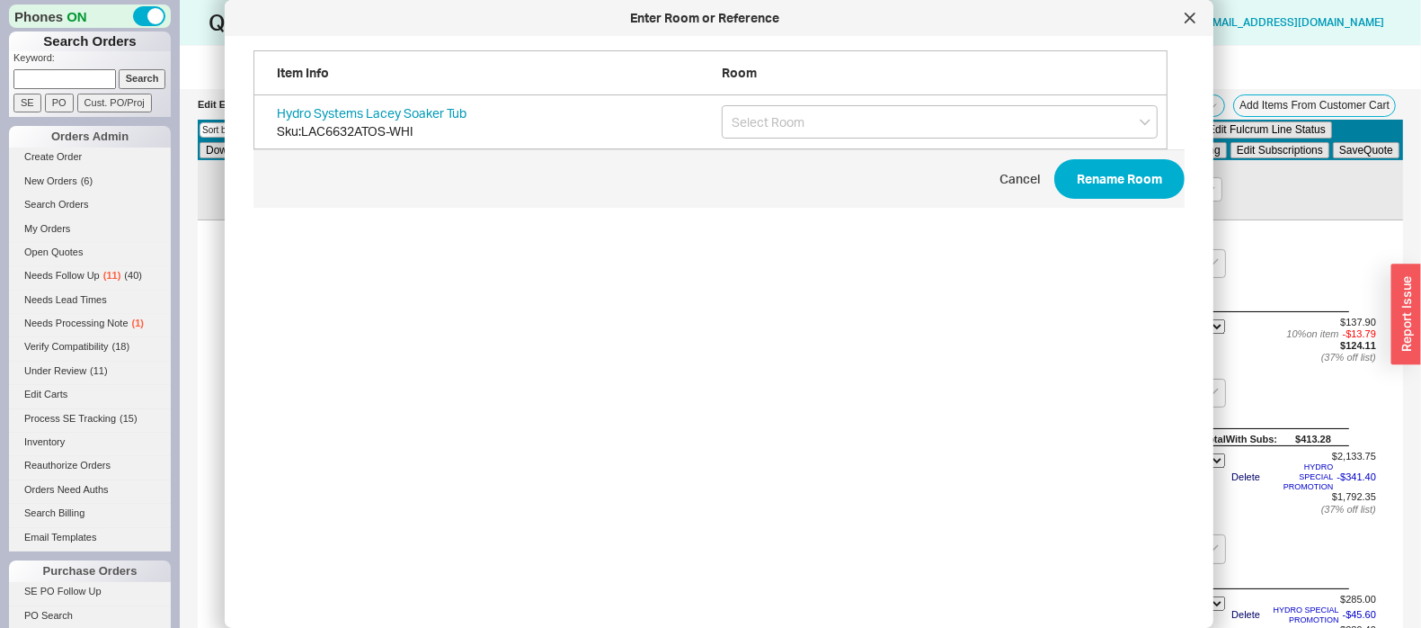
scroll to position [531, 926]
click at [823, 121] on input "grid" at bounding box center [940, 121] width 436 height 33
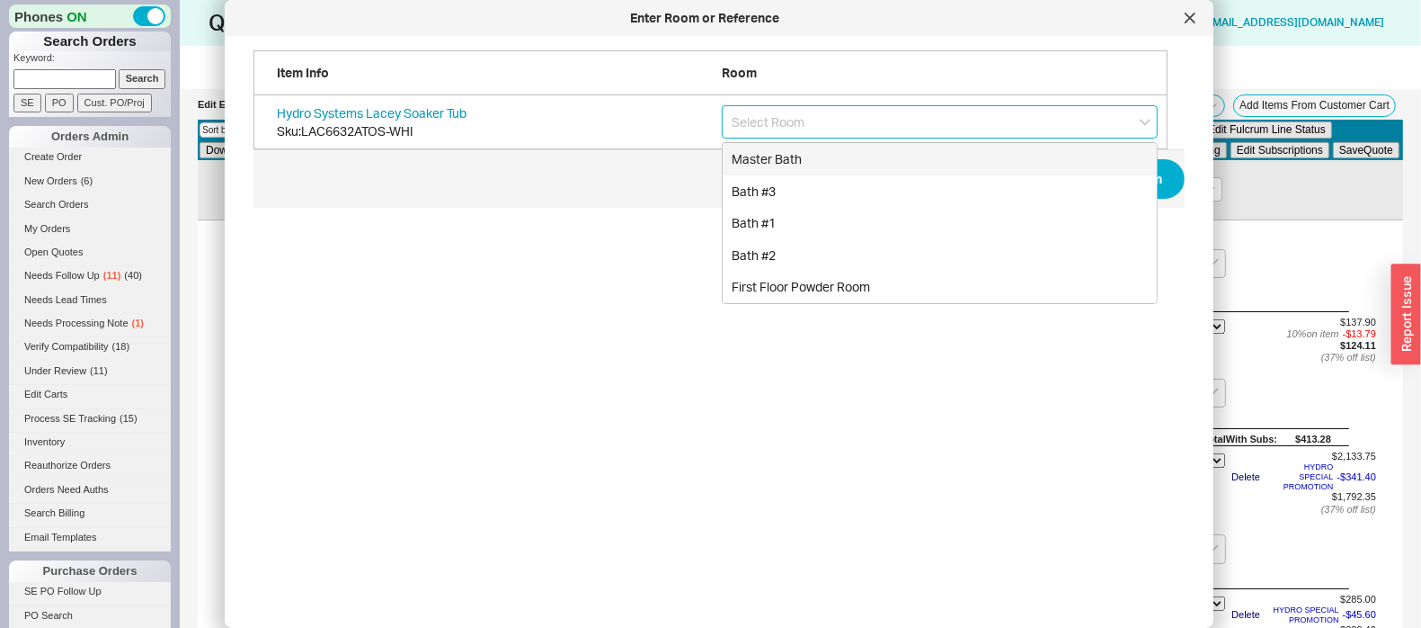
click at [832, 161] on div "Master Bath" at bounding box center [940, 159] width 434 height 32
type input "Master Bath"
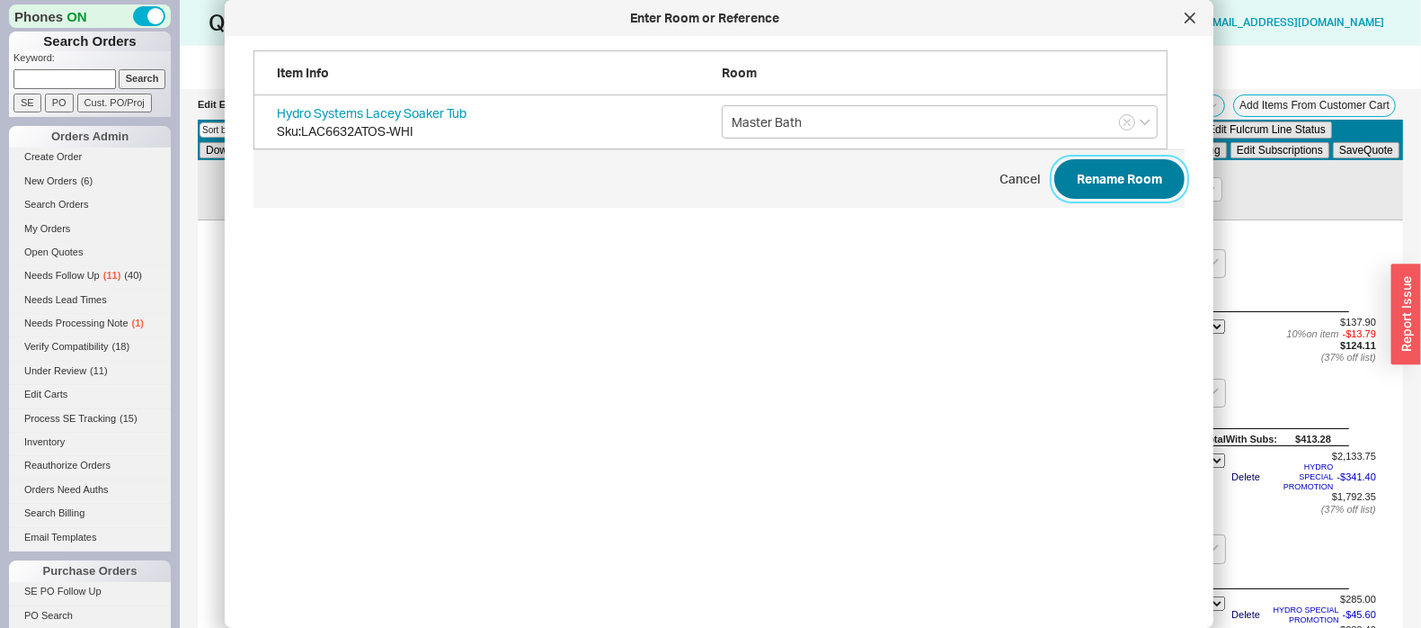
click at [1068, 177] on button "Rename Room" at bounding box center [1120, 179] width 130 height 40
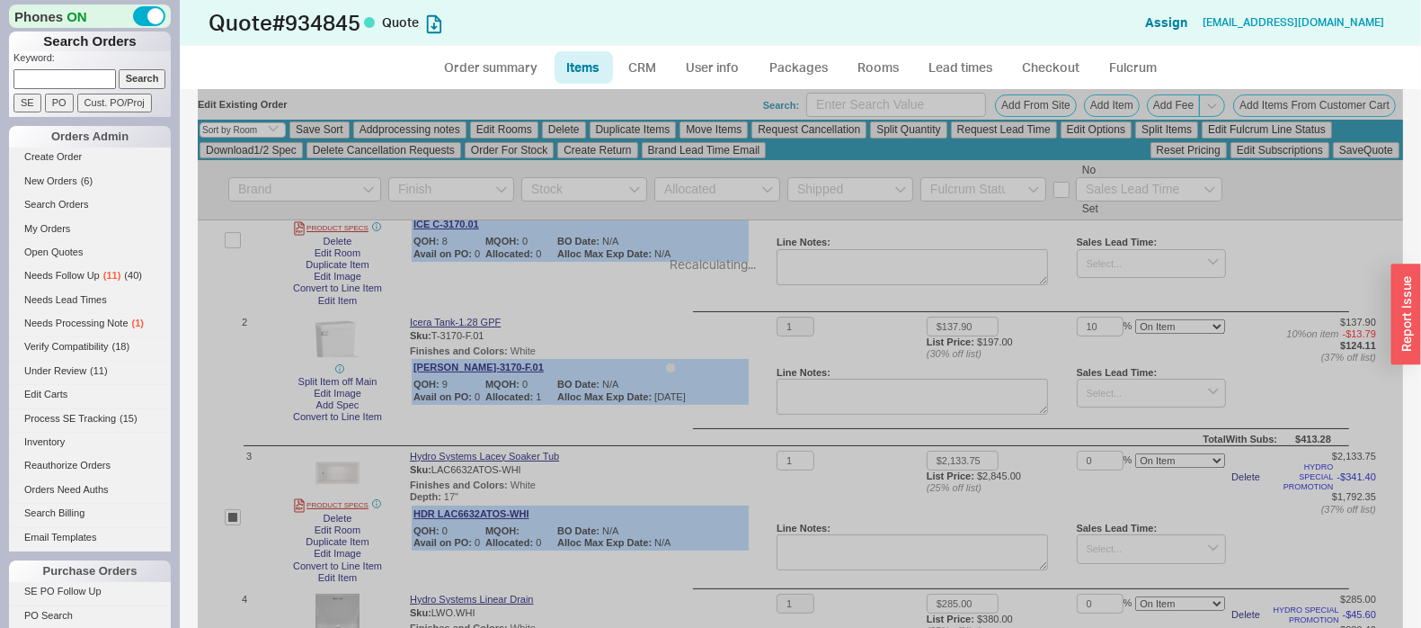
checkbox input "false"
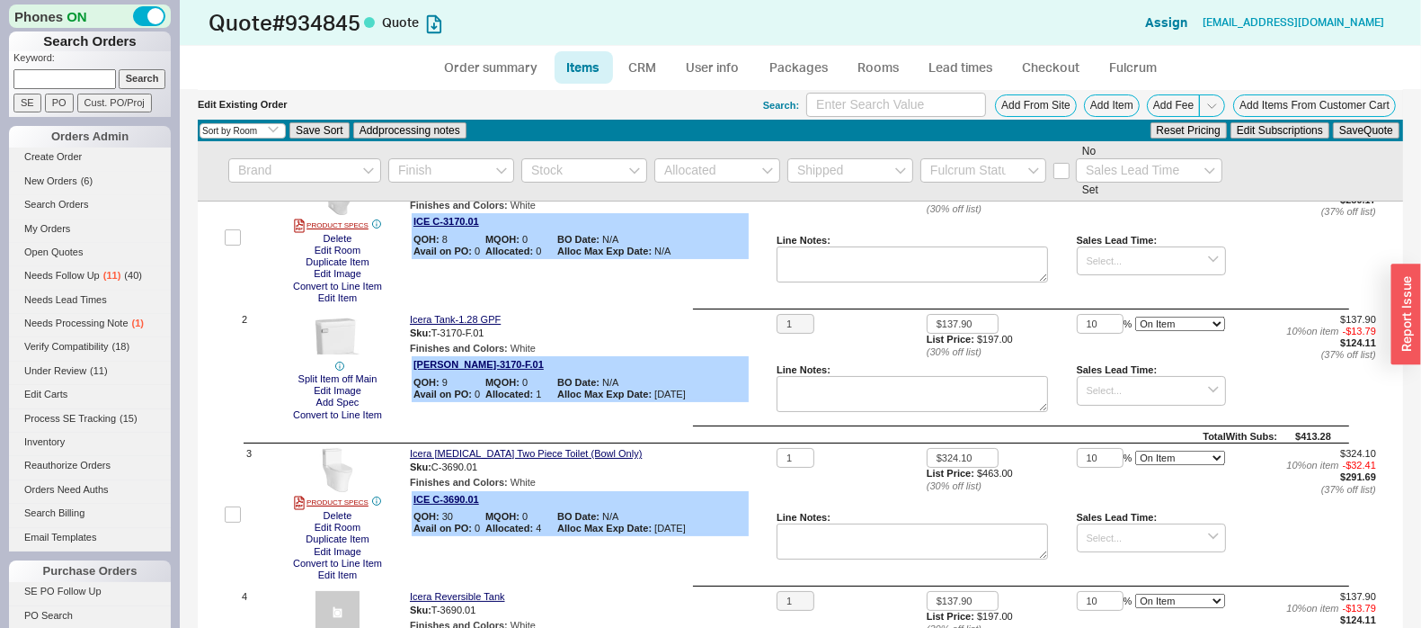
scroll to position [111, 0]
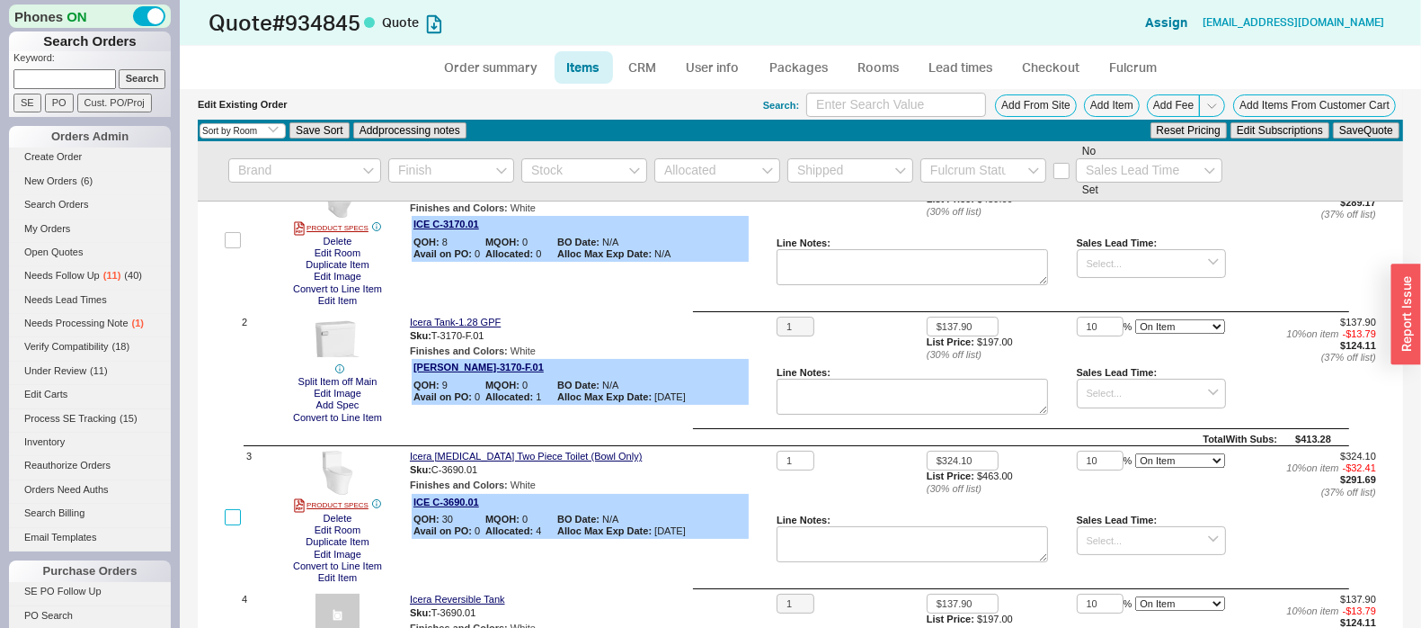
click at [232, 519] on input "checkbox" at bounding box center [233, 517] width 16 height 16
checkbox input "true"
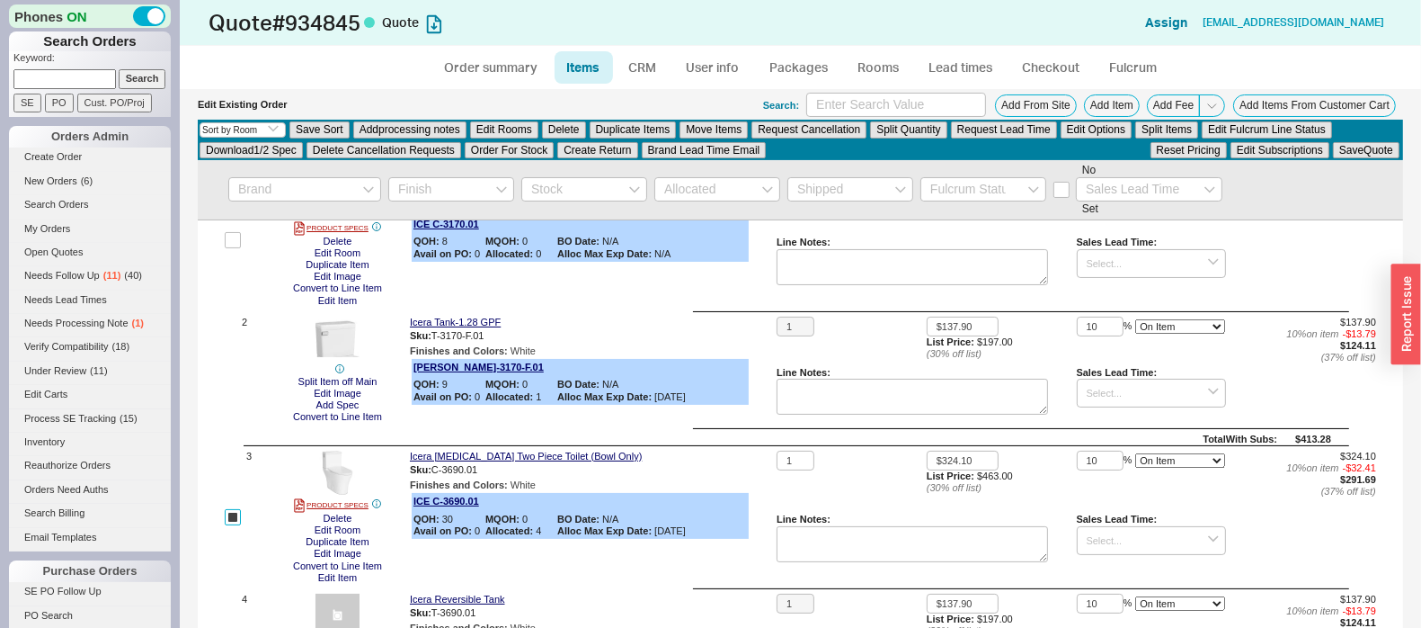
scroll to position [18, 0]
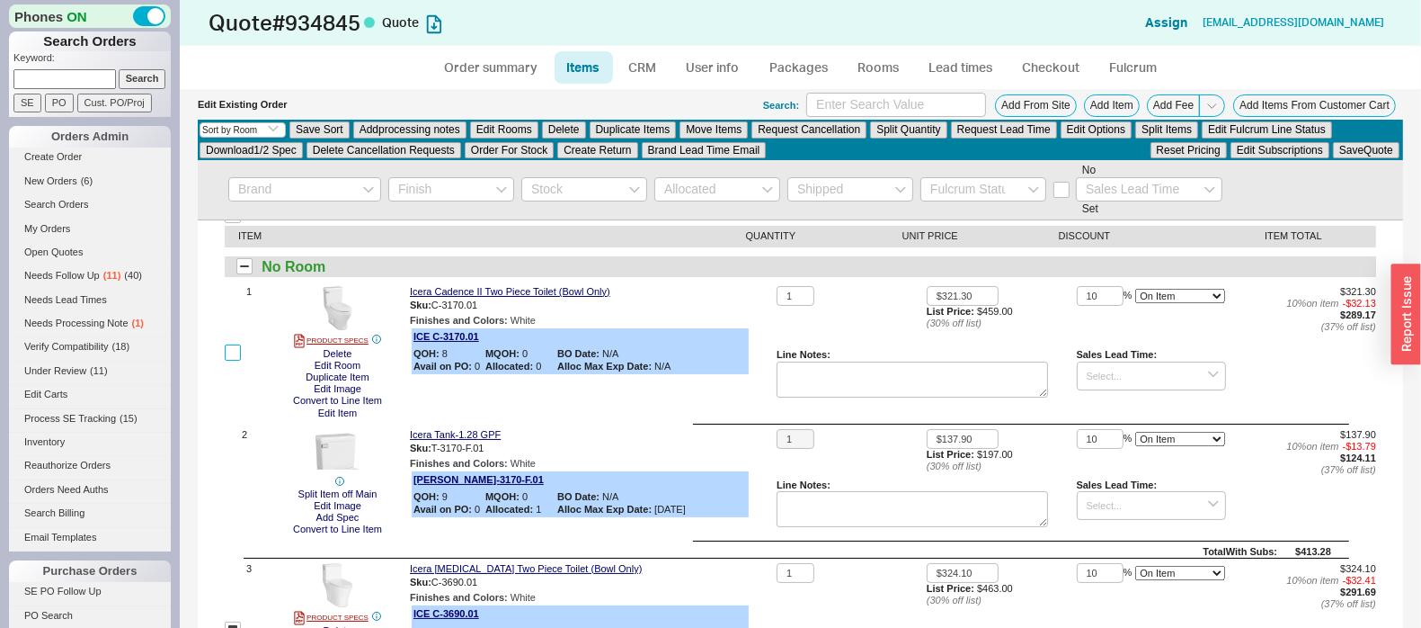
click at [236, 352] on input "checkbox" at bounding box center [233, 352] width 16 height 16
checkbox input "true"
click at [501, 127] on button "Edit Rooms" at bounding box center [504, 129] width 68 height 16
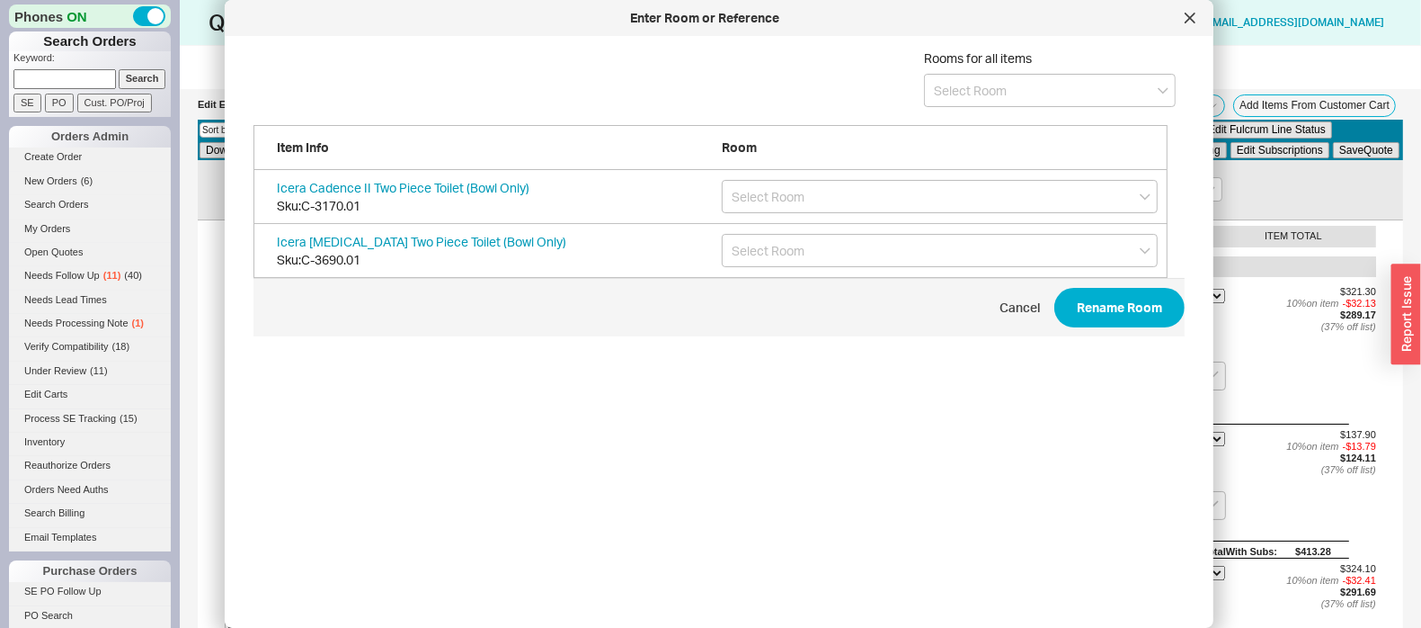
scroll to position [531, 926]
click at [1183, 17] on div at bounding box center [1190, 18] width 29 height 29
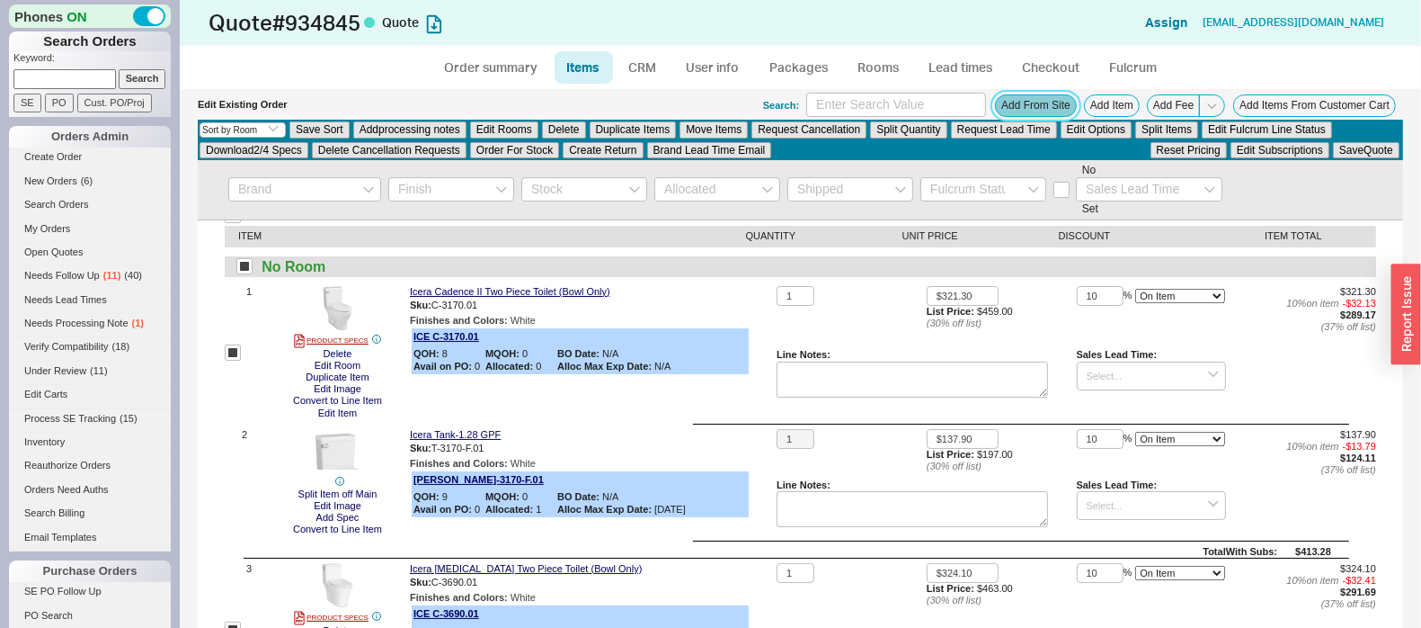
click at [1013, 99] on button "Add From Site" at bounding box center [1036, 105] width 82 height 22
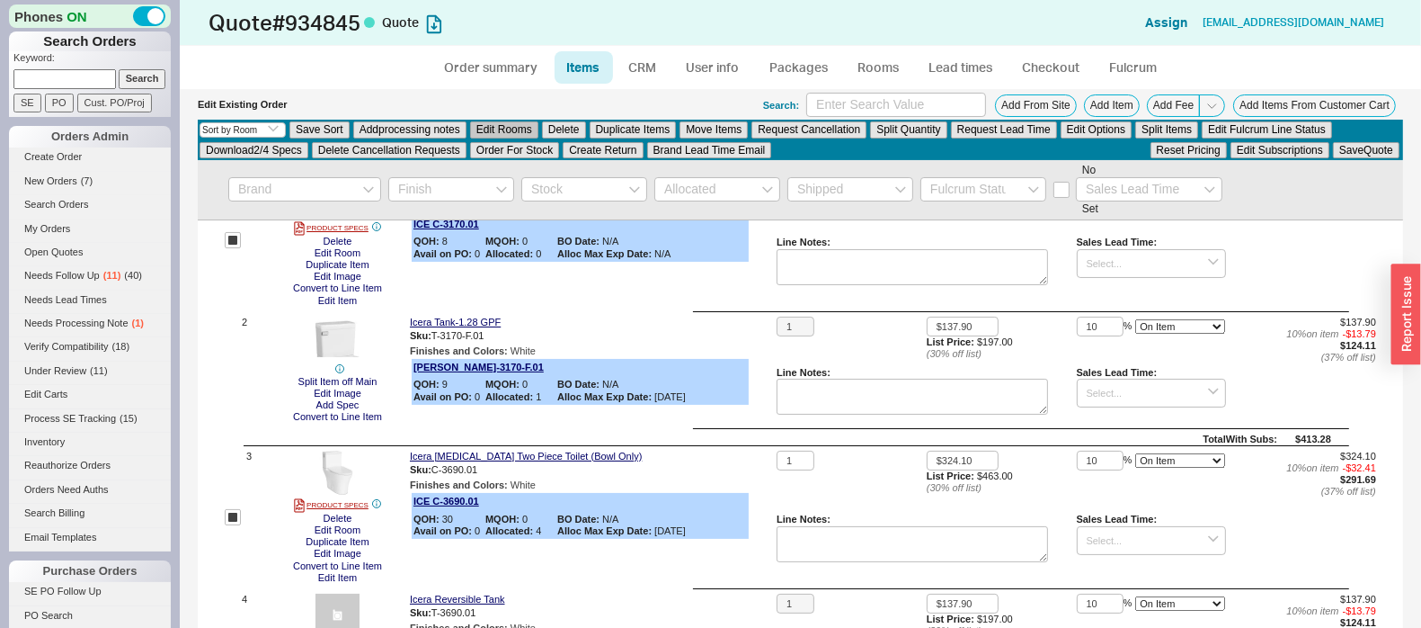
click at [515, 133] on button "Edit Rooms" at bounding box center [504, 129] width 68 height 16
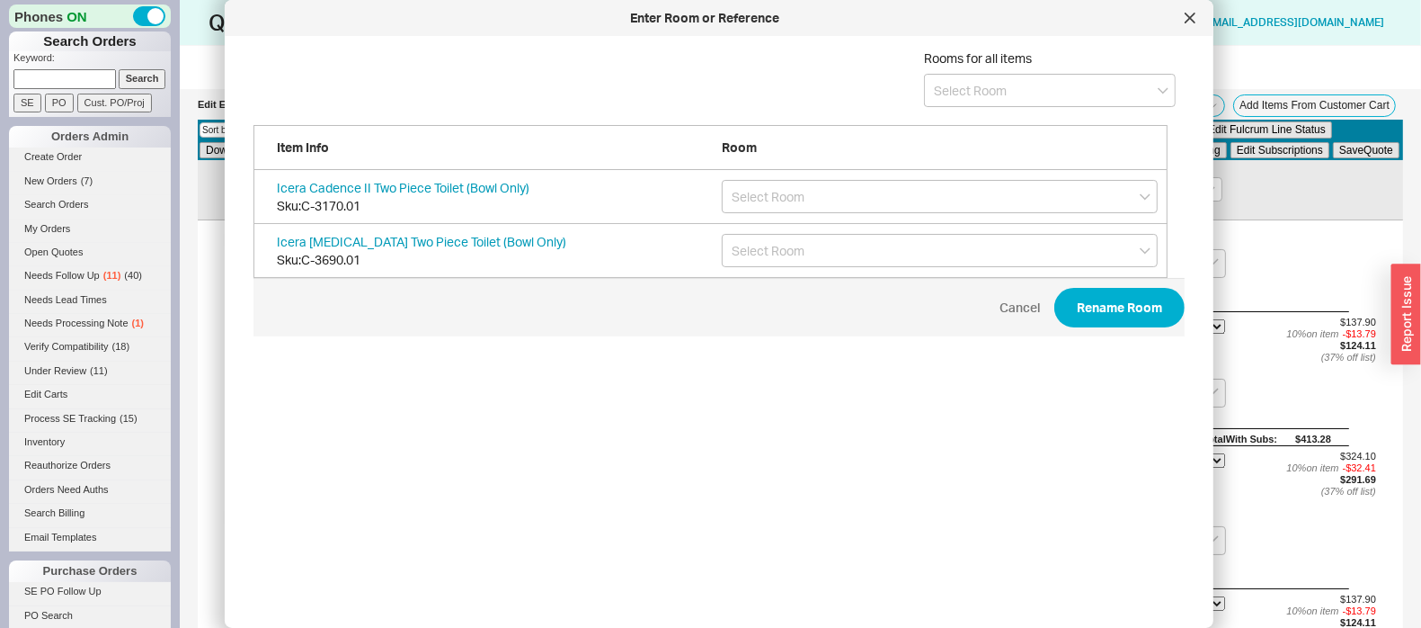
scroll to position [531, 926]
click at [947, 100] on input at bounding box center [1050, 90] width 252 height 33
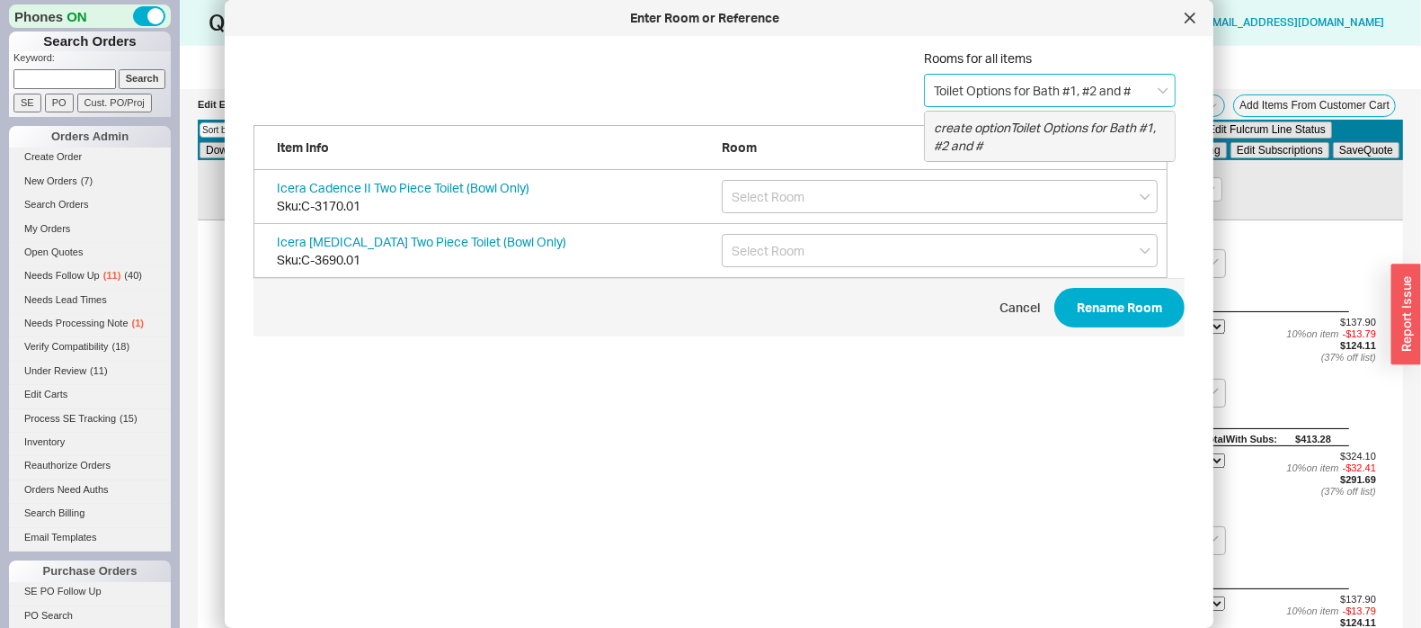
type input "Toilet Options for Bath #1, #2 and #3"
click at [941, 150] on icon "create option Toilet Options for Bath #1, #2 and #3" at bounding box center [1045, 136] width 222 height 33
type input "Toilet Options for Bath #1, #2 and #3"
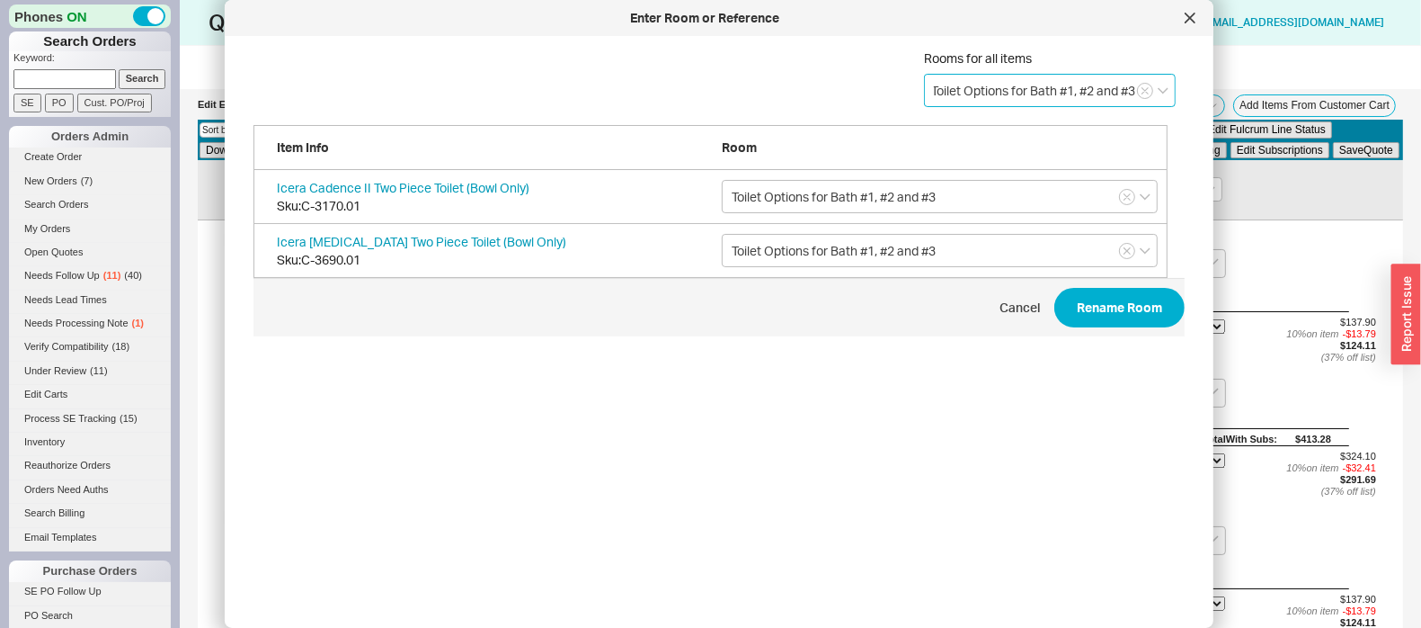
type input "Toilet Options for Bath #1, #2 and #3"
drag, startPoint x: 1037, startPoint y: 289, endPoint x: 1045, endPoint y: 296, distance: 10.8
click at [1038, 290] on div "Cancel Rename Room" at bounding box center [719, 308] width 931 height 40
click at [1055, 297] on button "Rename Room" at bounding box center [1120, 308] width 130 height 40
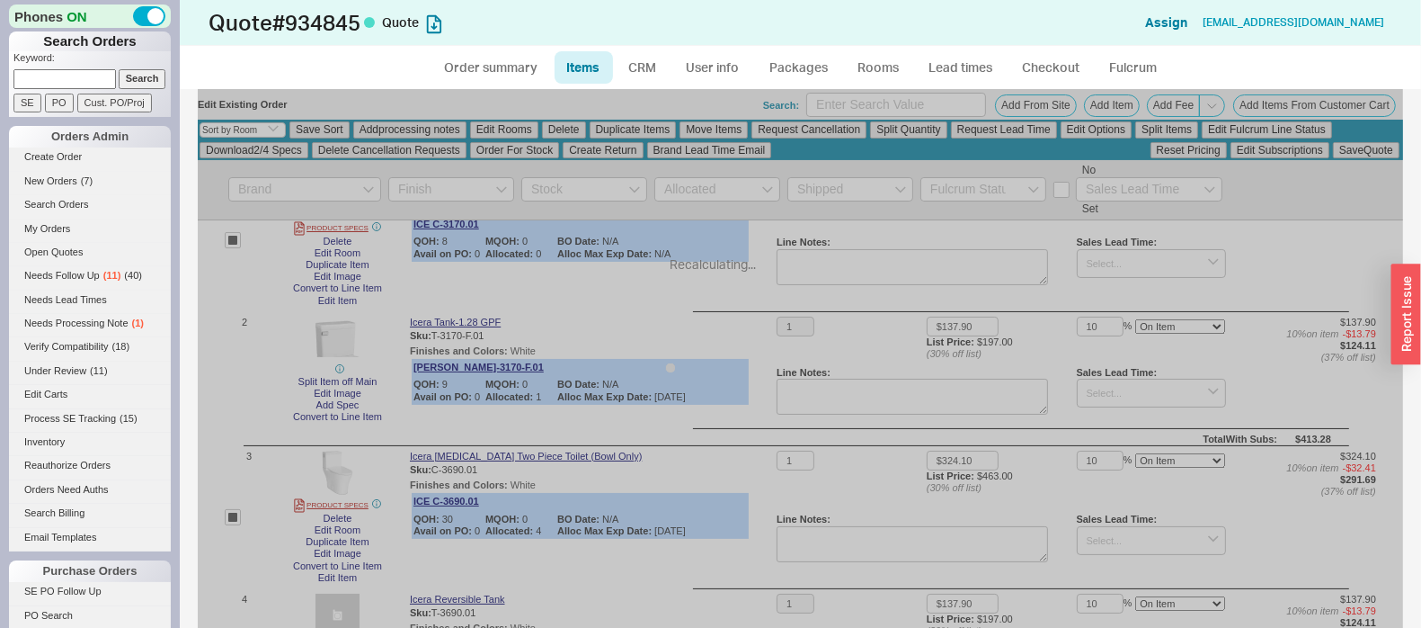
checkbox input "false"
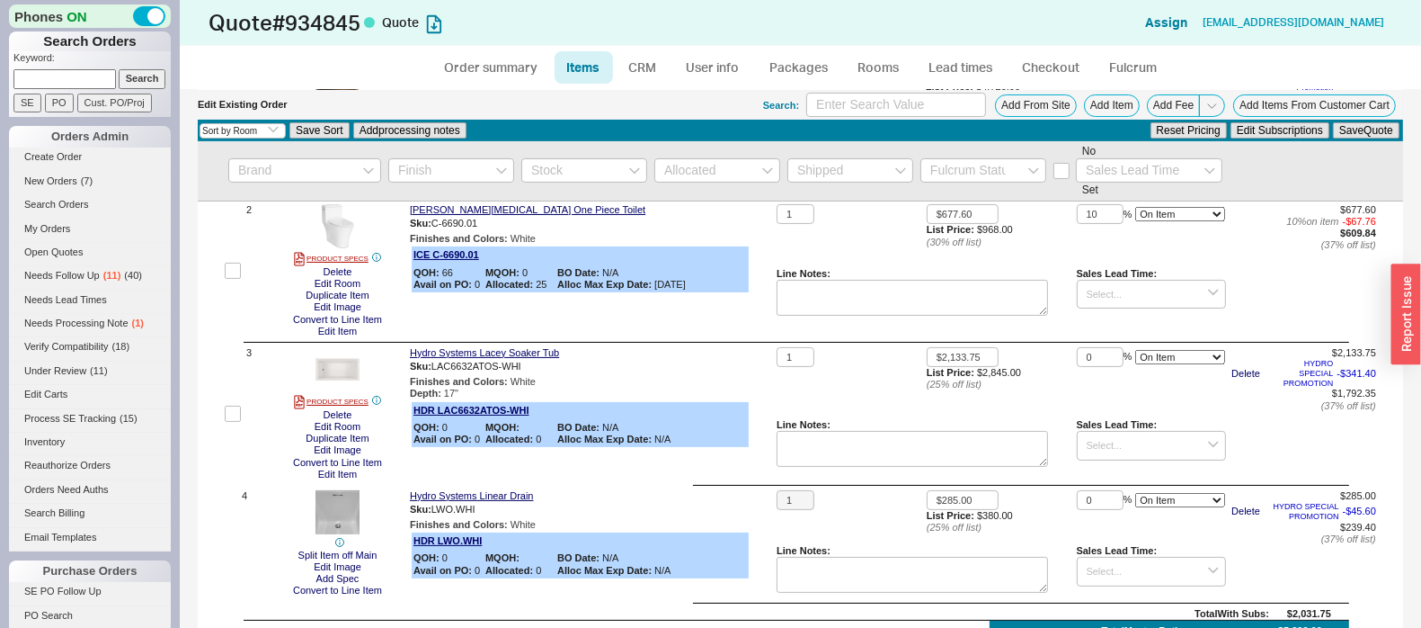
scroll to position [337, 0]
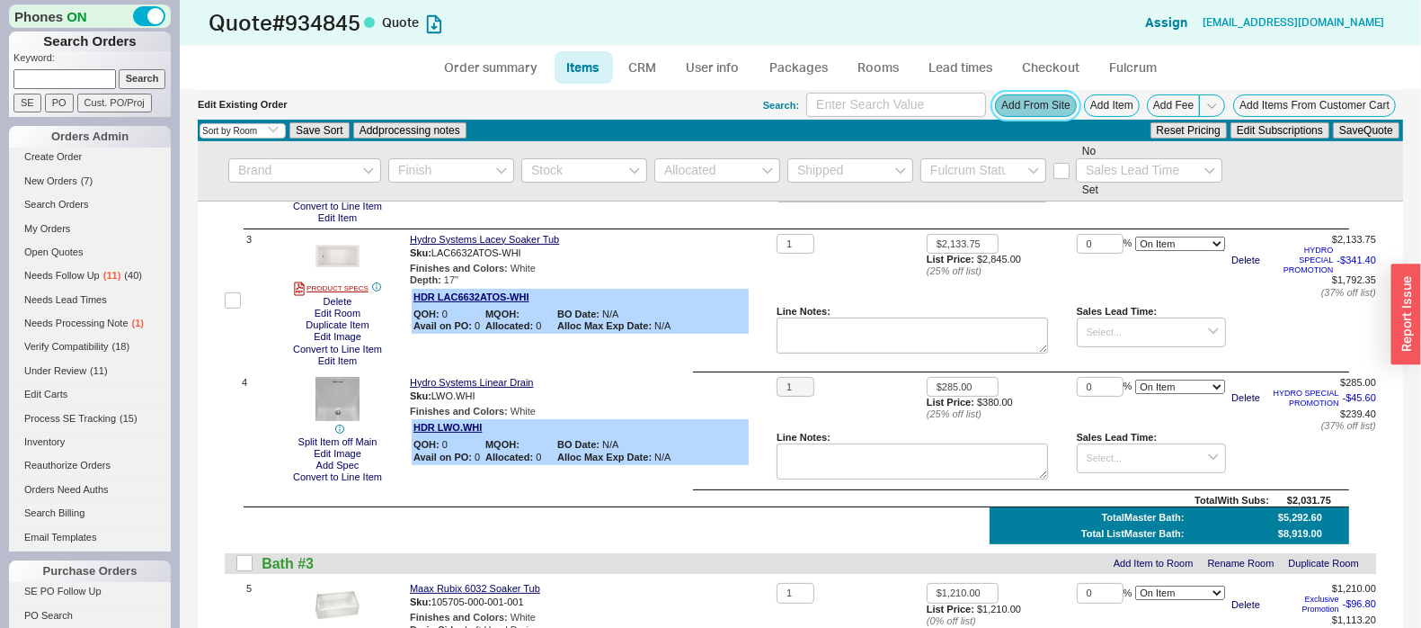
click at [1025, 104] on button "Add From Site" at bounding box center [1036, 105] width 82 height 22
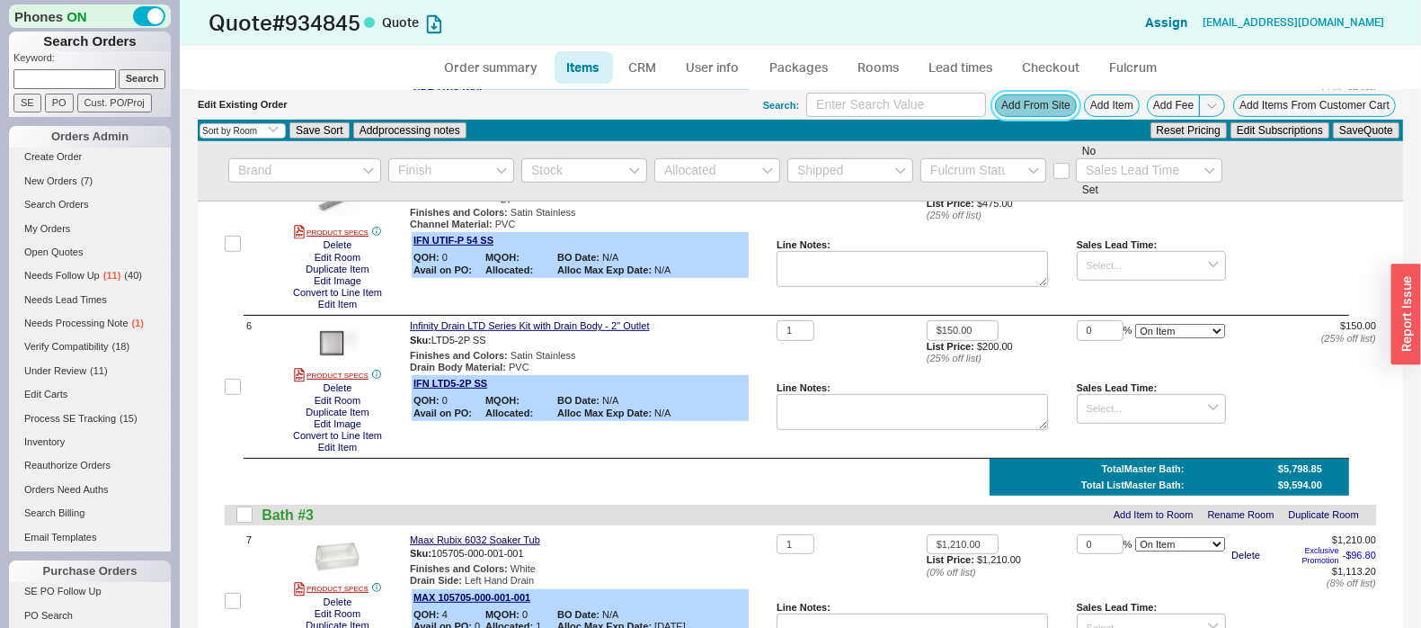
scroll to position [674, 0]
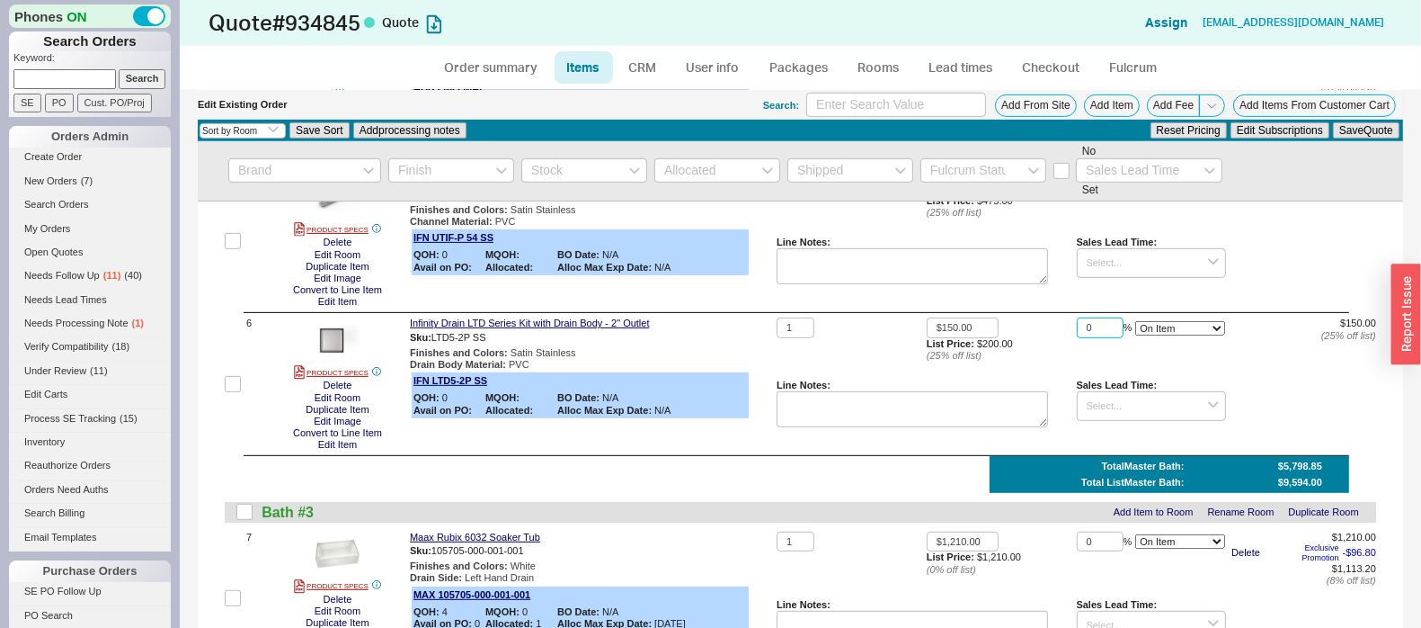
drag, startPoint x: 1085, startPoint y: 325, endPoint x: 1063, endPoint y: 332, distance: 23.6
click at [1063, 332] on div "1 $150.00 List Price: $200.00 ( 25 % off list) 0 % On Item On Bottom Gift Card …" at bounding box center [1077, 383] width 600 height 133
type input "1"
type input "20"
click at [1333, 122] on button "Save Quote" at bounding box center [1366, 130] width 67 height 16
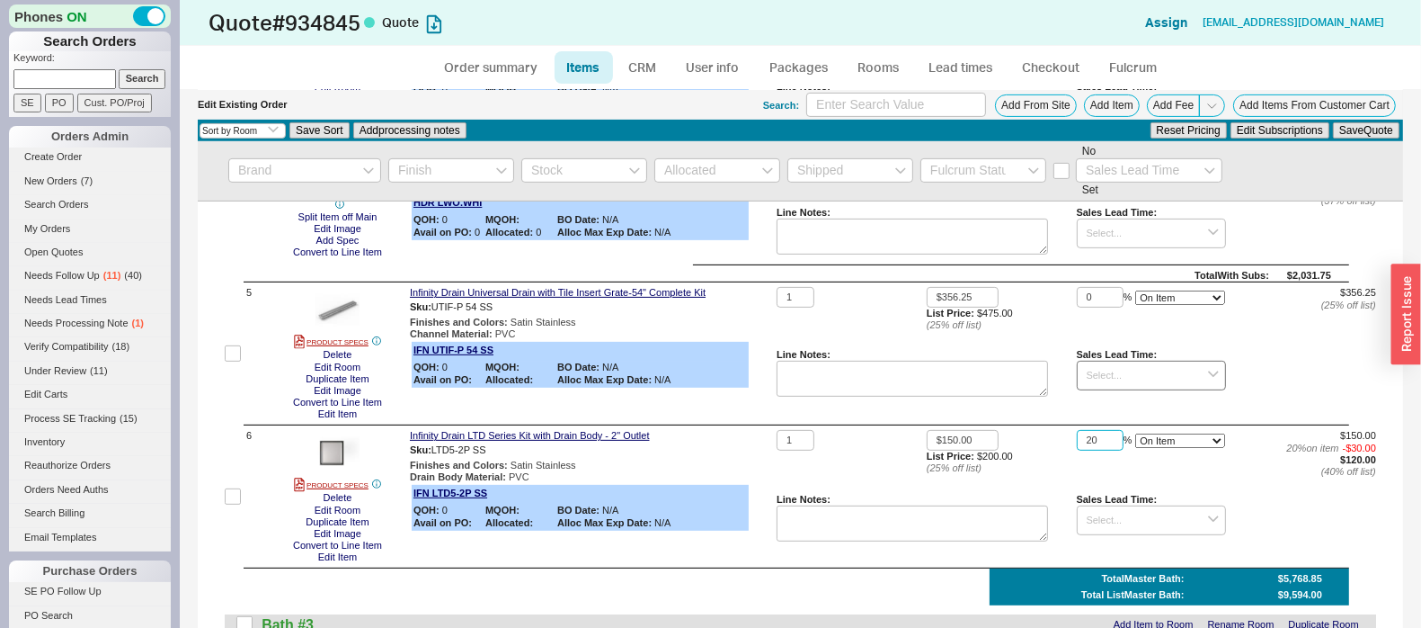
scroll to position [562, 0]
drag, startPoint x: 1099, startPoint y: 289, endPoint x: 1047, endPoint y: 285, distance: 51.4
click at [1061, 289] on div "1 $356.25 List Price: $475.00 ( 25 % off list) 0 % On Item On Bottom Gift Card …" at bounding box center [1077, 353] width 600 height 133
type input "20"
click at [1333, 122] on button "Save Quote" at bounding box center [1366, 130] width 67 height 16
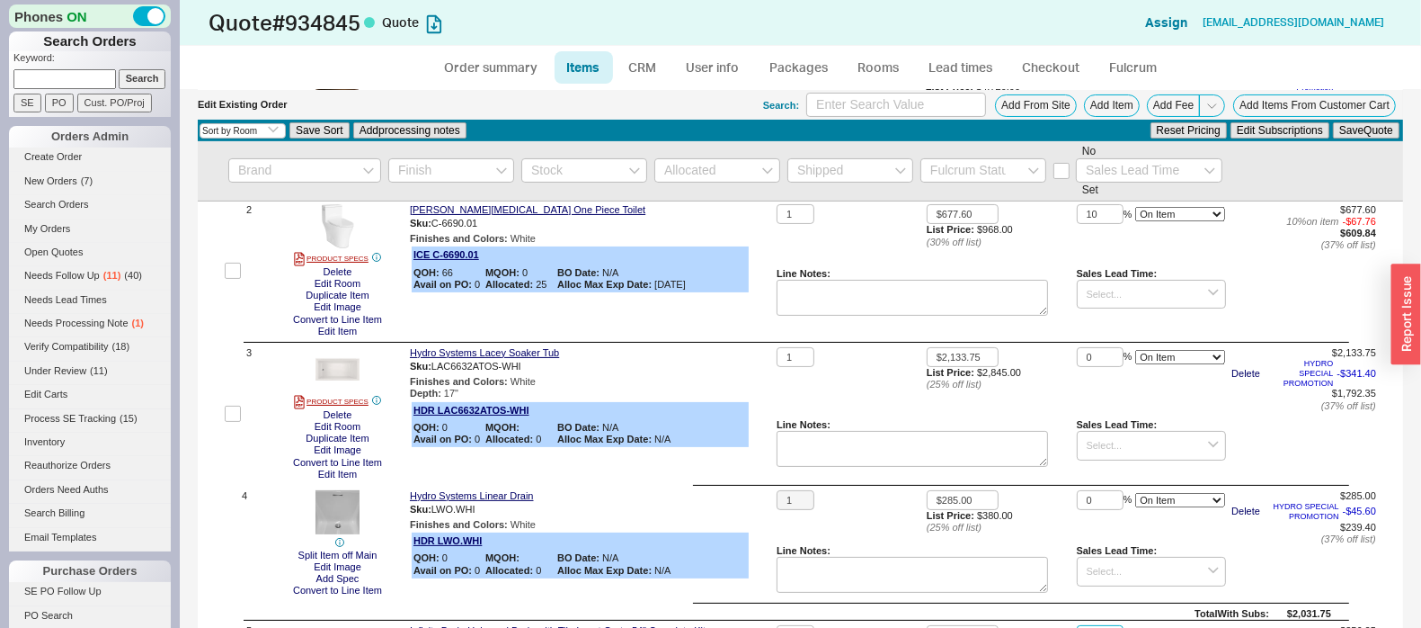
scroll to position [0, 0]
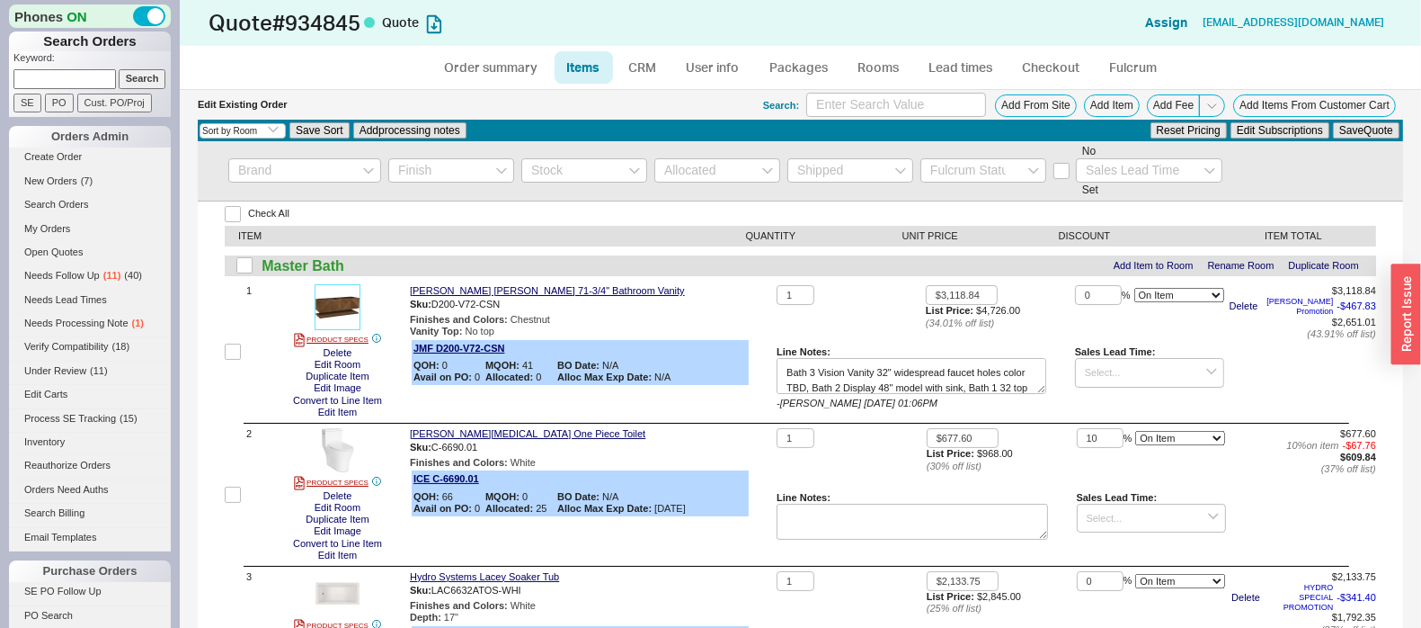
click at [353, 307] on img at bounding box center [338, 307] width 44 height 44
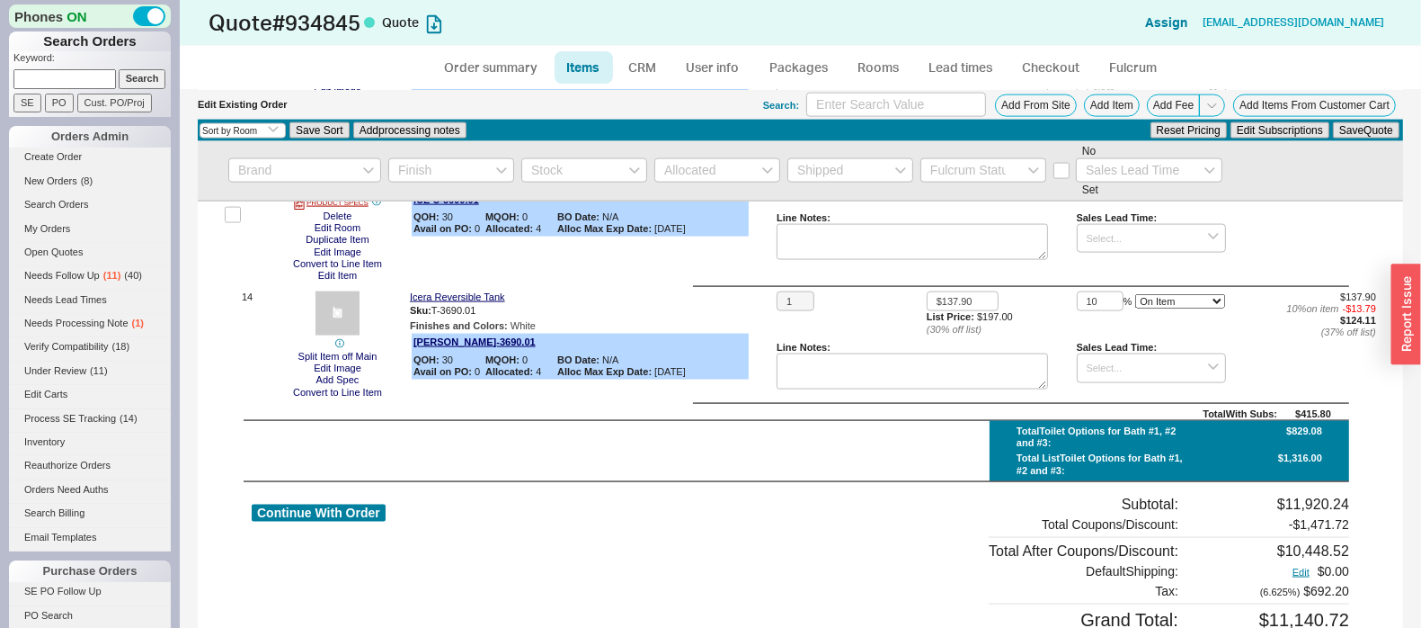
scroll to position [2182, 0]
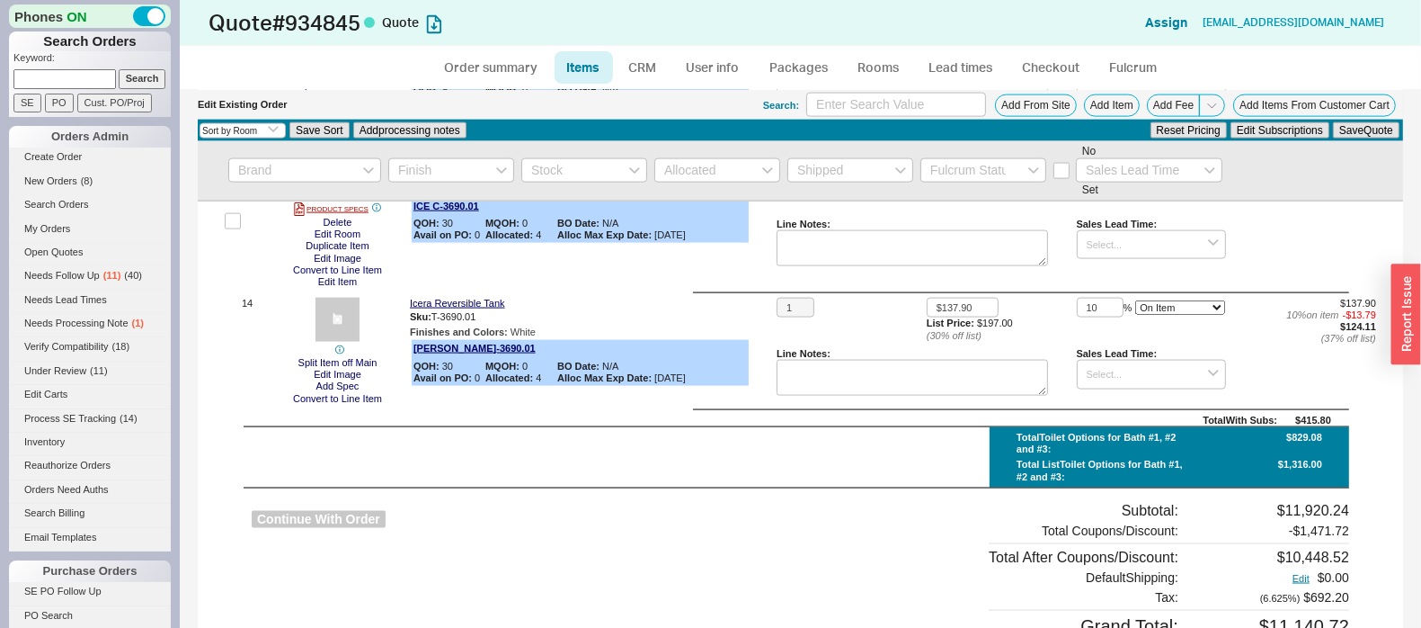
click at [357, 520] on button "Continue With Order" at bounding box center [319, 519] width 134 height 17
select select "*"
select select "LOW"
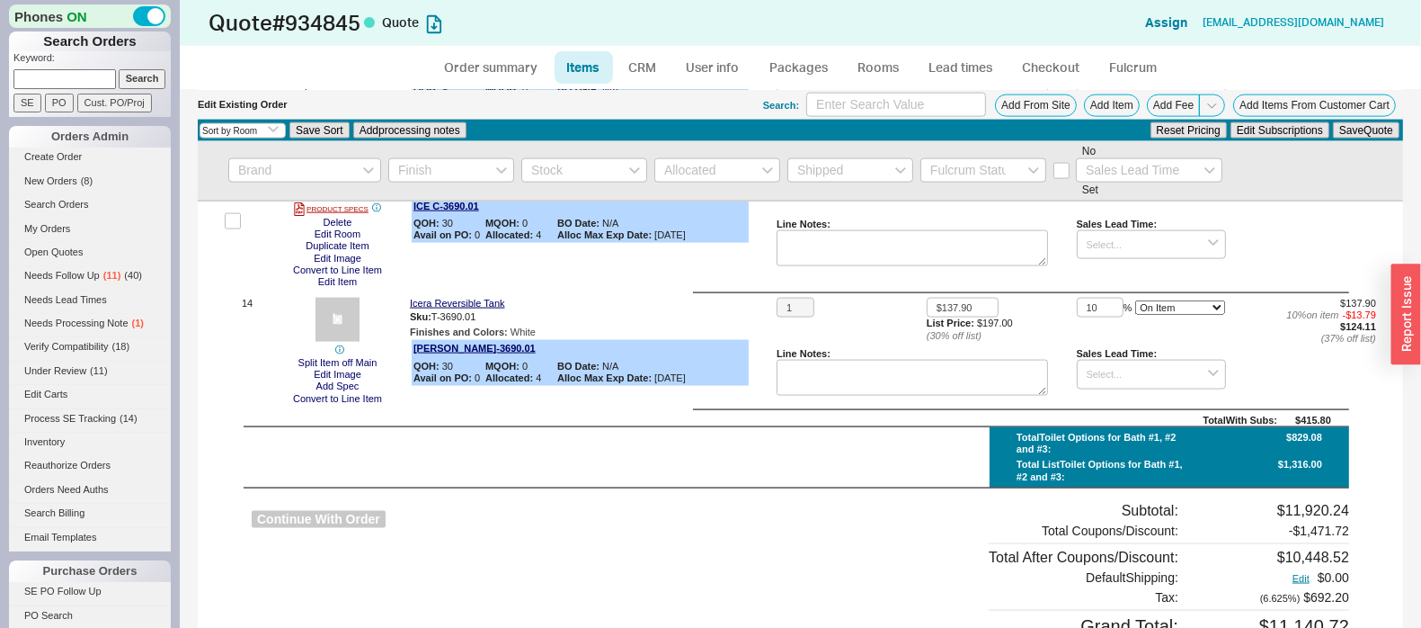
select select "3"
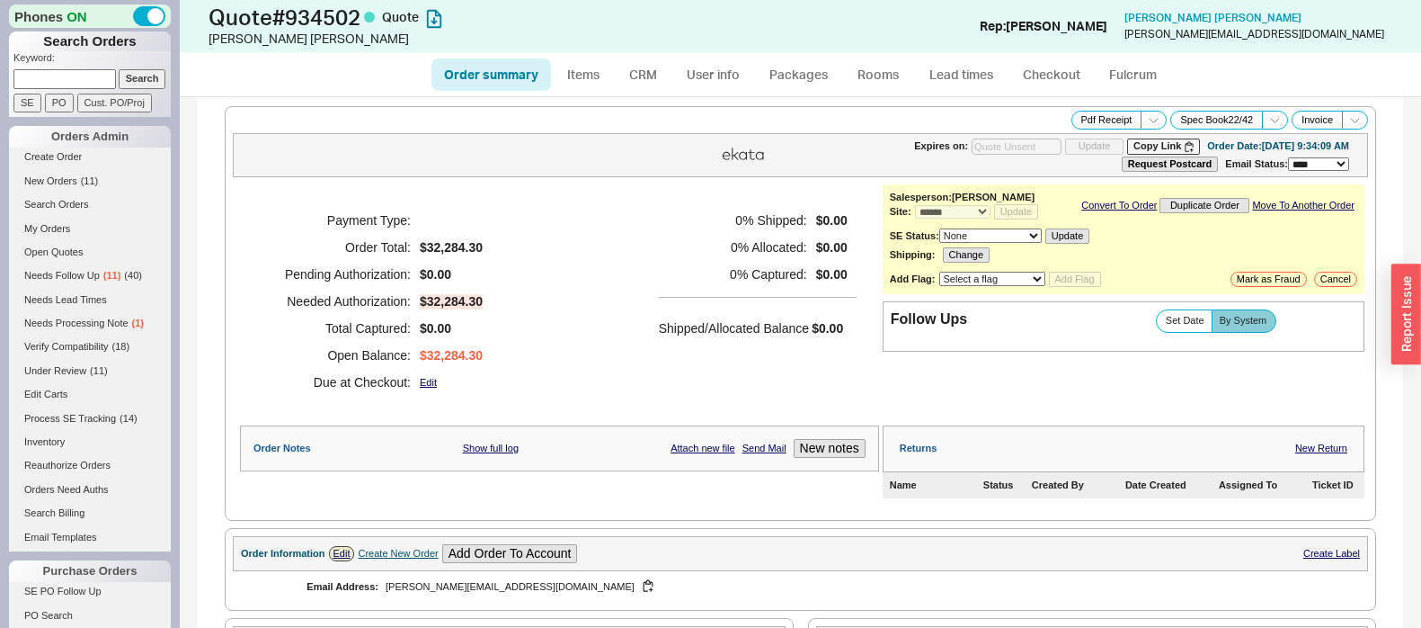
select select "*"
select select "3"
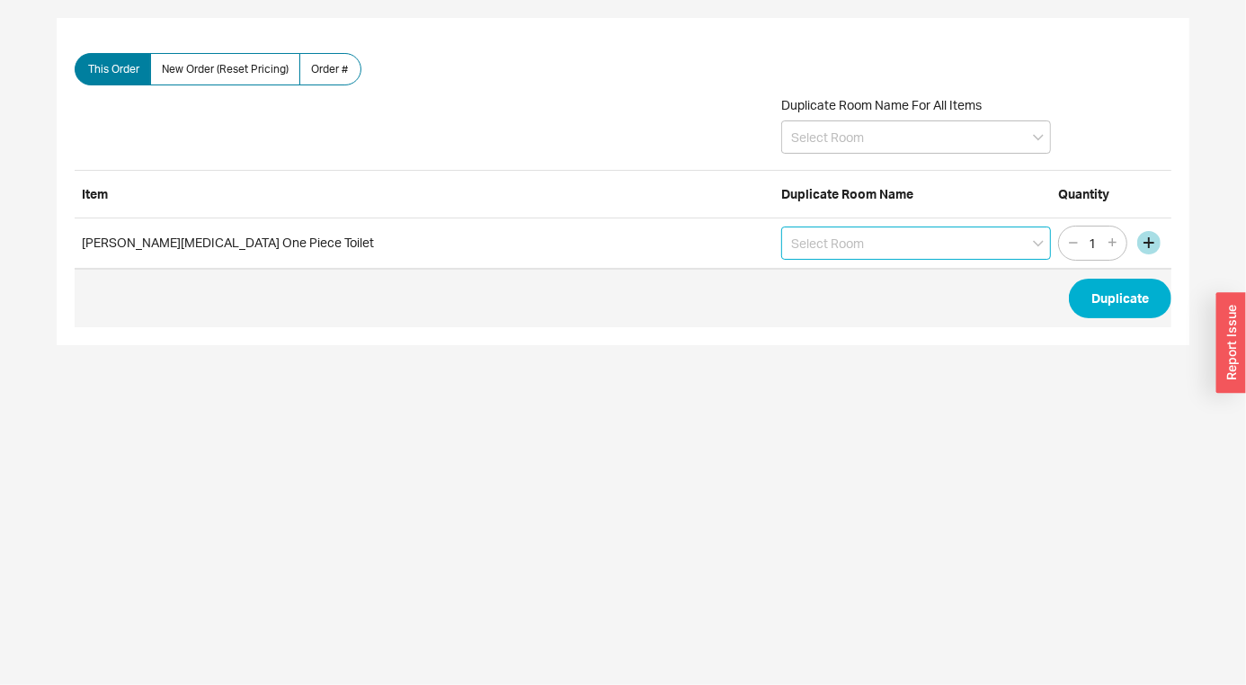
click at [870, 243] on input at bounding box center [916, 243] width 270 height 33
click at [882, 274] on icon "create option First Floor Powder Room" at bounding box center [898, 279] width 215 height 15
type input "First Floor Powder Room"
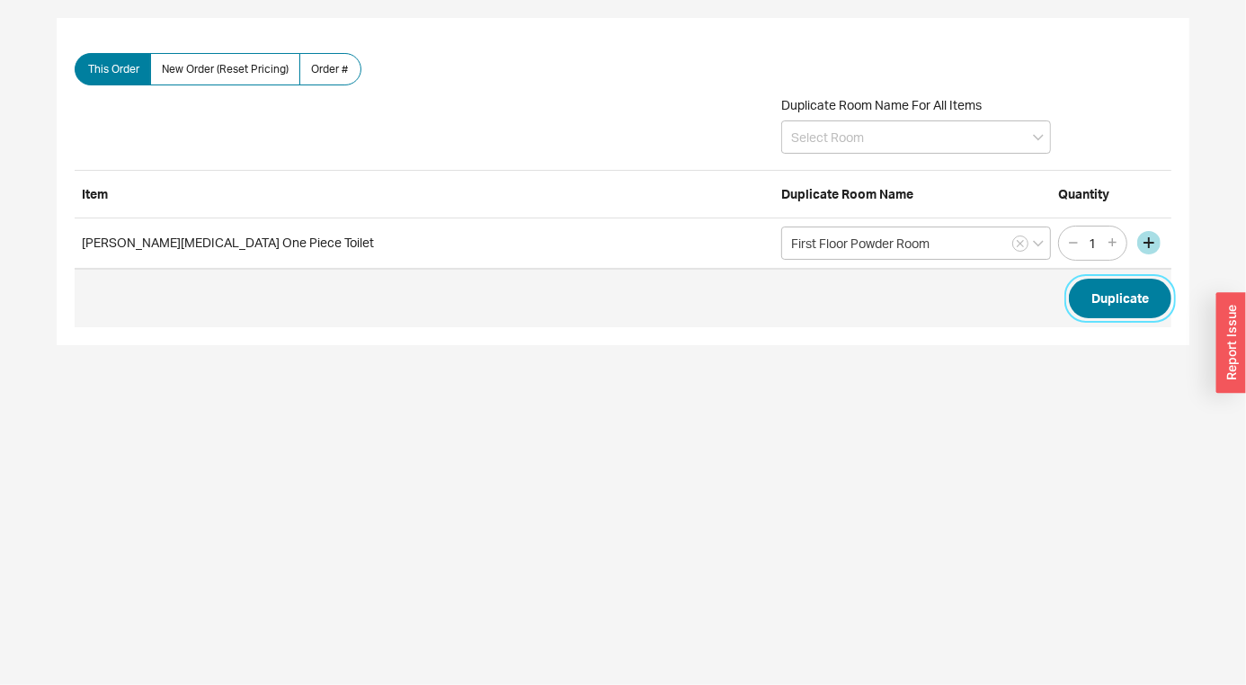
click at [1100, 297] on button "Duplicate" at bounding box center [1120, 299] width 102 height 40
